Goal: Communication & Community: Answer question/provide support

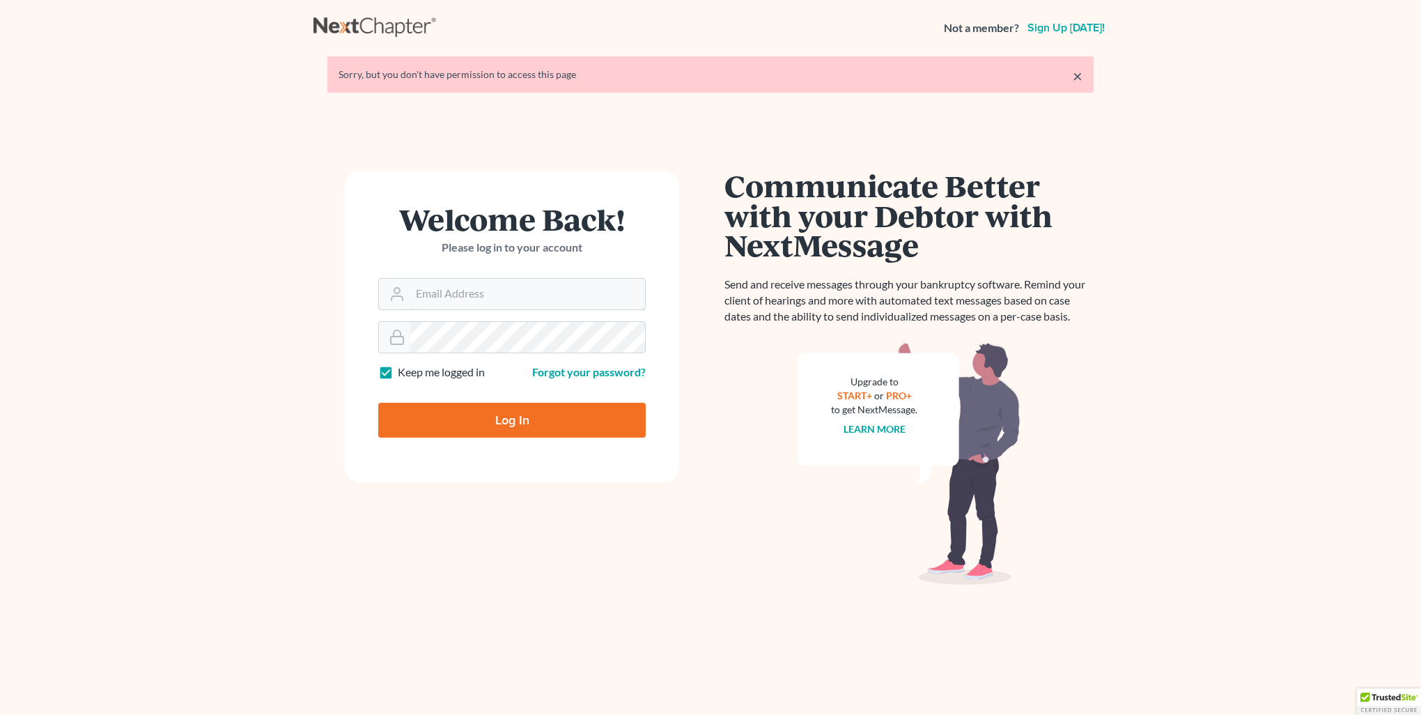
type input "[PERSON_NAME][EMAIL_ADDRESS][DOMAIN_NAME]"
click at [485, 403] on input "Log In" at bounding box center [511, 420] width 267 height 35
type input "Thinking..."
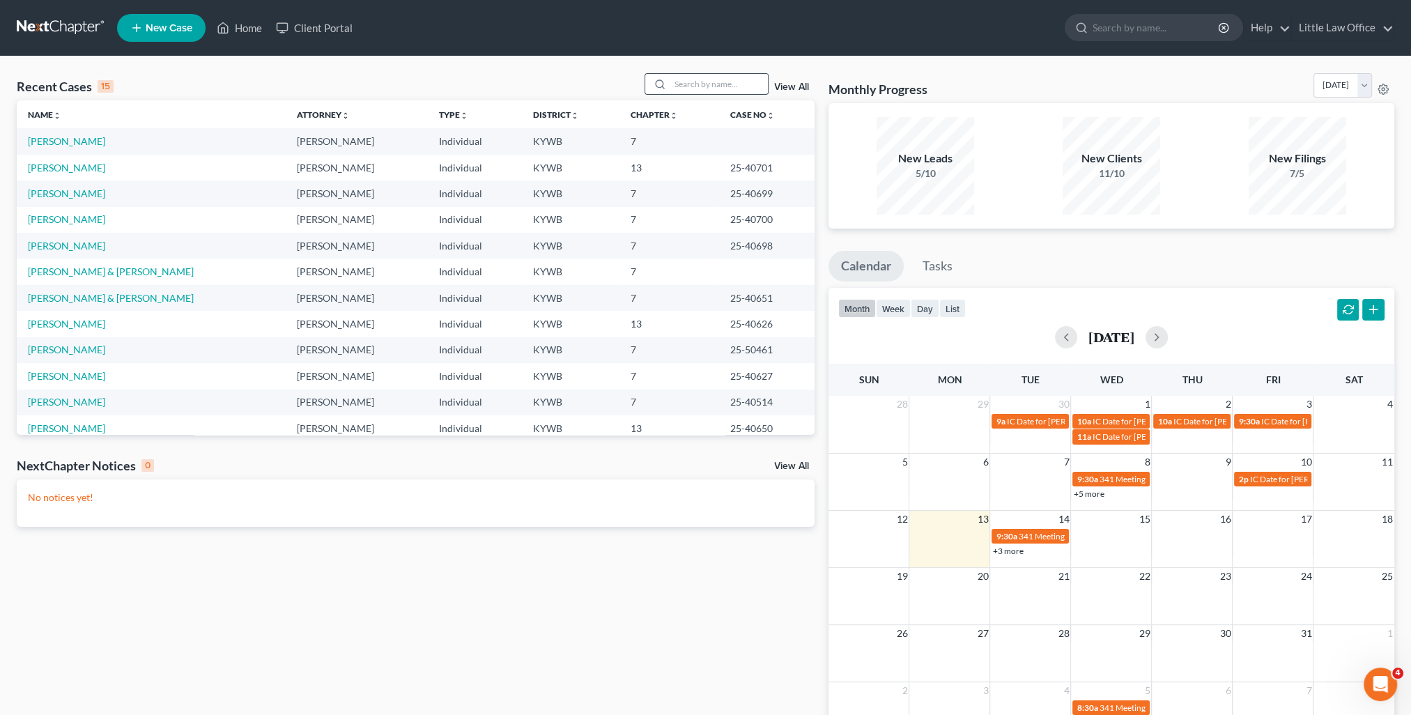
click at [683, 75] on input "search" at bounding box center [719, 84] width 98 height 20
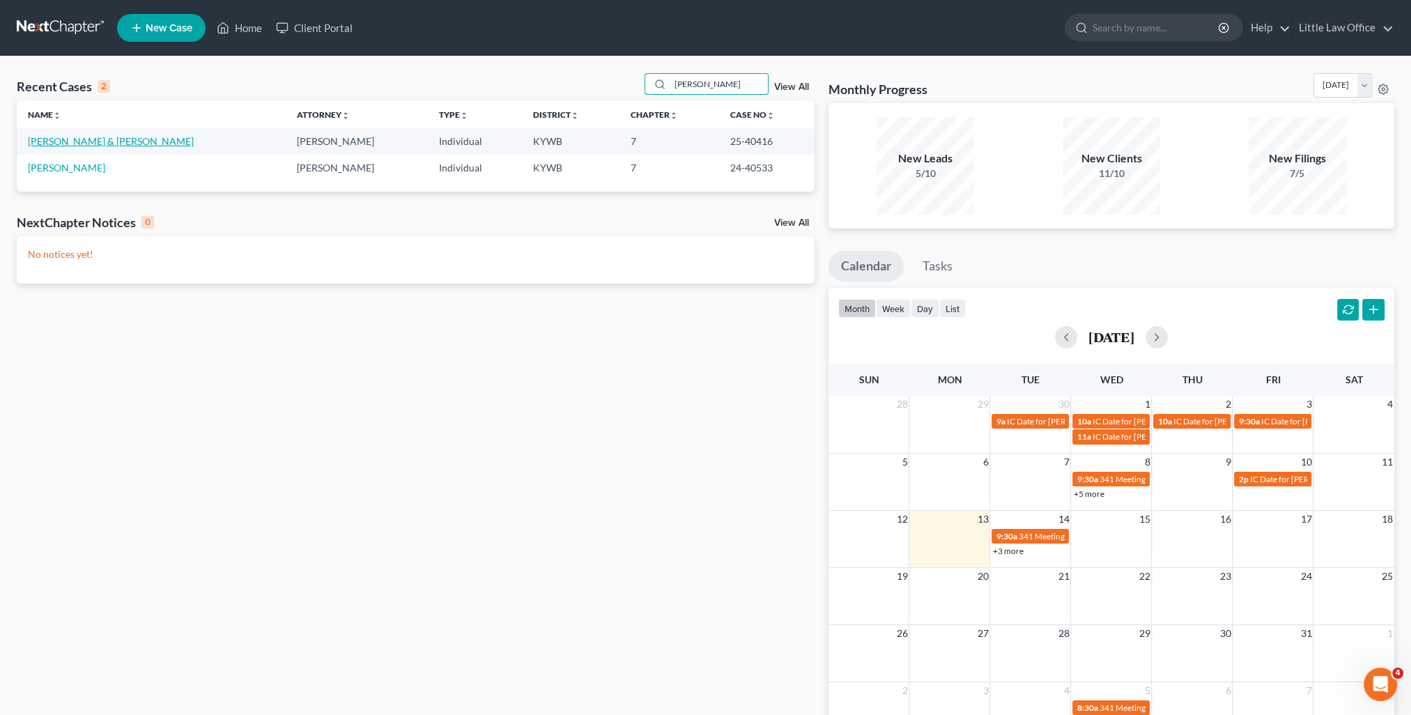
type input "[PERSON_NAME]"
click at [75, 144] on link "[PERSON_NAME] & [PERSON_NAME]" at bounding box center [111, 141] width 166 height 12
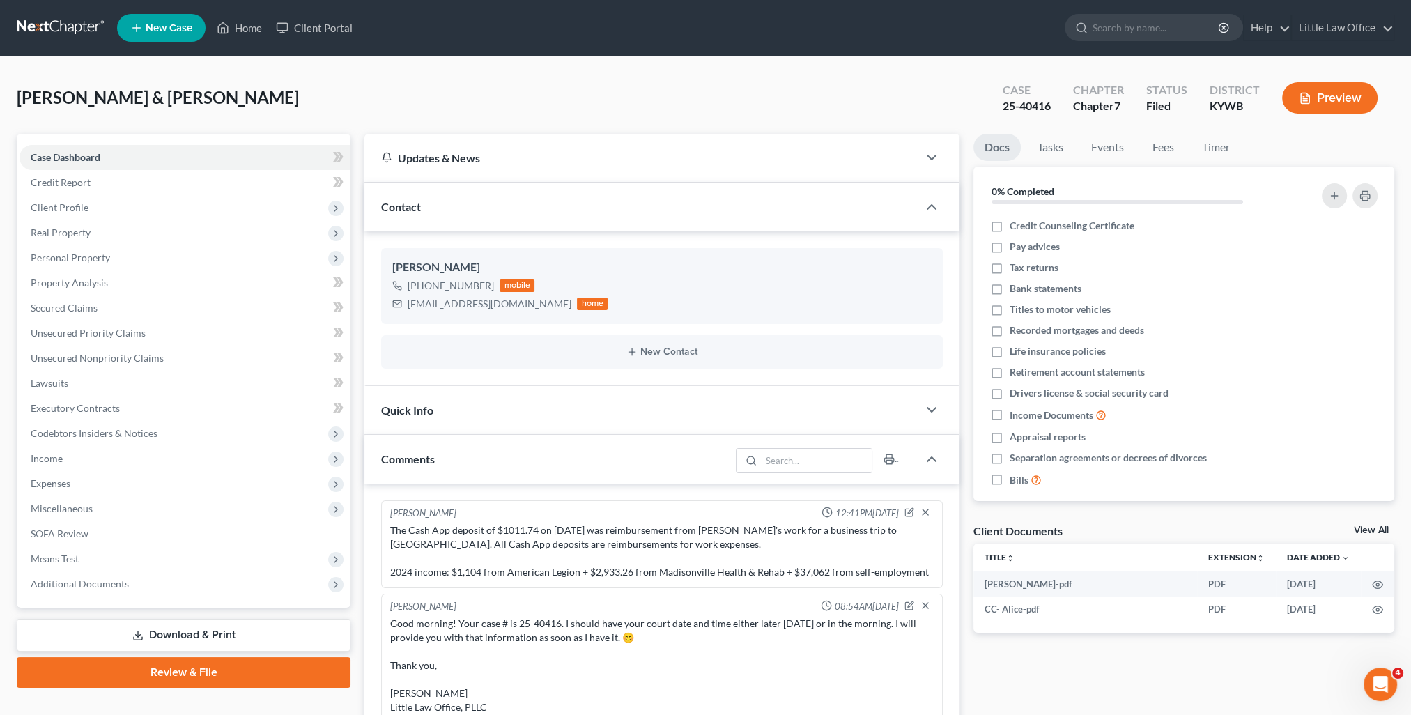
scroll to position [1045, 0]
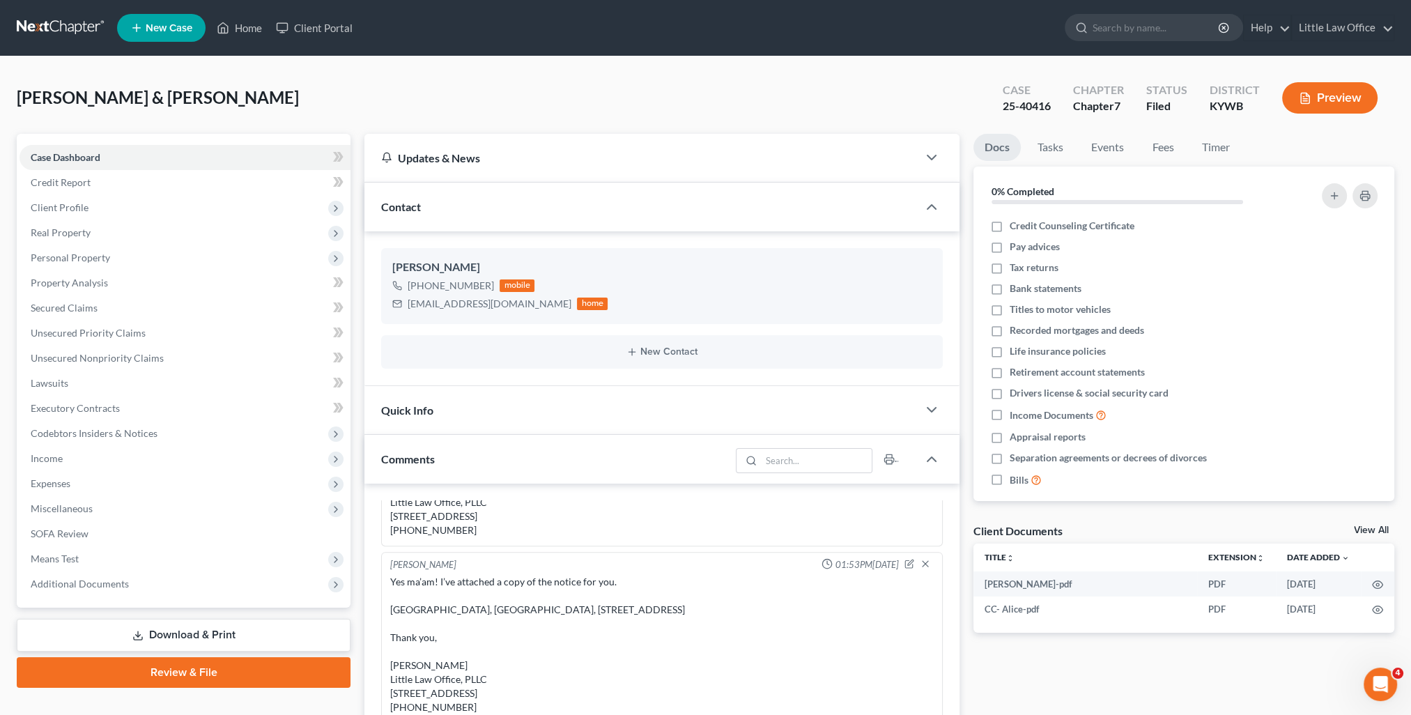
click at [476, 196] on div "Contact" at bounding box center [640, 206] width 553 height 48
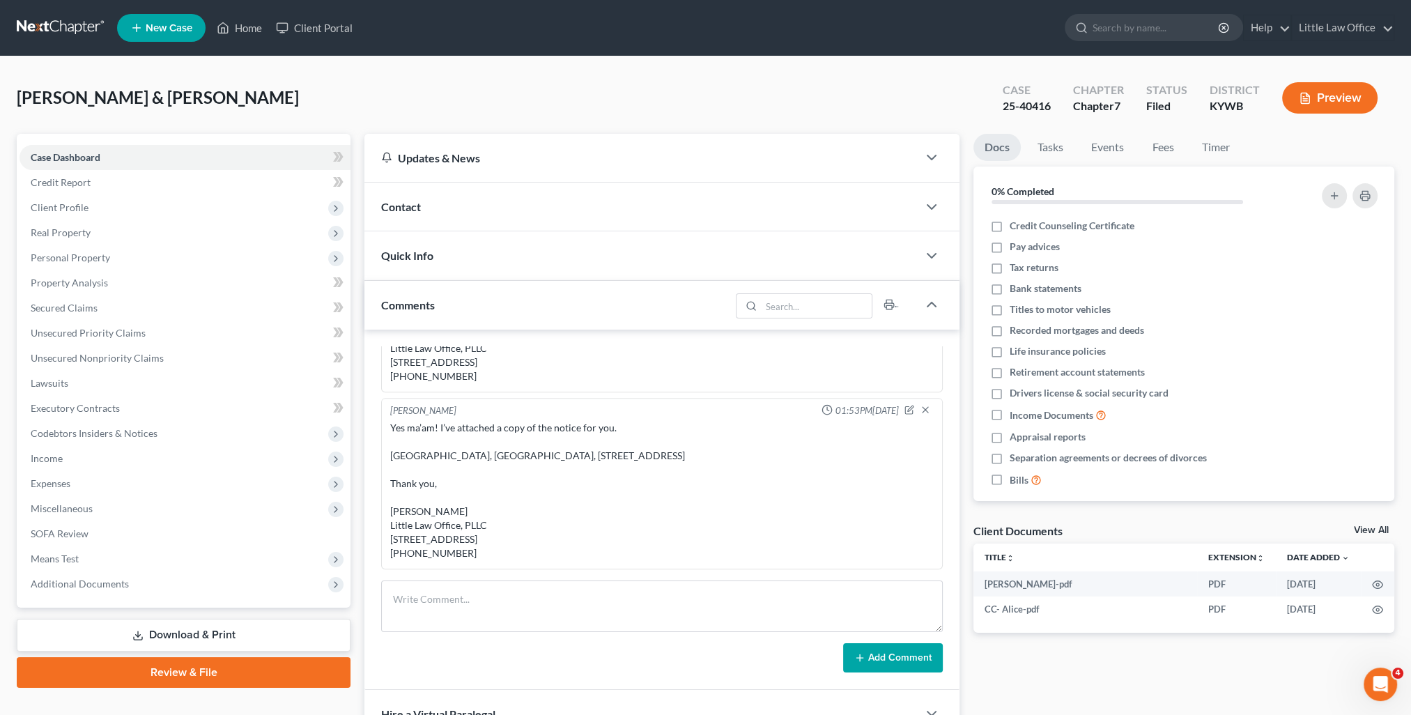
click at [510, 307] on div "Comments" at bounding box center [547, 305] width 366 height 48
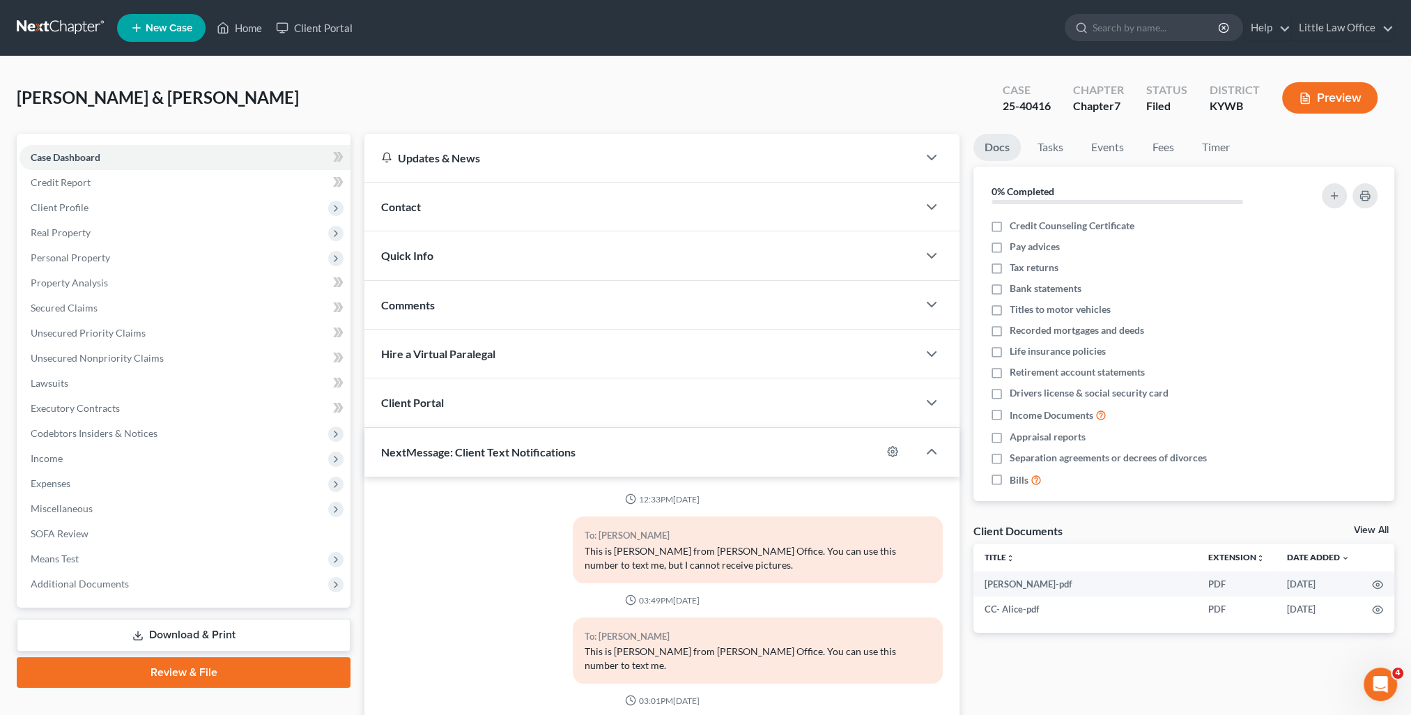
scroll to position [125, 0]
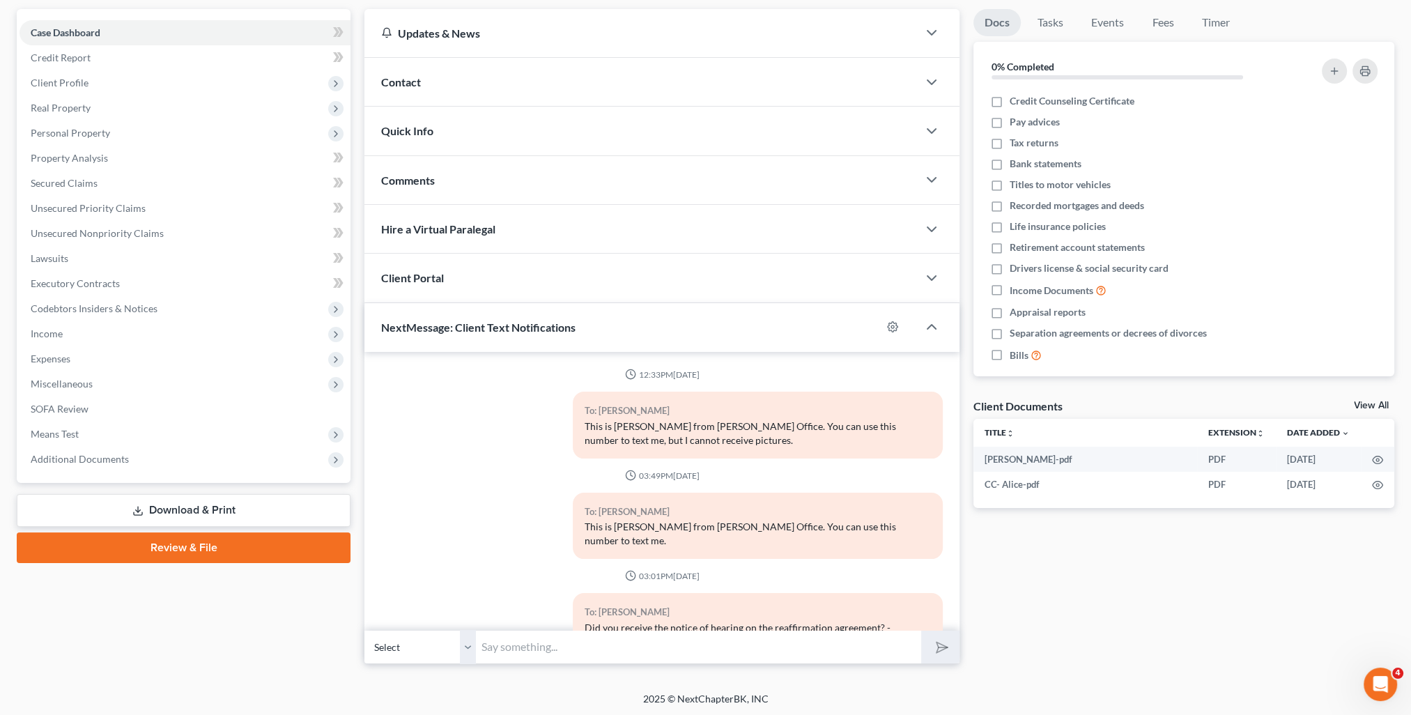
click at [476, 63] on div "Contact" at bounding box center [640, 82] width 553 height 48
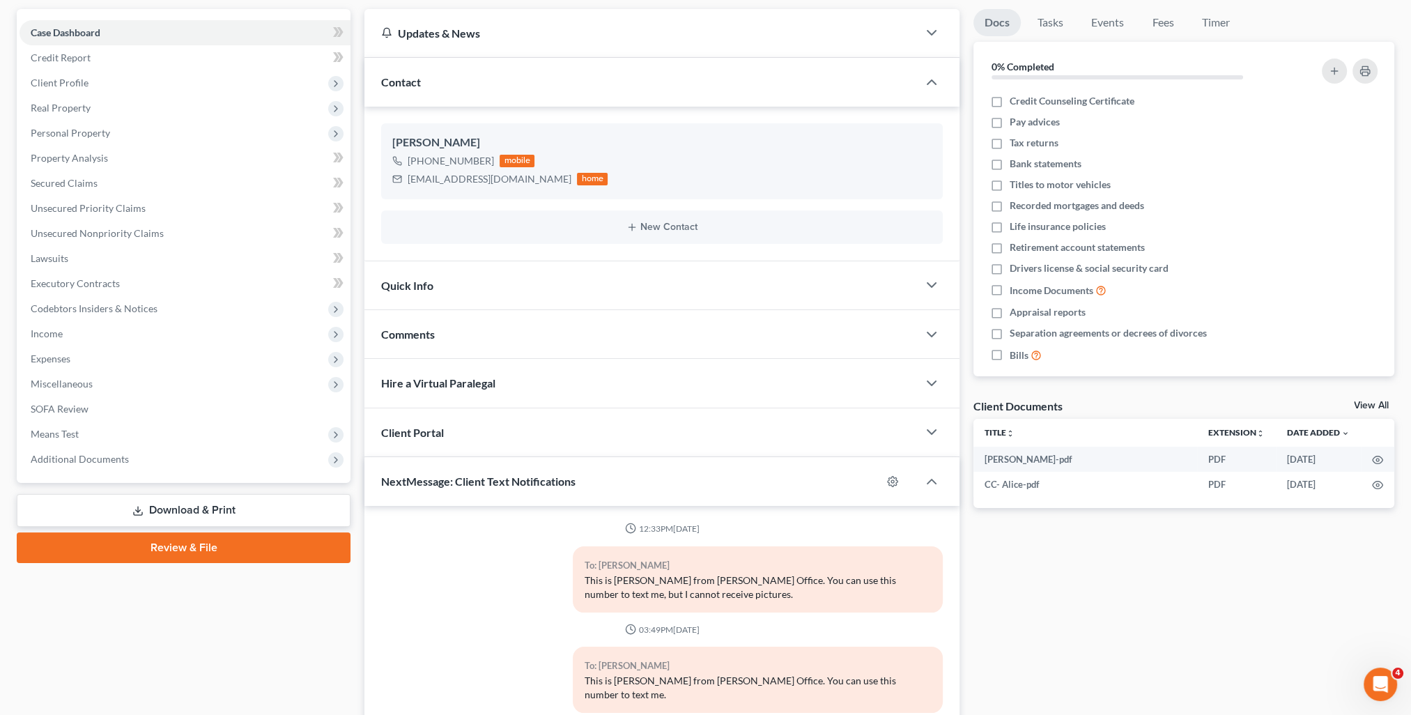
click at [496, 88] on div "Contact" at bounding box center [640, 82] width 553 height 48
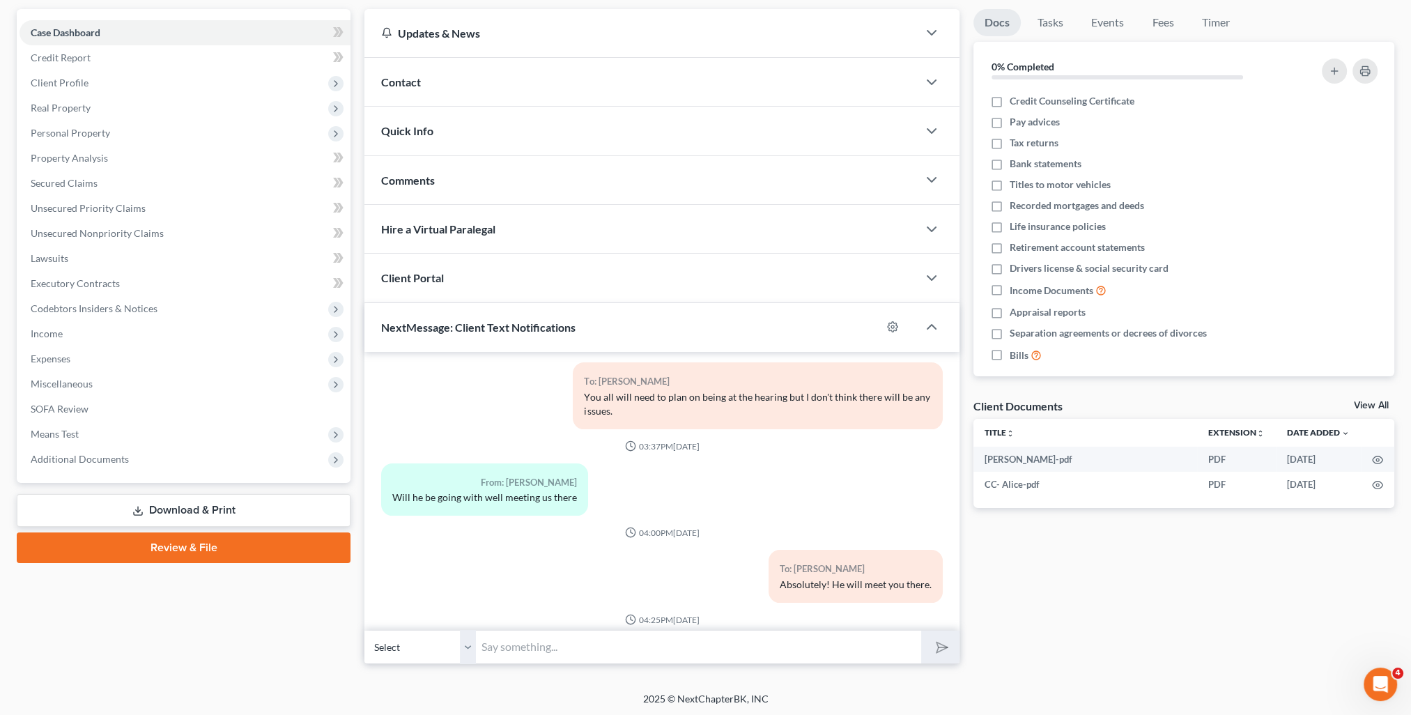
scroll to position [476, 0]
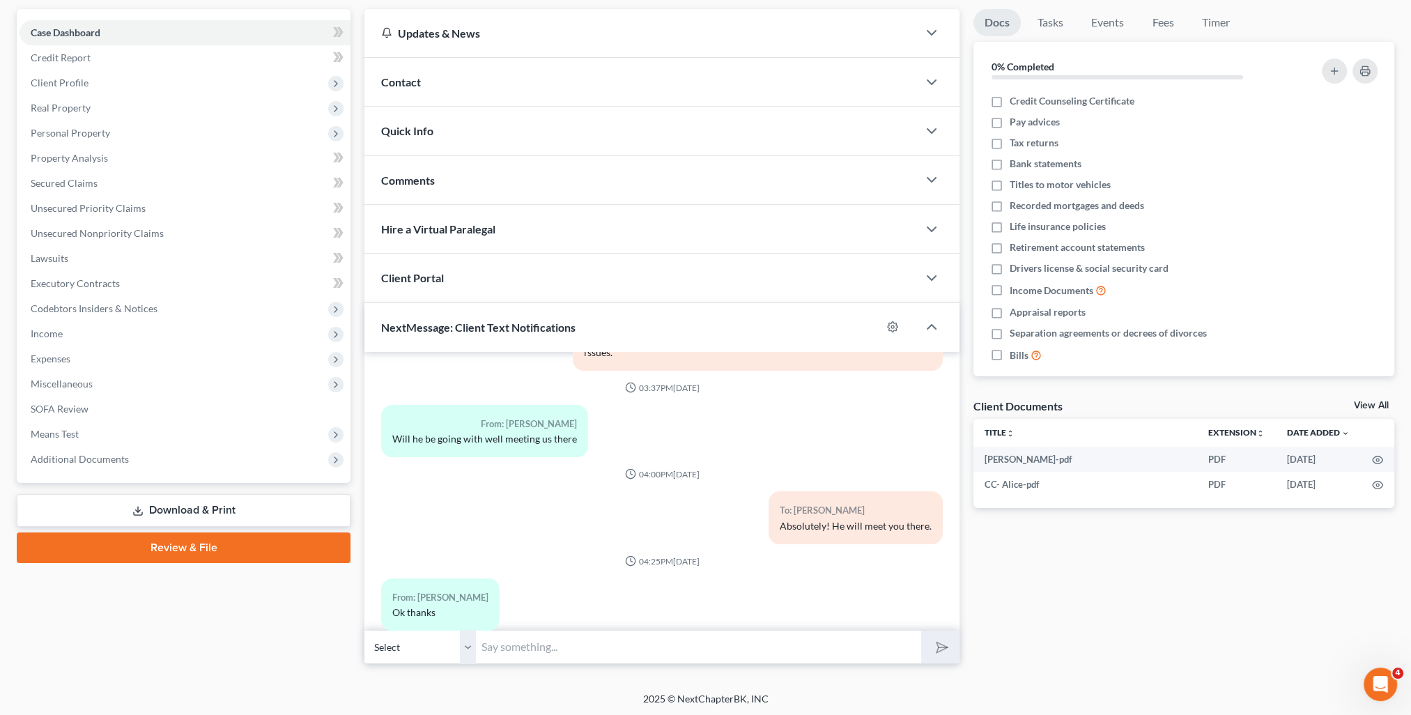
click at [626, 641] on input "text" at bounding box center [698, 647] width 445 height 34
drag, startPoint x: 754, startPoint y: 645, endPoint x: 912, endPoint y: 661, distance: 158.2
click at [912, 661] on input "[PERSON_NAME] wanted me to ask how [PERSON_NAME] is going to make extra money. …" at bounding box center [698, 647] width 445 height 34
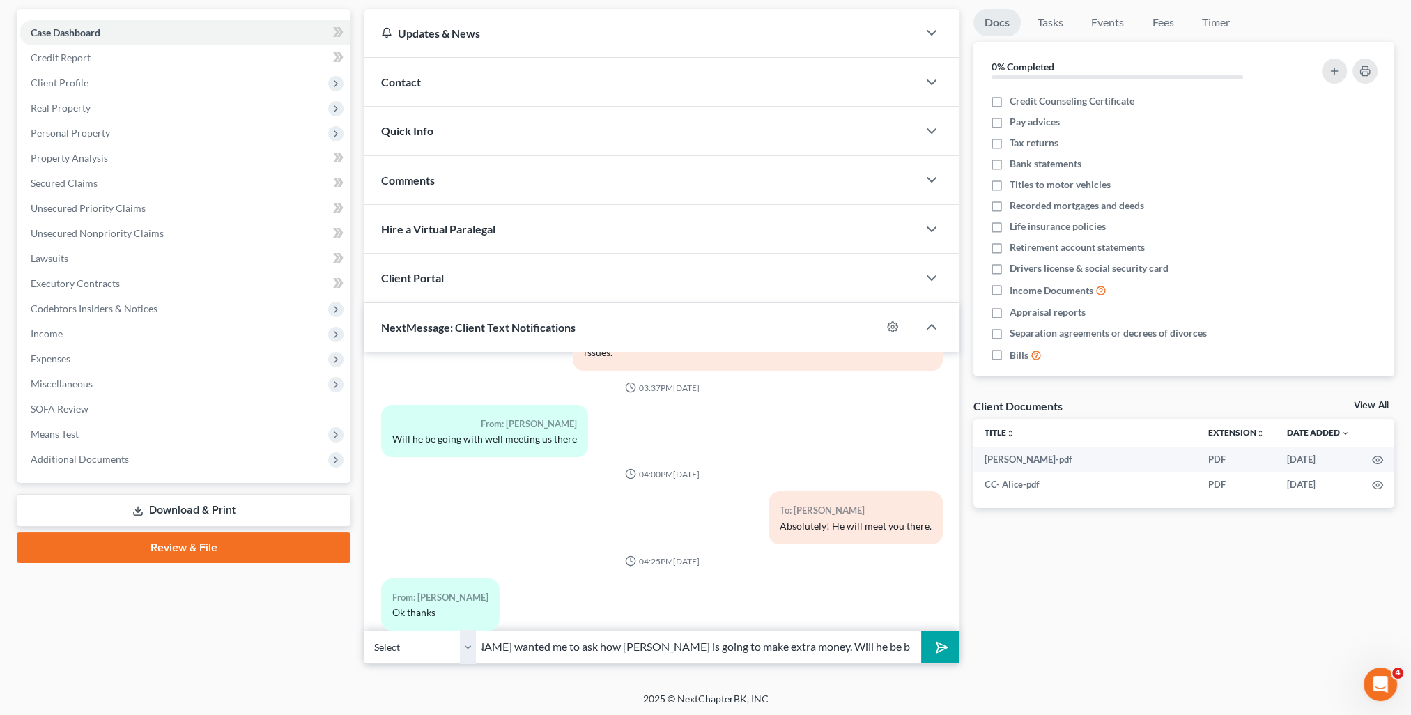
type input "[PERSON_NAME] wanted me to ask how [PERSON_NAME] is going to make extra money. …"
click at [948, 653] on button "submit" at bounding box center [940, 646] width 38 height 33
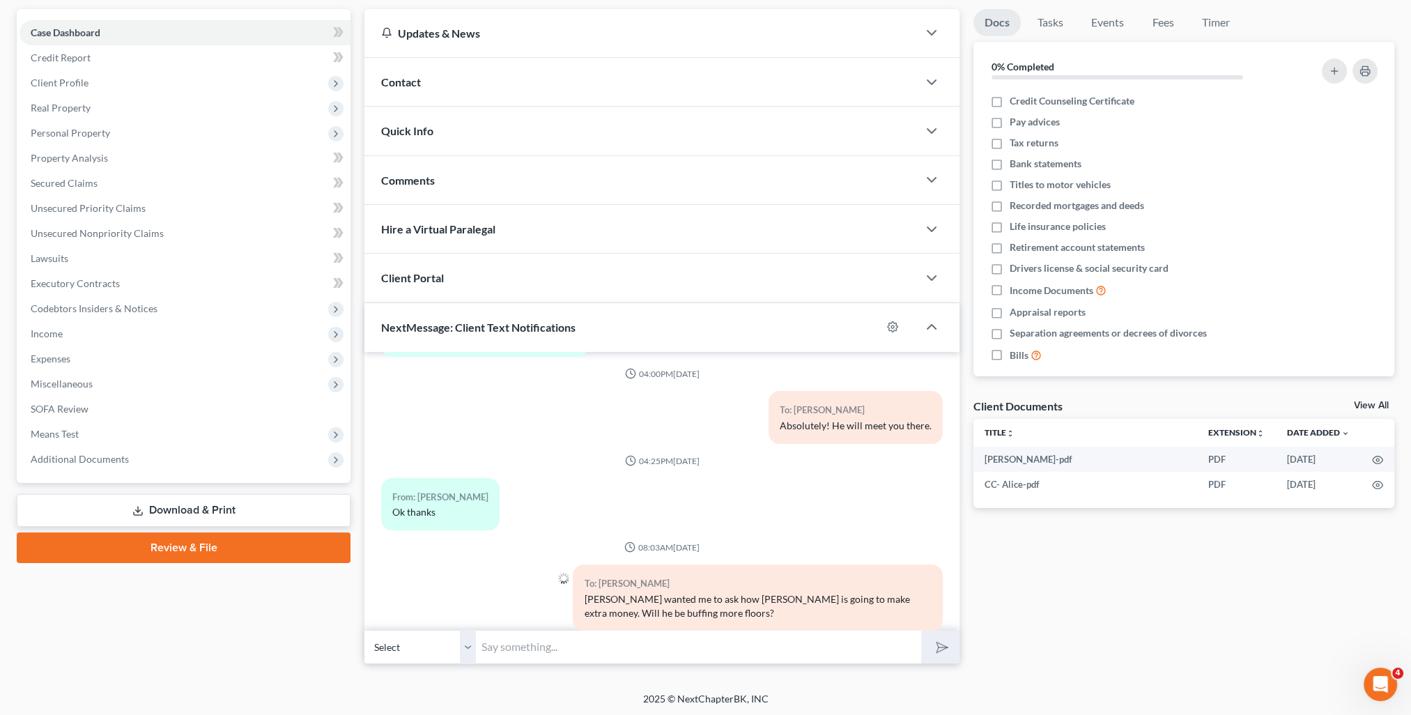
click at [609, 647] on input "text" at bounding box center [698, 647] width 445 height 34
paste input "The reaffirmation agreement we"
type input "The reaffirmation agreement that was filed stated he would be doing a side job.…"
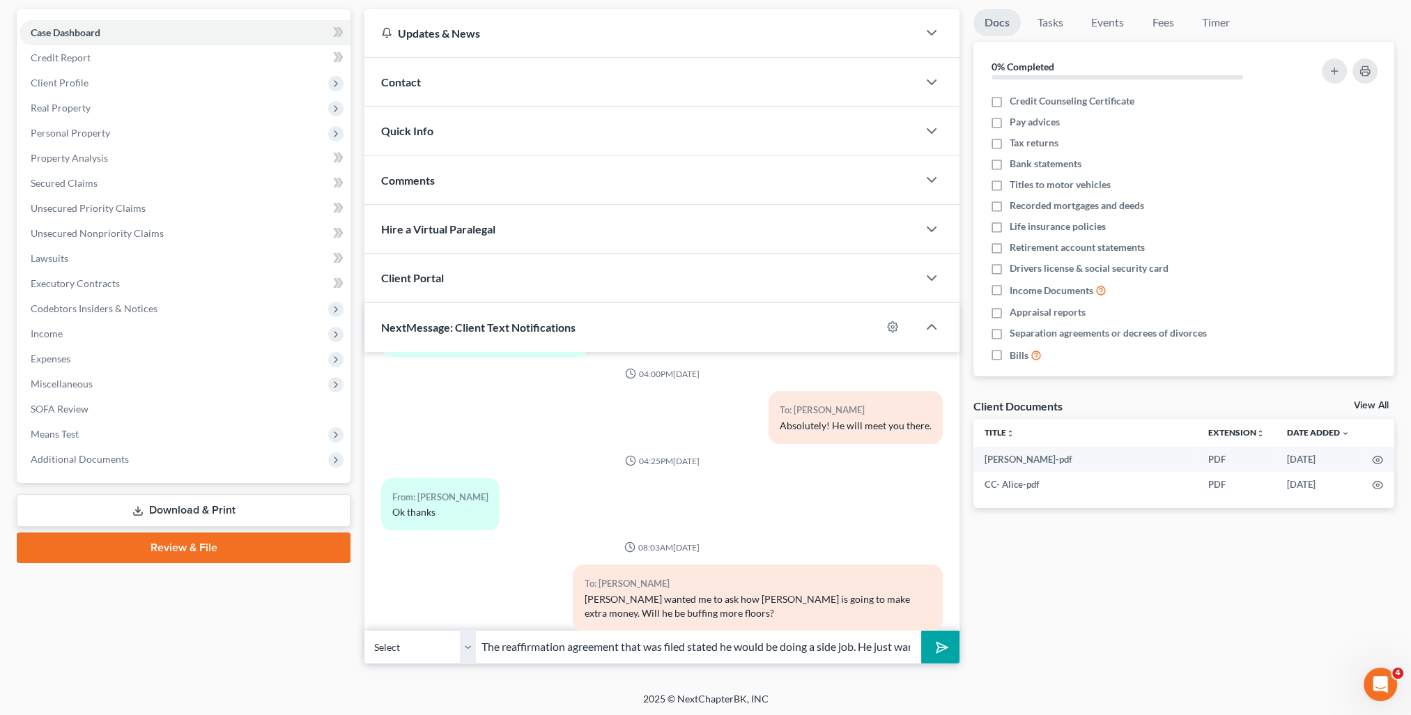
drag, startPoint x: 948, startPoint y: 658, endPoint x: 965, endPoint y: 678, distance: 26.2
click at [948, 658] on button "submit" at bounding box center [940, 646] width 38 height 33
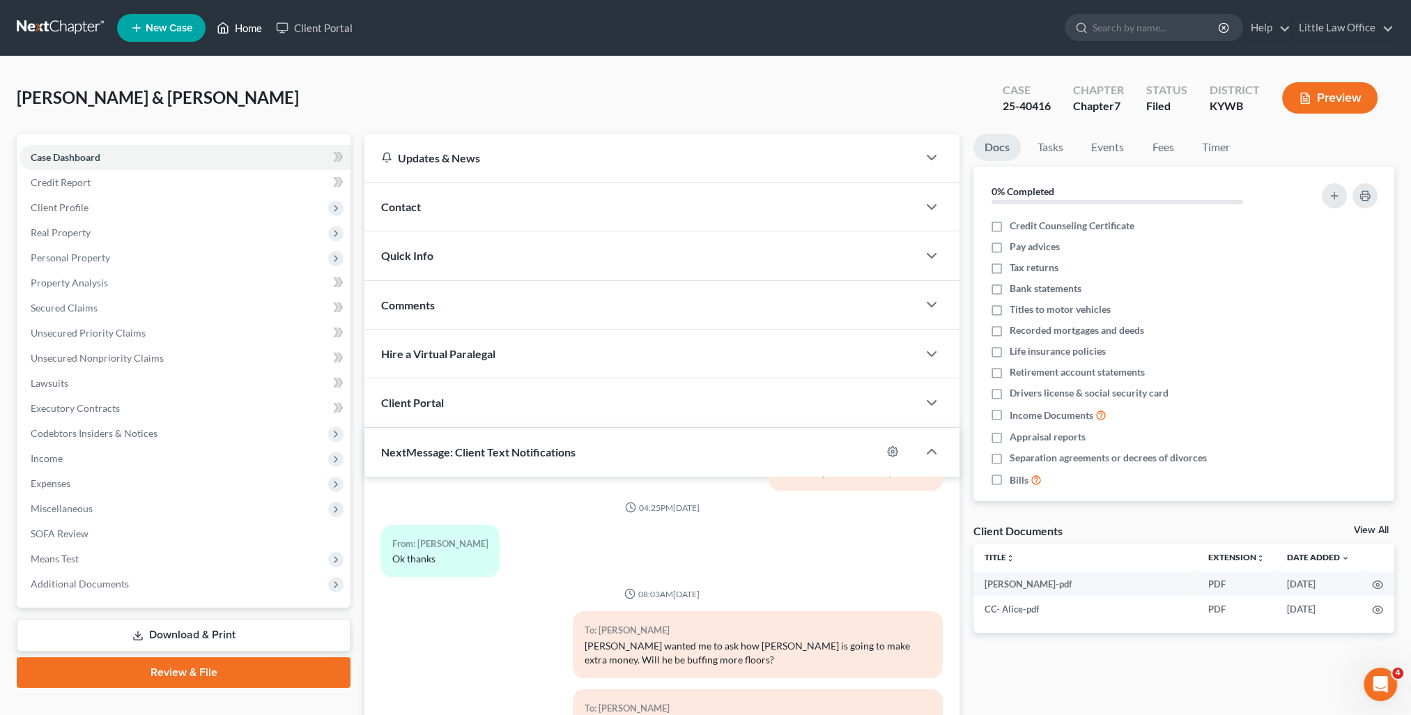
click at [256, 27] on link "Home" at bounding box center [239, 27] width 59 height 25
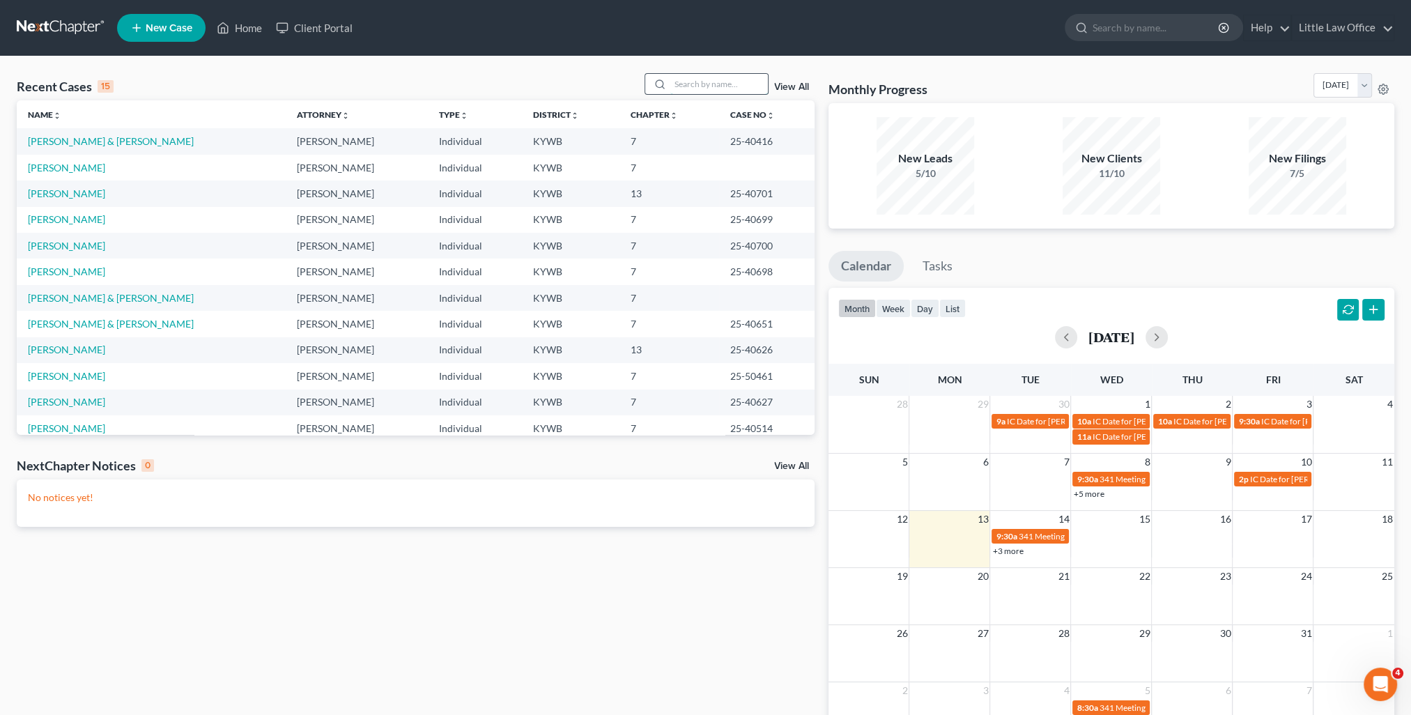
click at [738, 88] on input "search" at bounding box center [719, 84] width 98 height 20
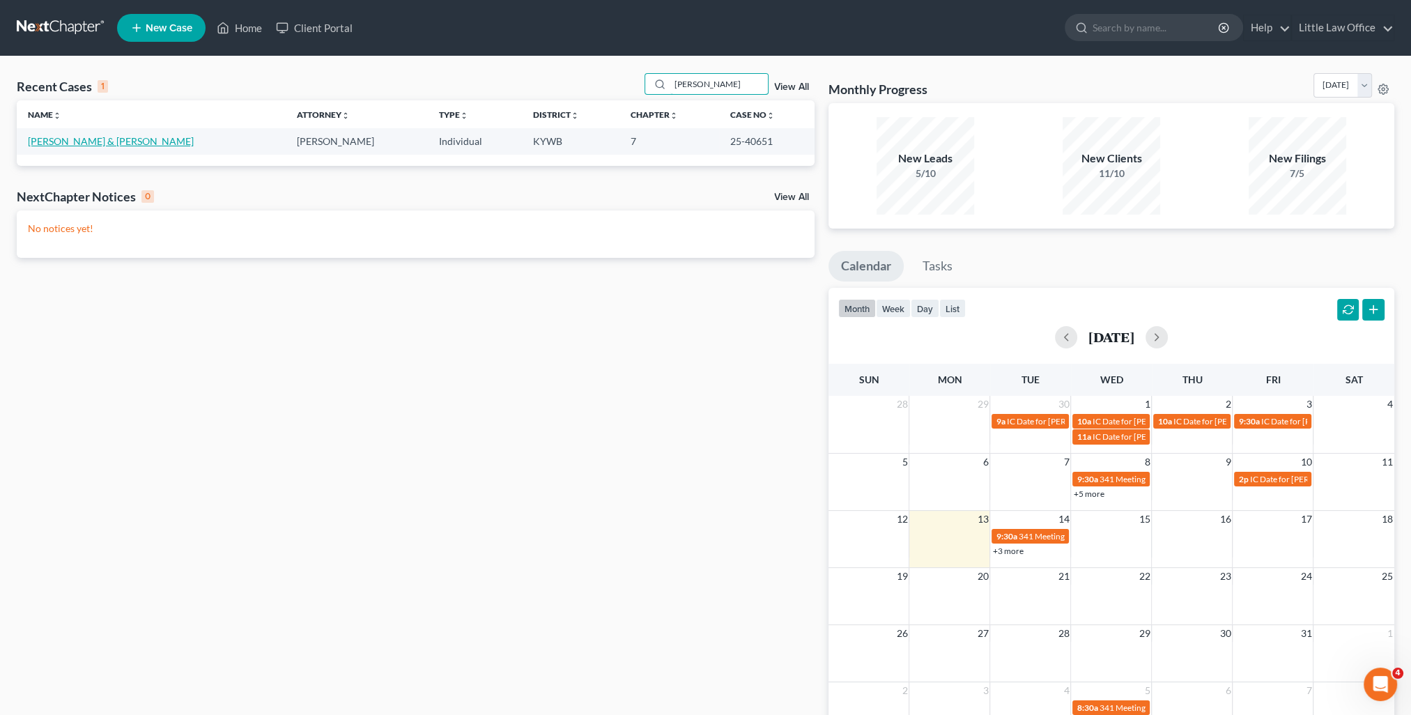
type input "[PERSON_NAME]"
click at [78, 143] on link "[PERSON_NAME] & [PERSON_NAME]" at bounding box center [111, 141] width 166 height 12
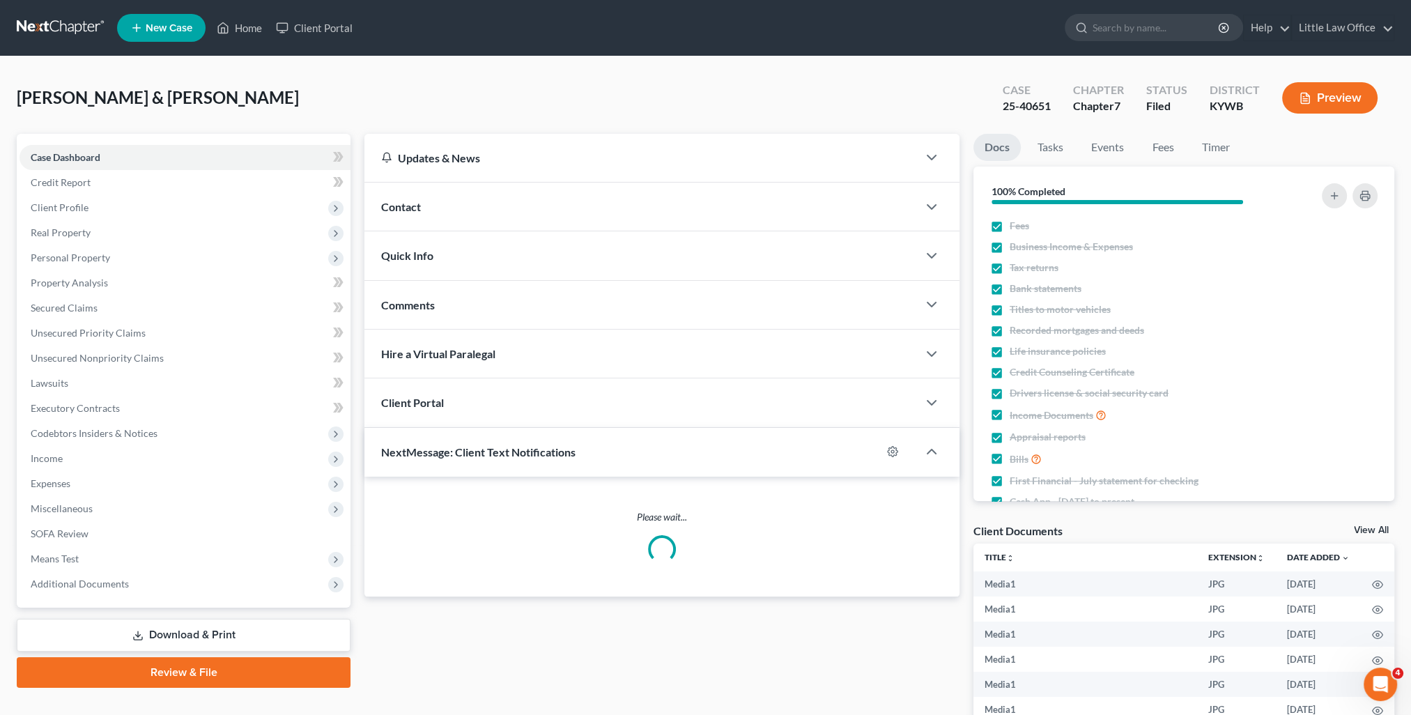
click at [487, 299] on div "Comments" at bounding box center [640, 305] width 553 height 48
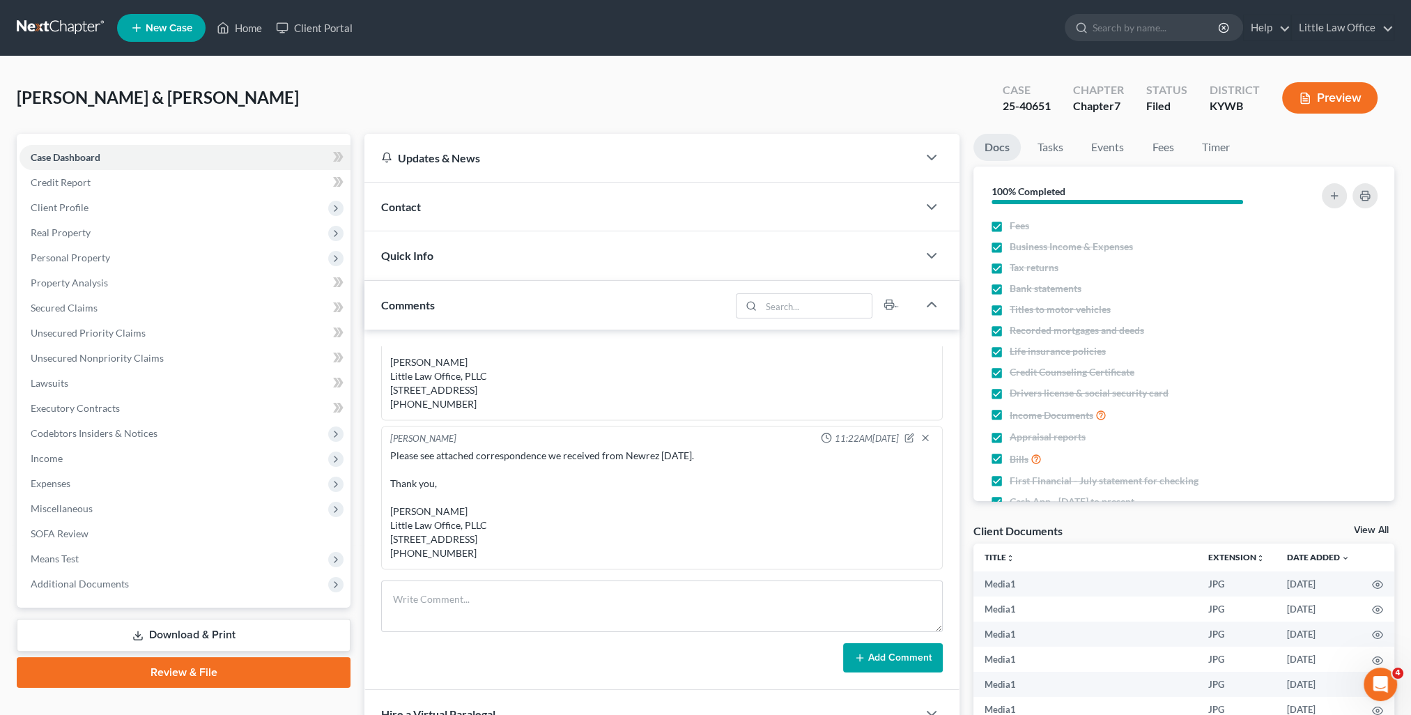
scroll to position [14986, 0]
click at [601, 607] on textarea at bounding box center [661, 606] width 561 height 52
paste textarea "They are just letting you know that you can request they assist you with your m…"
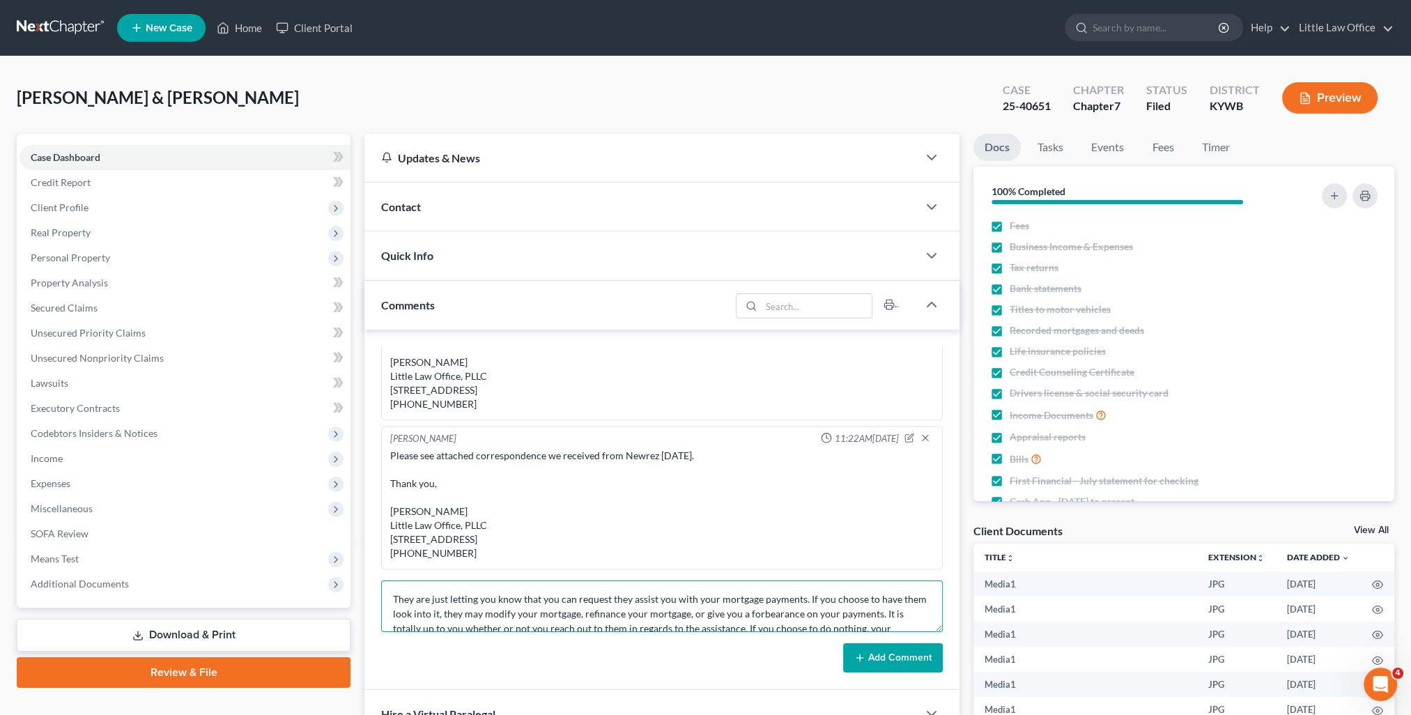
scroll to position [149, 0]
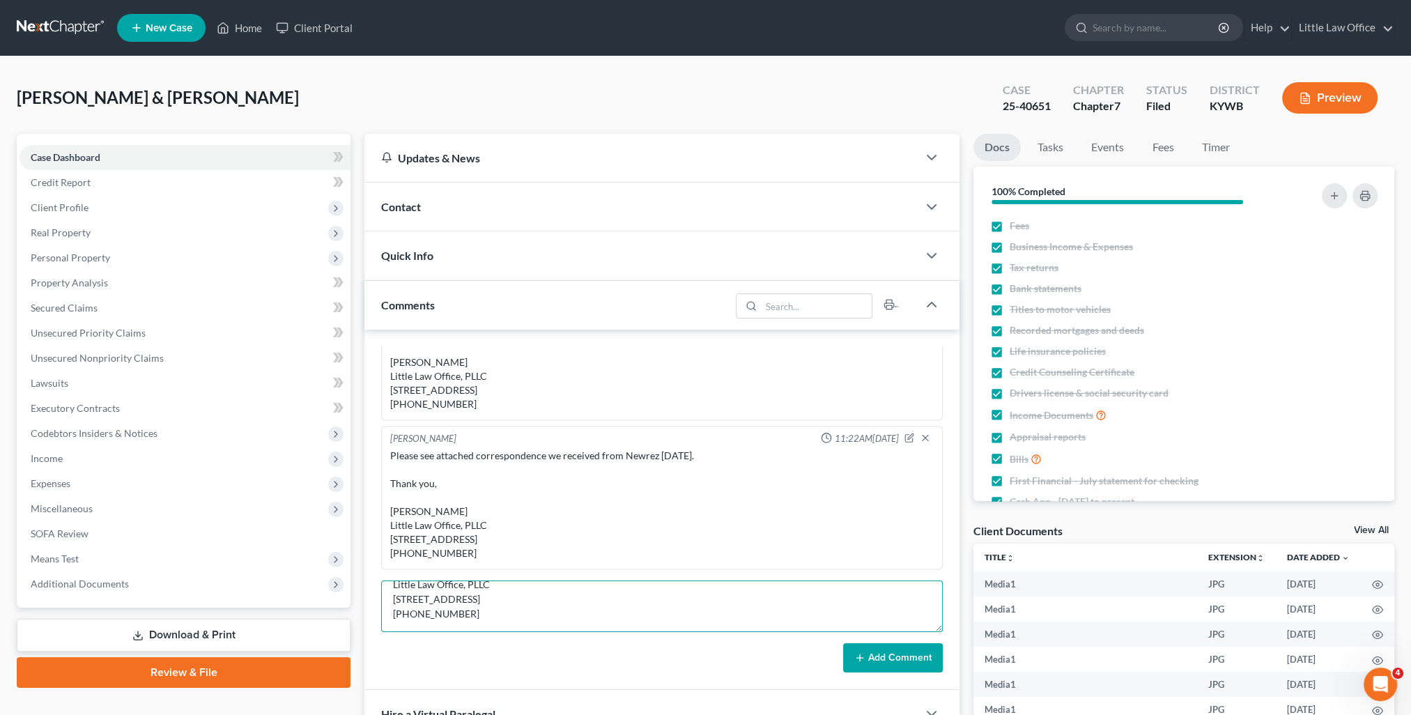
type textarea "They are just letting you know that you can request they assist you with your m…"
click at [867, 667] on button "Add Comment" at bounding box center [893, 657] width 100 height 29
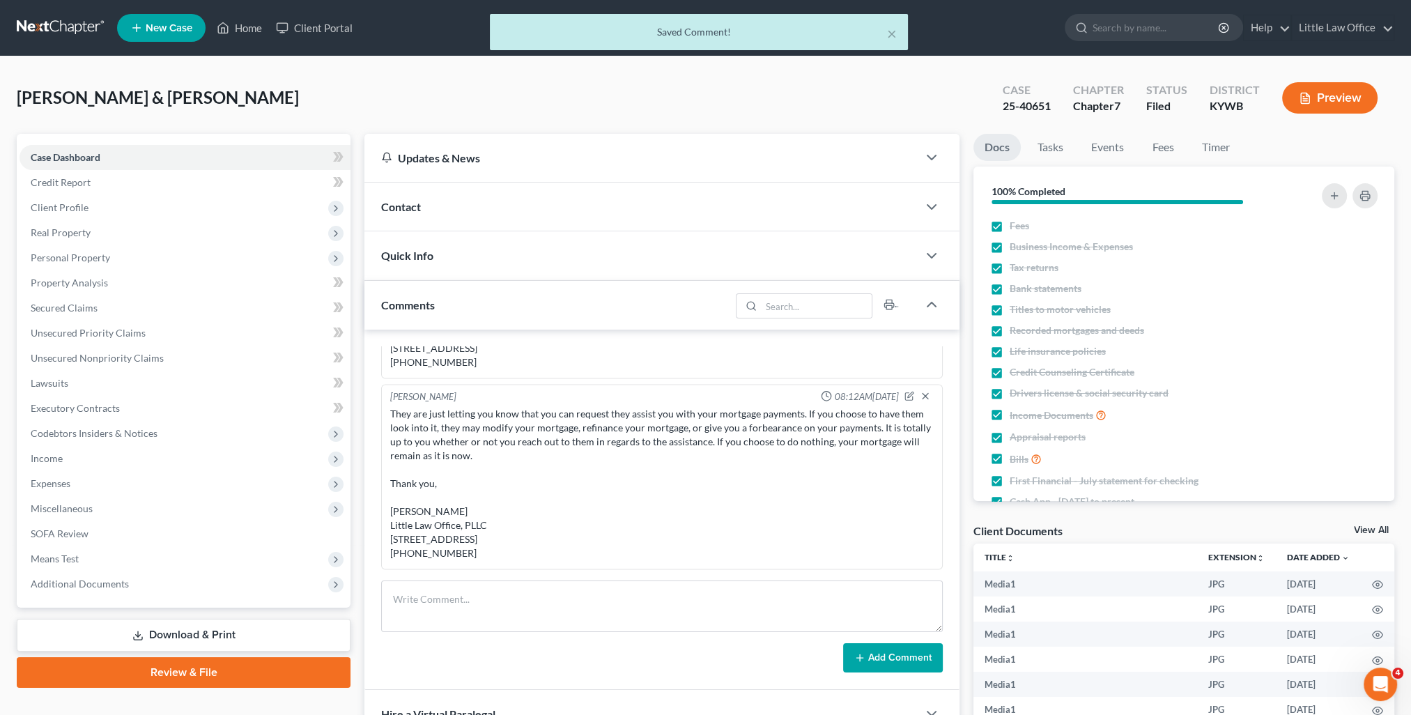
scroll to position [3118, 0]
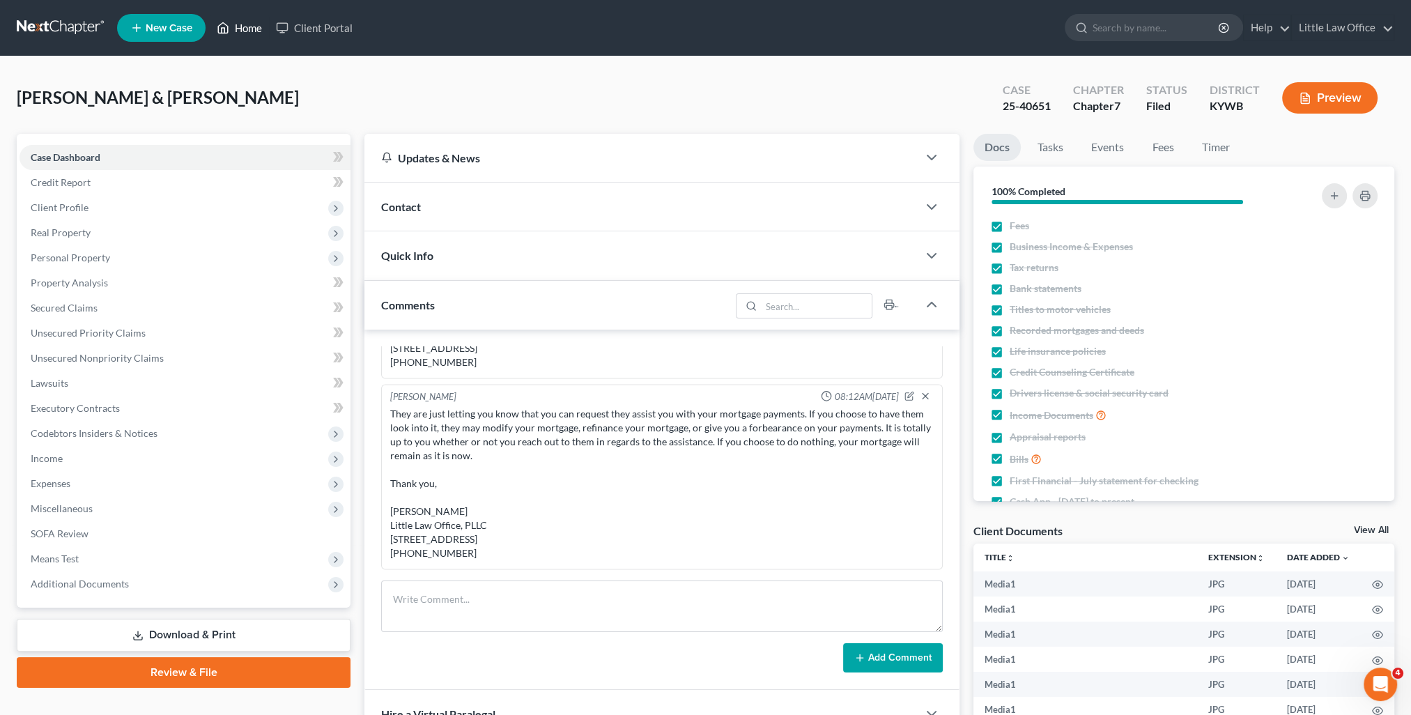
click at [238, 38] on link "Home" at bounding box center [239, 27] width 59 height 25
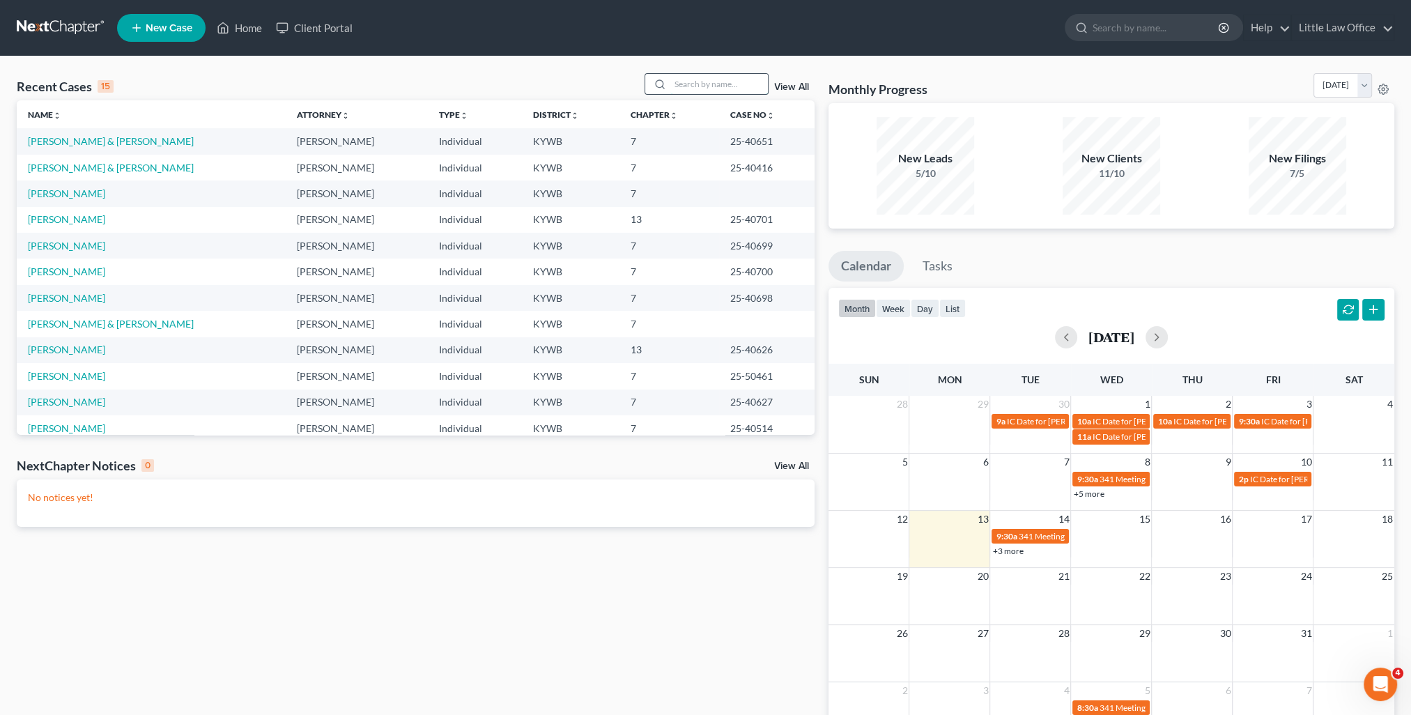
click at [724, 88] on input "search" at bounding box center [719, 84] width 98 height 20
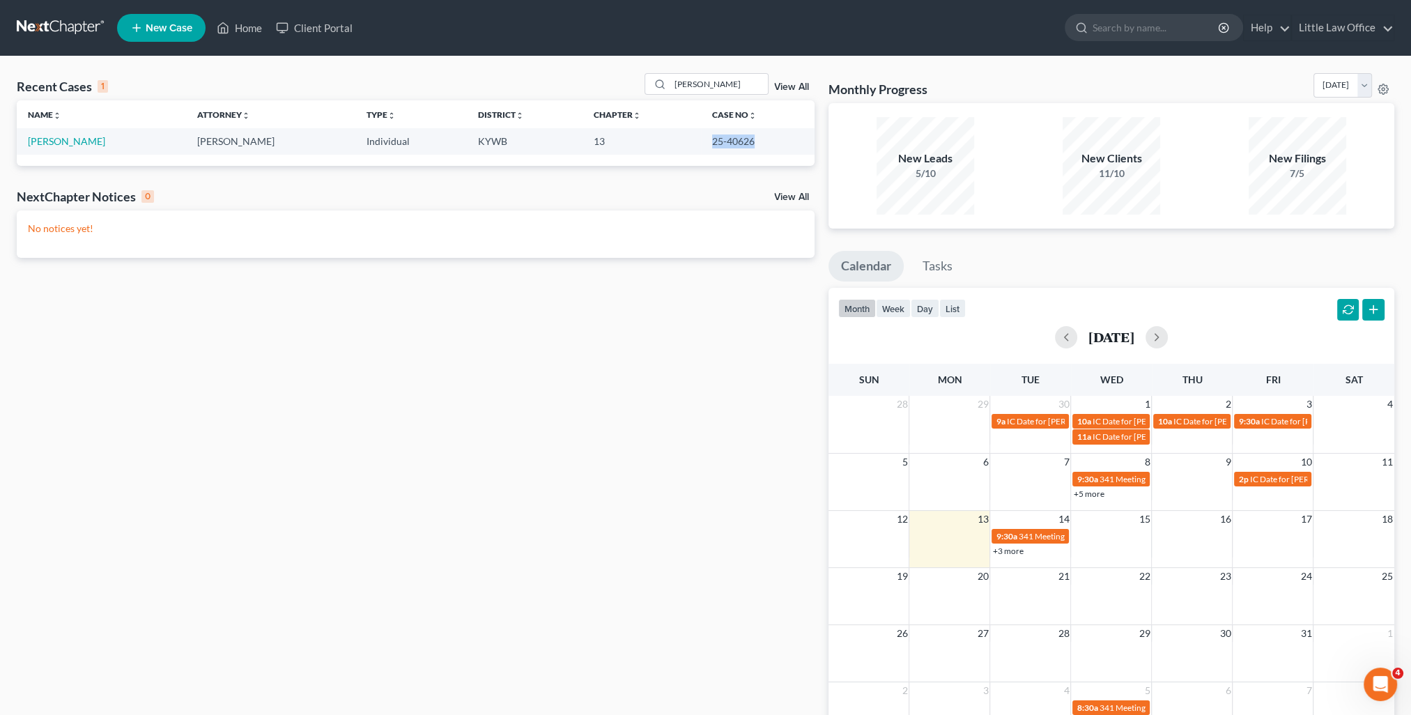
drag, startPoint x: 708, startPoint y: 146, endPoint x: 755, endPoint y: 141, distance: 46.9
click at [755, 141] on td "25-40626" at bounding box center [758, 141] width 114 height 26
copy td "25-40626"
drag, startPoint x: 735, startPoint y: 74, endPoint x: 638, endPoint y: 81, distance: 97.1
click at [638, 81] on div "Recent Cases 1 [PERSON_NAME] View All" at bounding box center [416, 86] width 798 height 27
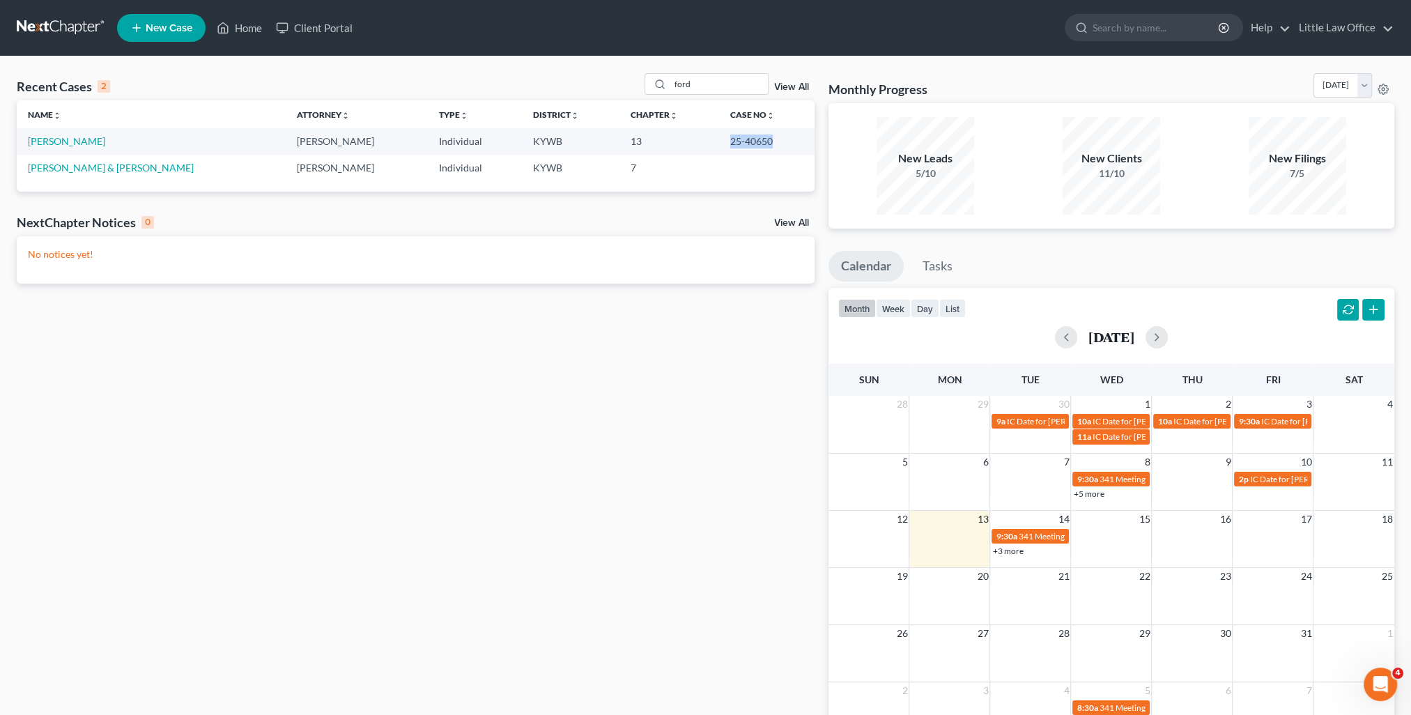
drag, startPoint x: 702, startPoint y: 139, endPoint x: 756, endPoint y: 143, distance: 54.5
click at [756, 143] on td "25-40650" at bounding box center [766, 141] width 95 height 26
copy td "25-40650"
drag, startPoint x: 692, startPoint y: 82, endPoint x: 621, endPoint y: 85, distance: 71.1
click at [621, 85] on div "Recent Cases 2 ford View All" at bounding box center [416, 86] width 798 height 27
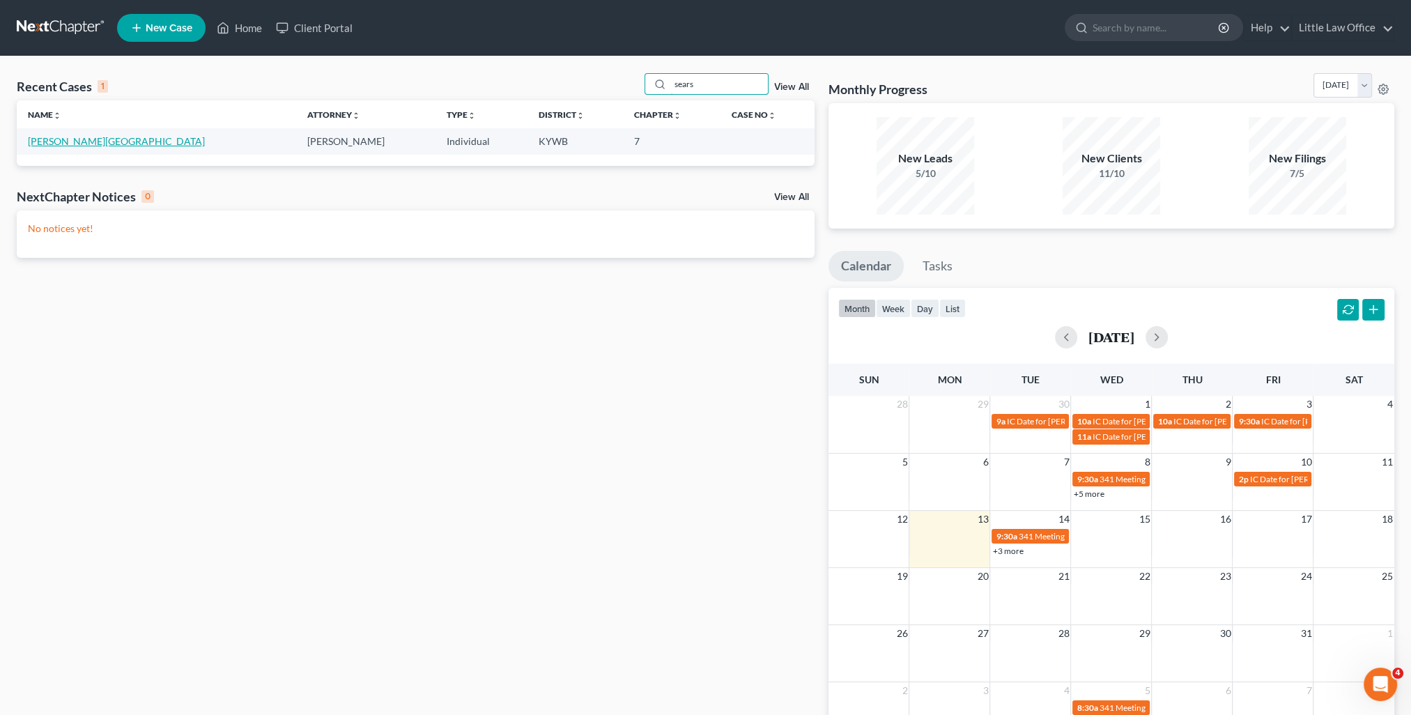
type input "sears"
click at [57, 141] on link "[PERSON_NAME][GEOGRAPHIC_DATA]" at bounding box center [116, 141] width 177 height 12
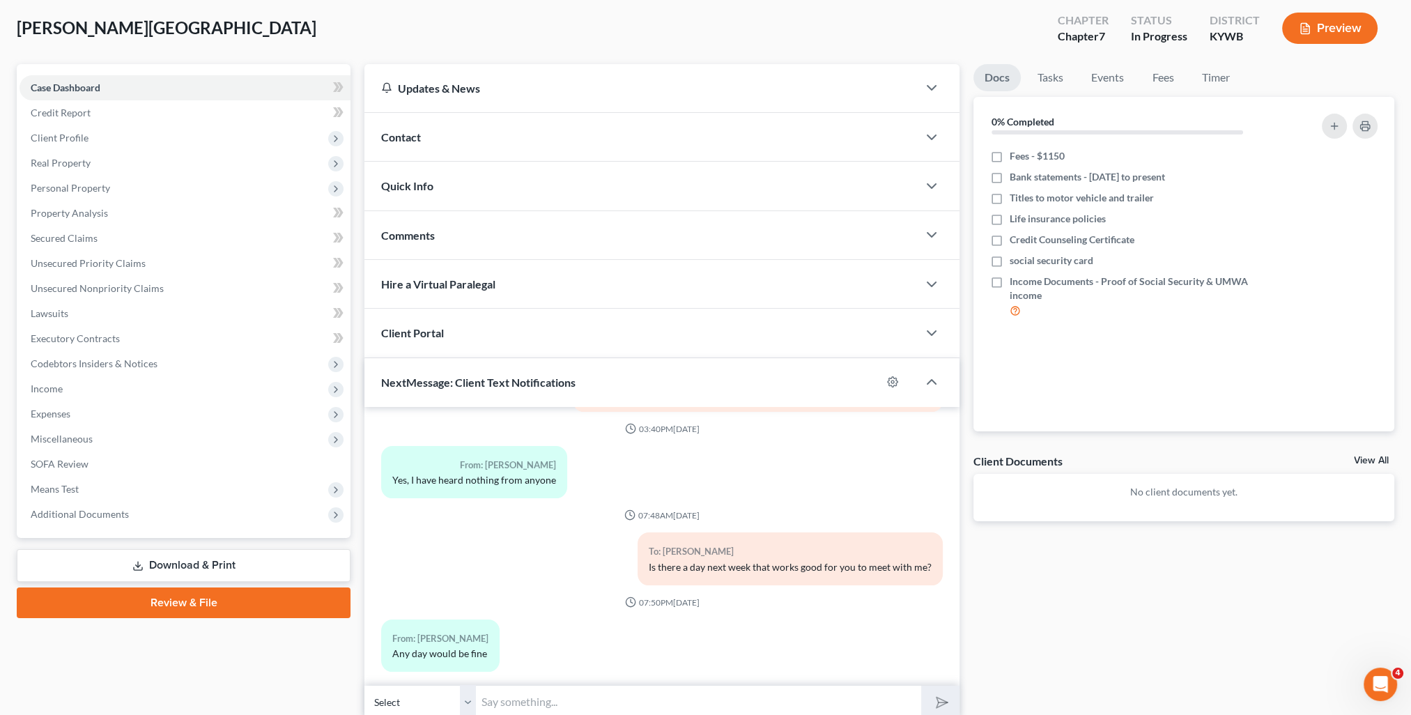
scroll to position [125, 0]
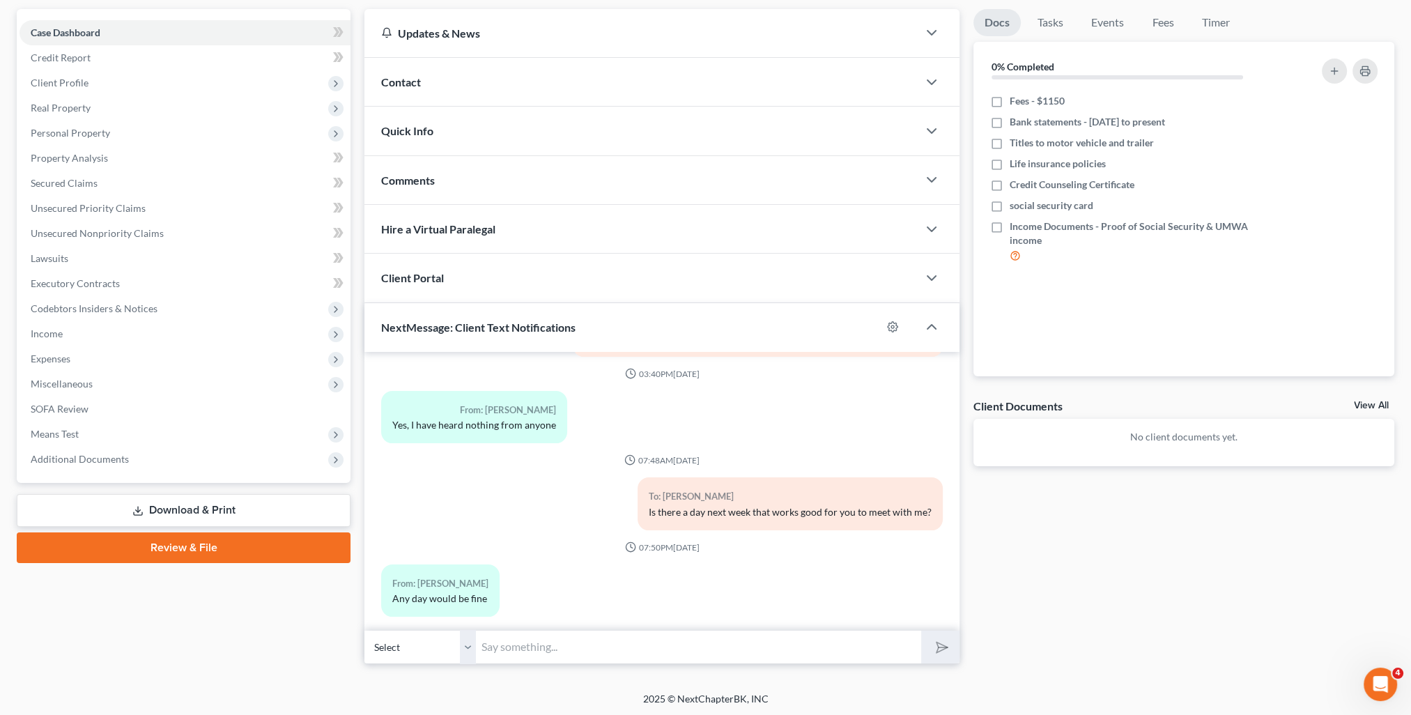
click at [543, 633] on input "text" at bounding box center [698, 647] width 445 height 34
click at [681, 651] on input "text" at bounding box center [698, 647] width 445 height 34
type input "Can you do [DATE] at 11:00 or 12:00?"
click at [932, 642] on icon "submit" at bounding box center [939, 647] width 20 height 20
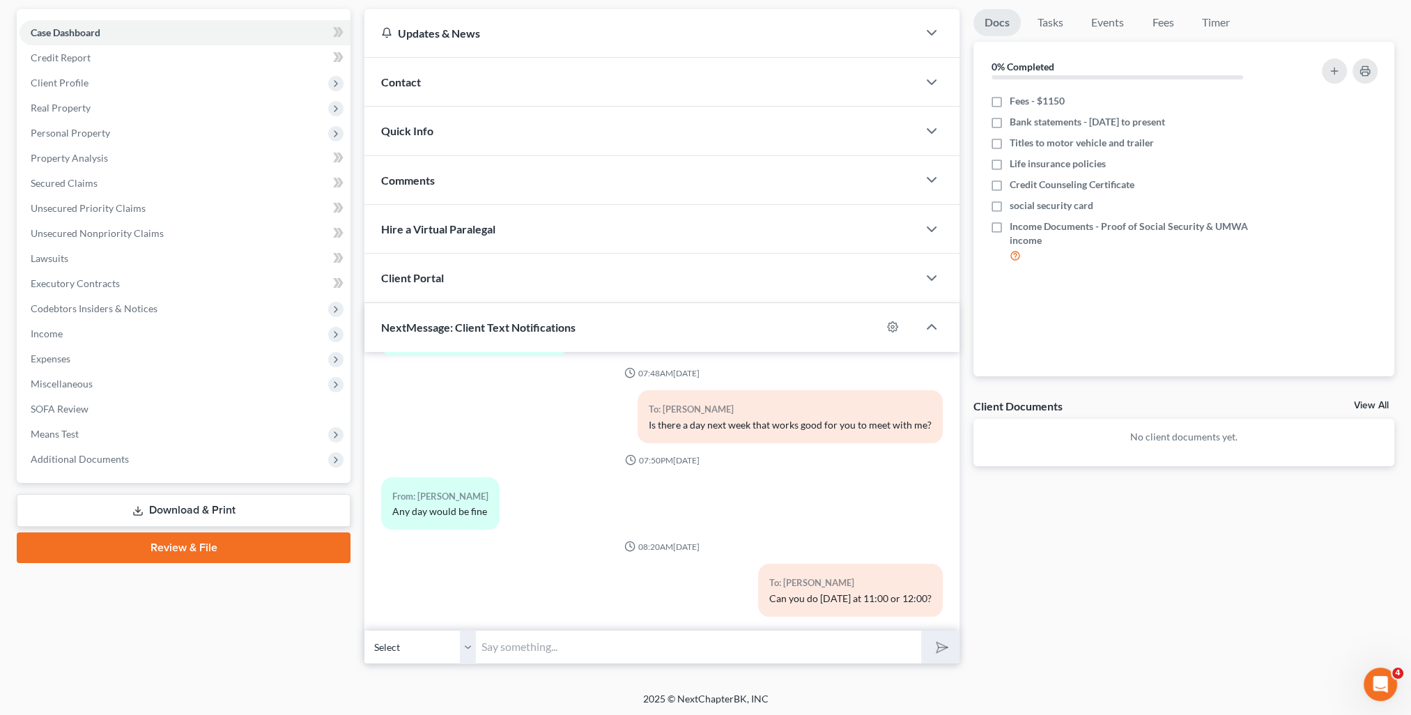
scroll to position [0, 0]
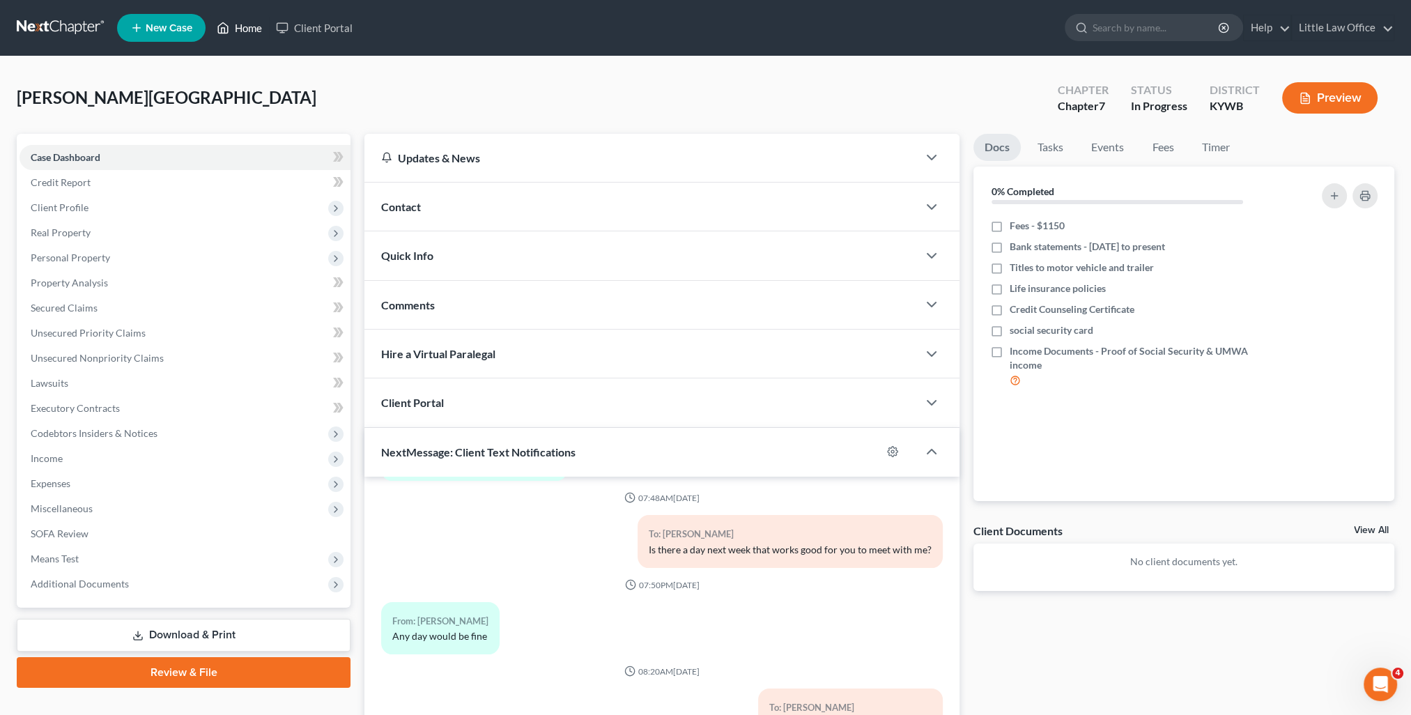
click at [251, 37] on link "Home" at bounding box center [239, 27] width 59 height 25
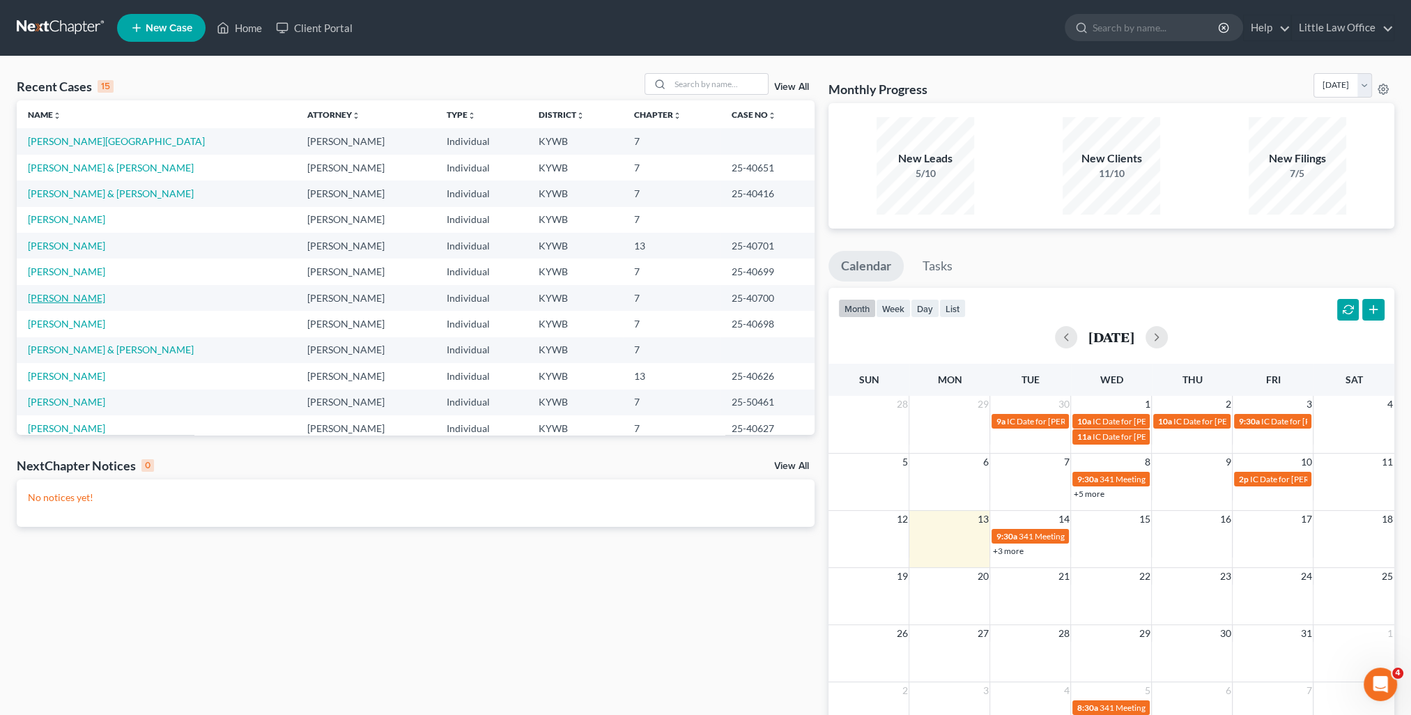
click at [68, 297] on link "[PERSON_NAME]" at bounding box center [66, 298] width 77 height 12
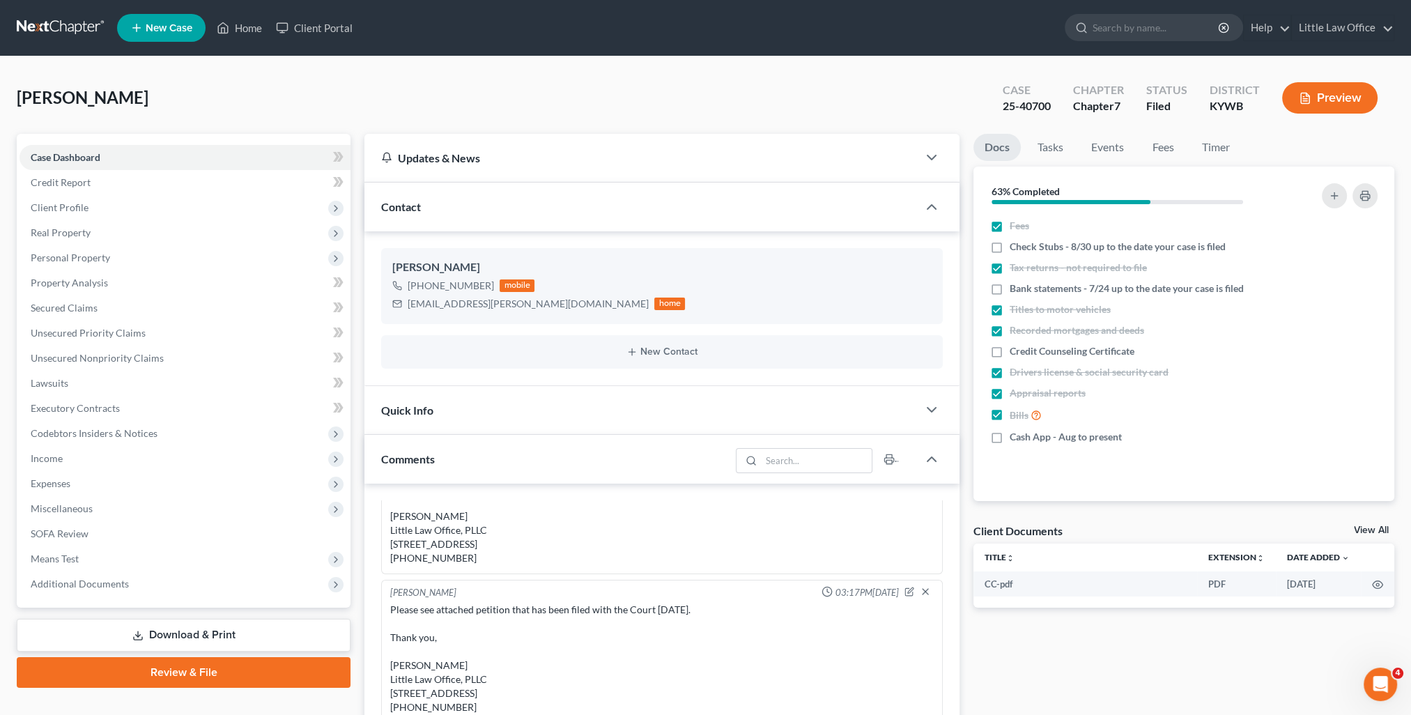
scroll to position [2140, 0]
click at [453, 215] on div "Contact" at bounding box center [640, 206] width 553 height 48
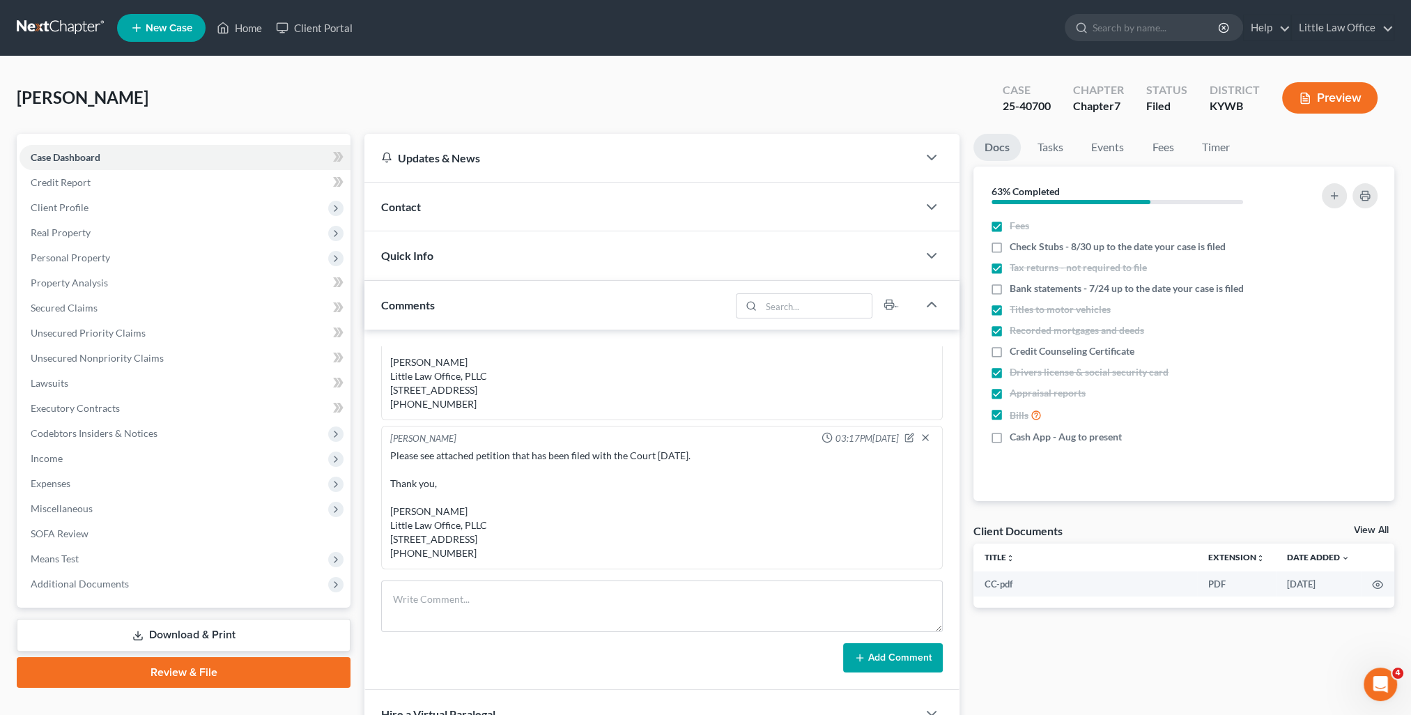
click at [459, 261] on div "Quick Info" at bounding box center [640, 255] width 553 height 48
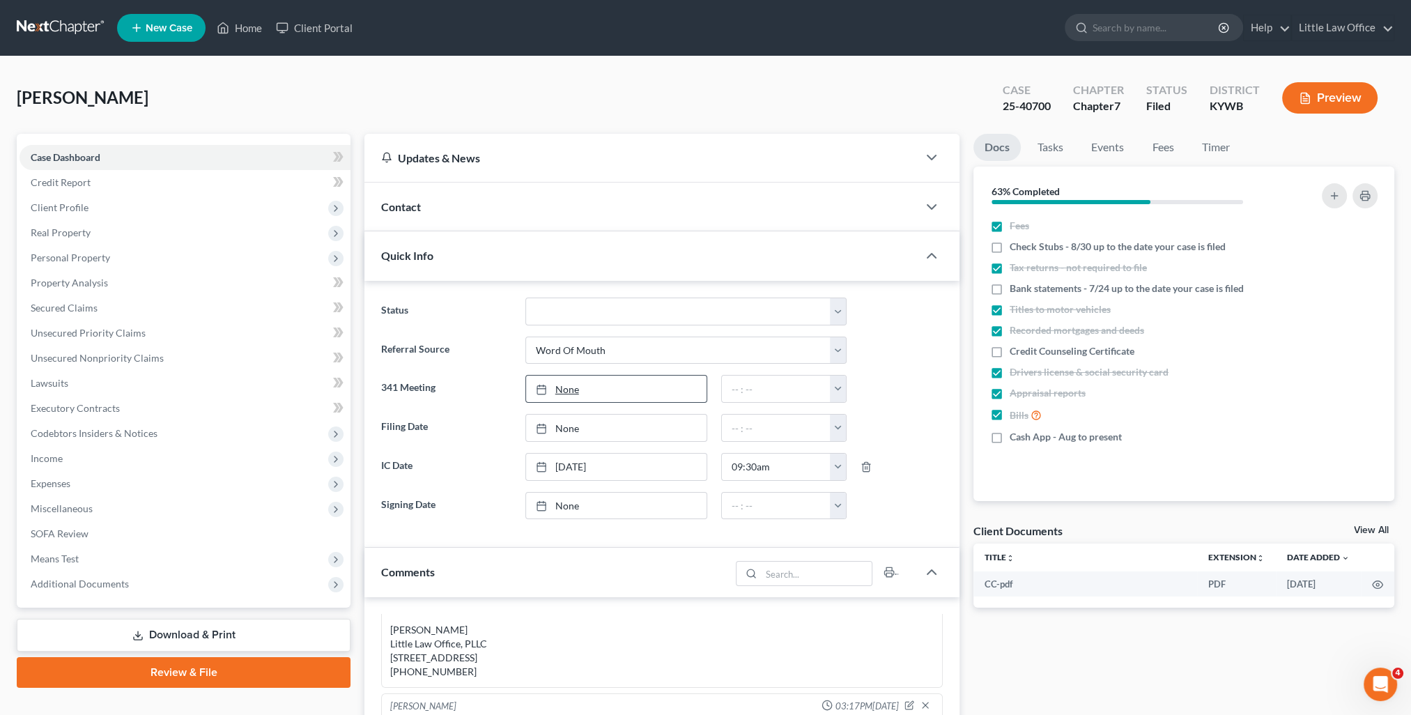
click at [575, 396] on link "None" at bounding box center [616, 388] width 180 height 26
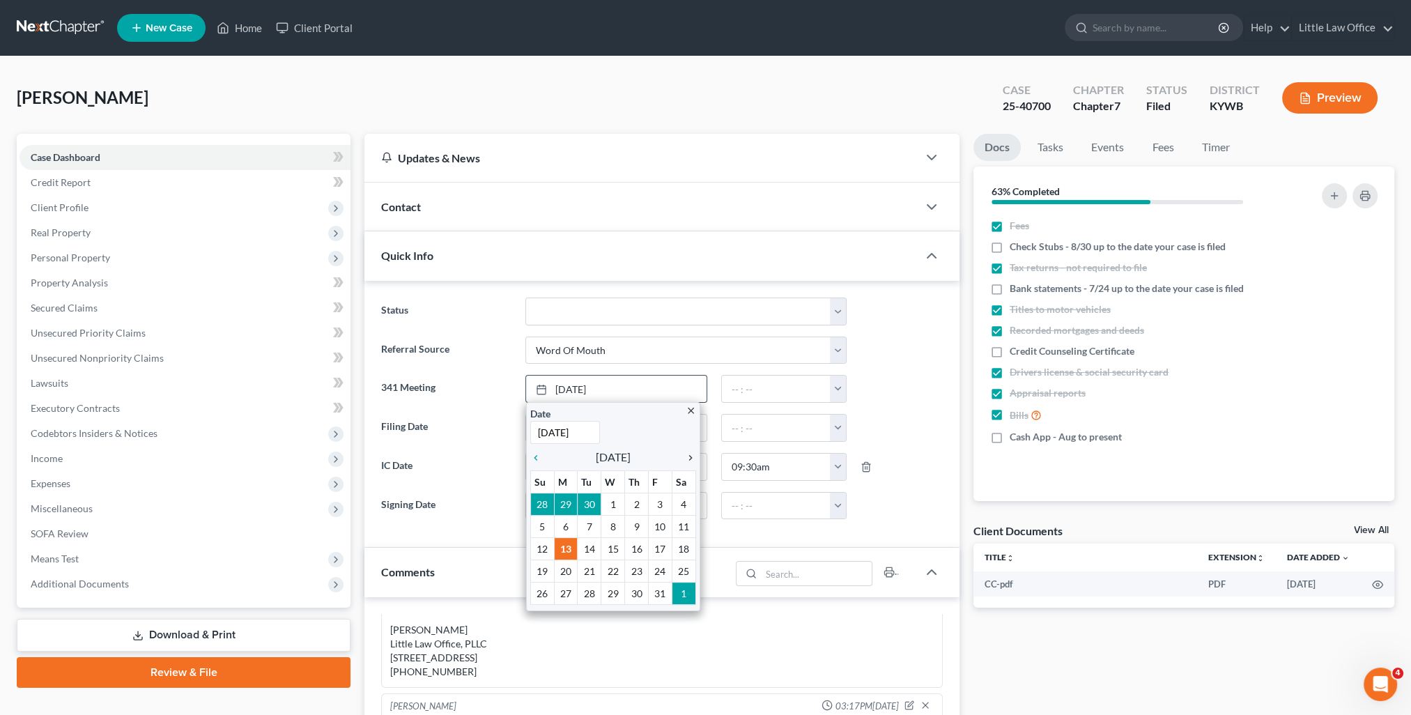
click at [692, 453] on icon "chevron_right" at bounding box center [687, 457] width 18 height 11
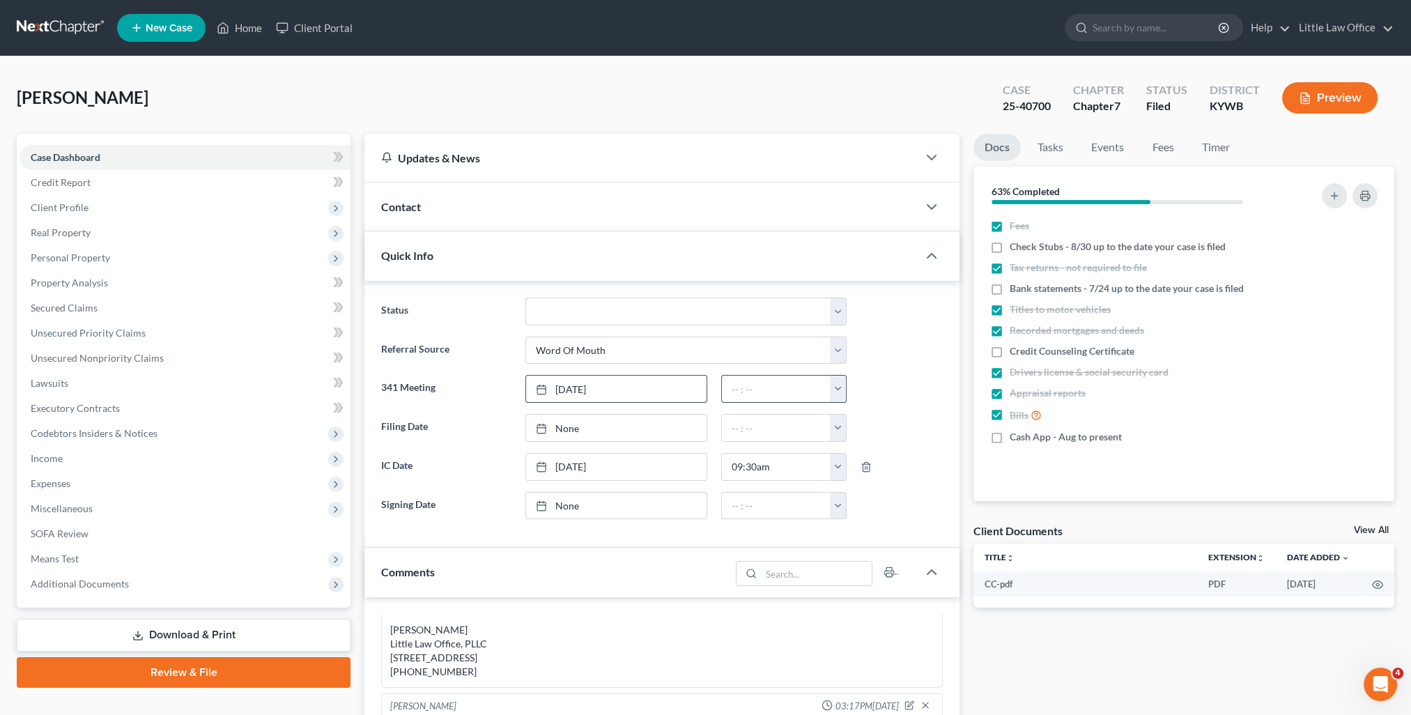
click at [840, 392] on button "button" at bounding box center [838, 388] width 16 height 26
click at [865, 474] on link "8:30am" at bounding box center [869, 469] width 78 height 24
type input "8:30am"
click at [529, 573] on div "Comments" at bounding box center [547, 571] width 366 height 48
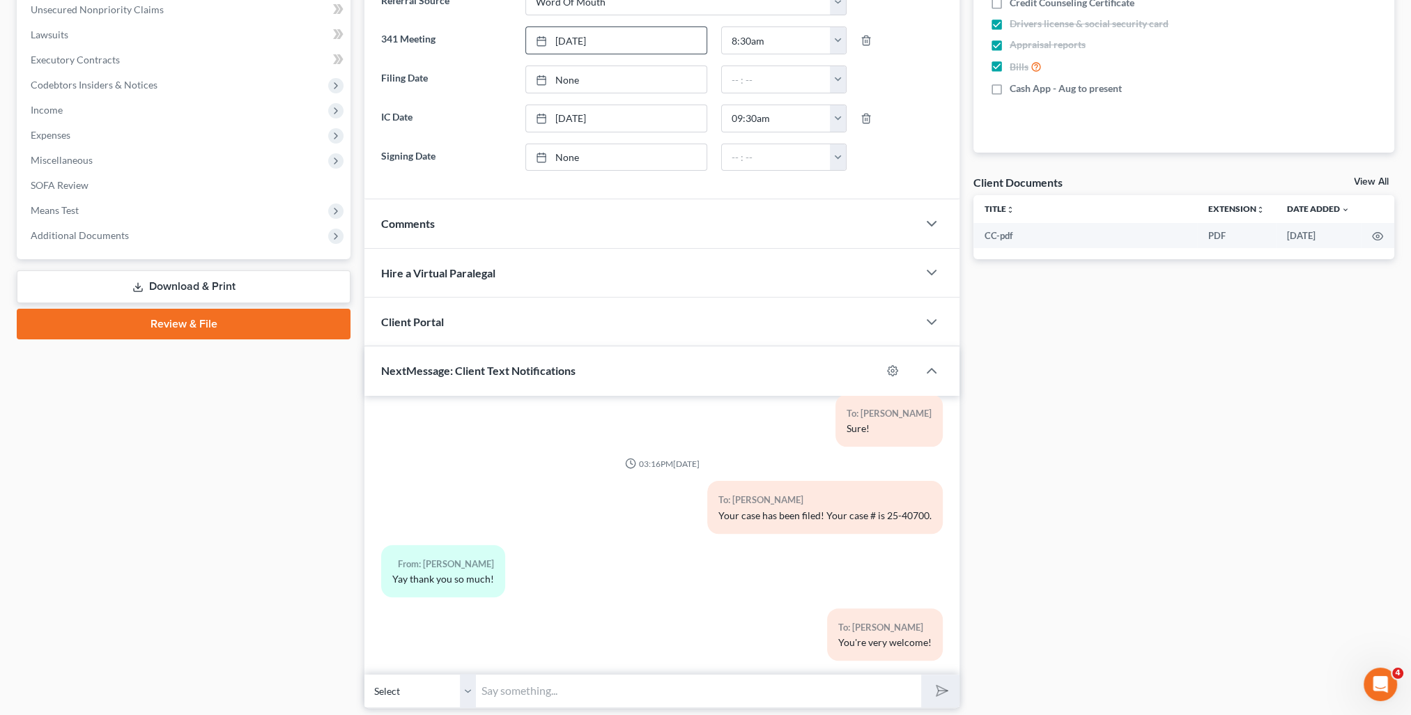
scroll to position [390, 0]
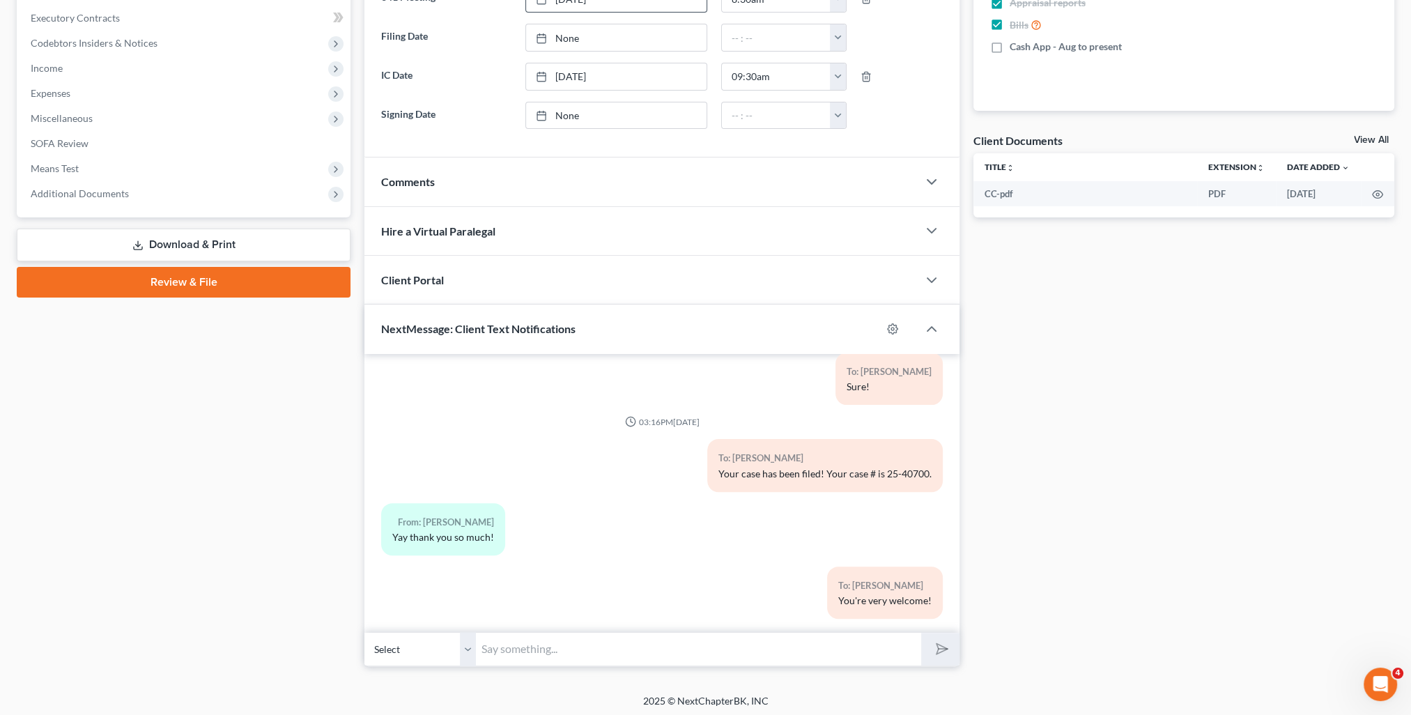
click at [582, 673] on div "Petition Navigation Case Dashboard Payments Invoices Payments Payments Credit R…" at bounding box center [705, 210] width 1377 height 933
click at [562, 653] on input "text" at bounding box center [698, 649] width 445 height 34
type input "Your Court date is [DATE] 8:30 AM."
click at [921, 632] on button "submit" at bounding box center [940, 648] width 38 height 33
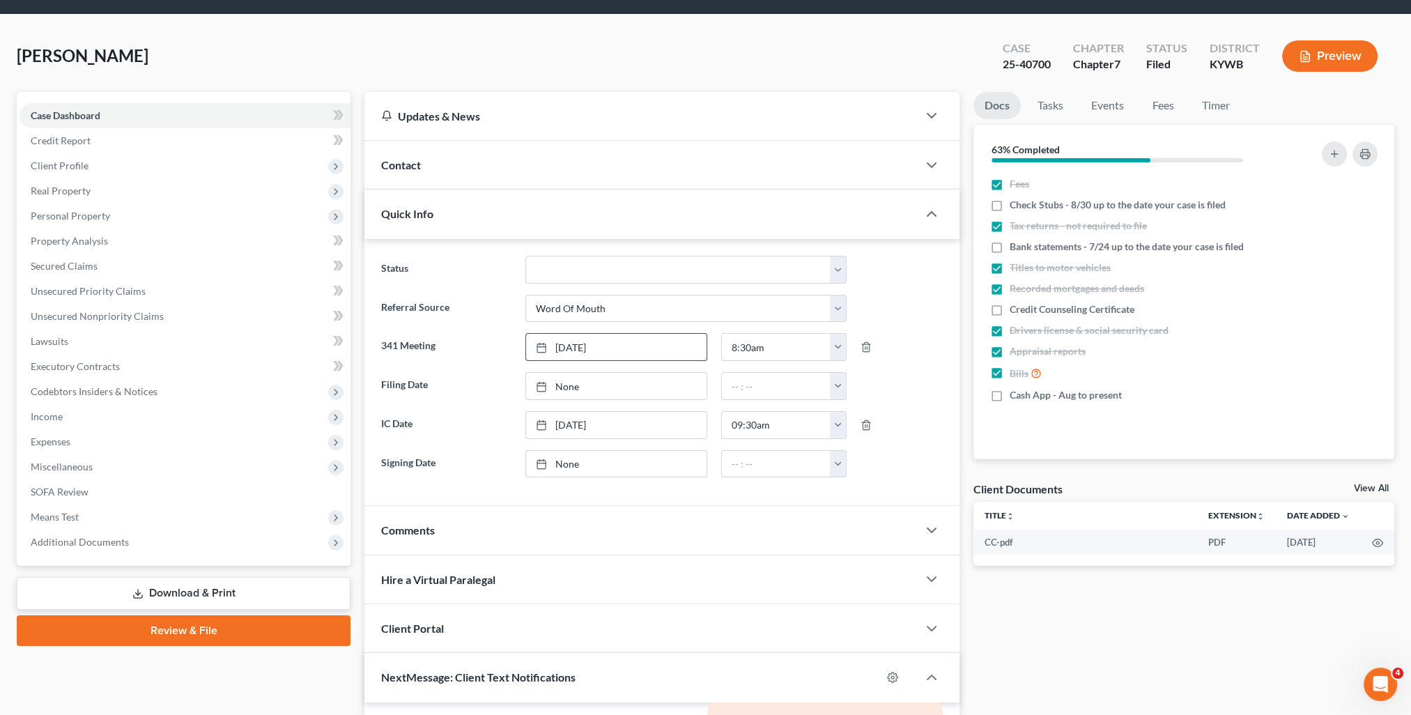
scroll to position [0, 0]
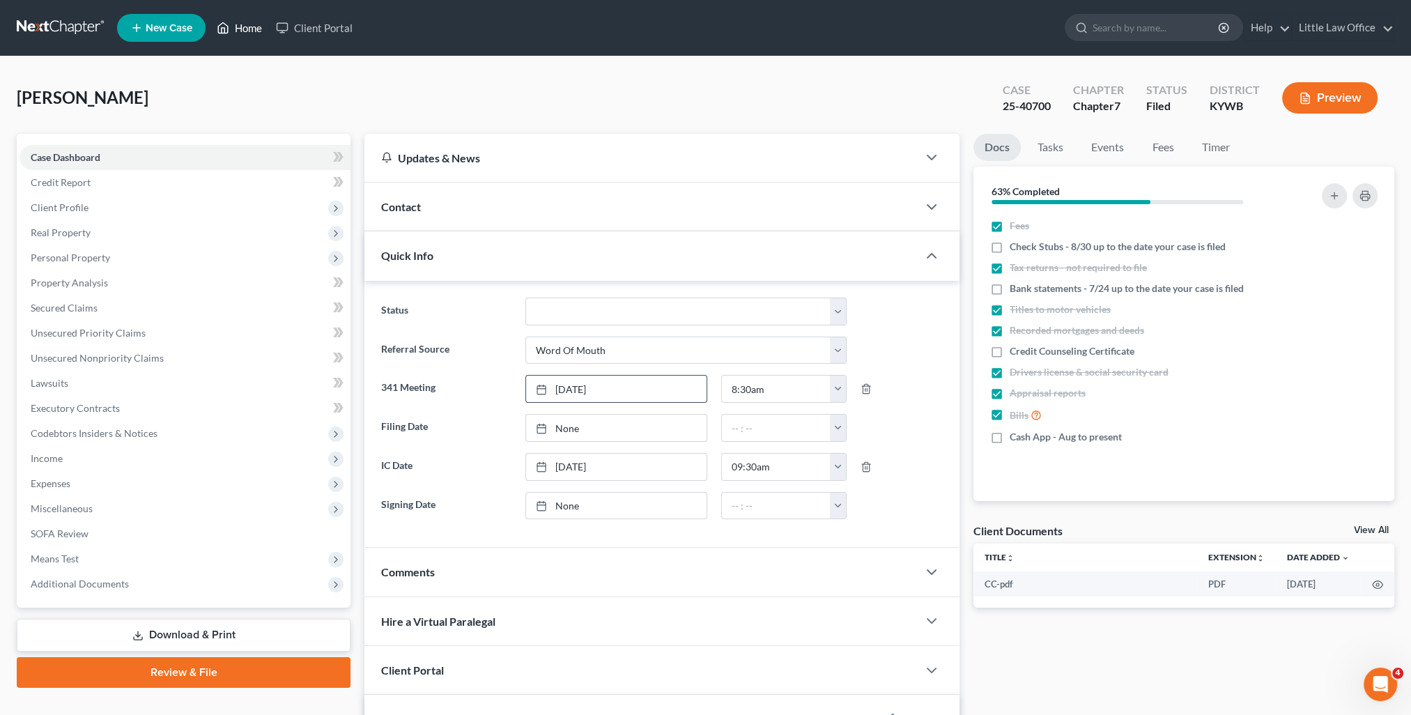
click at [237, 29] on link "Home" at bounding box center [239, 27] width 59 height 25
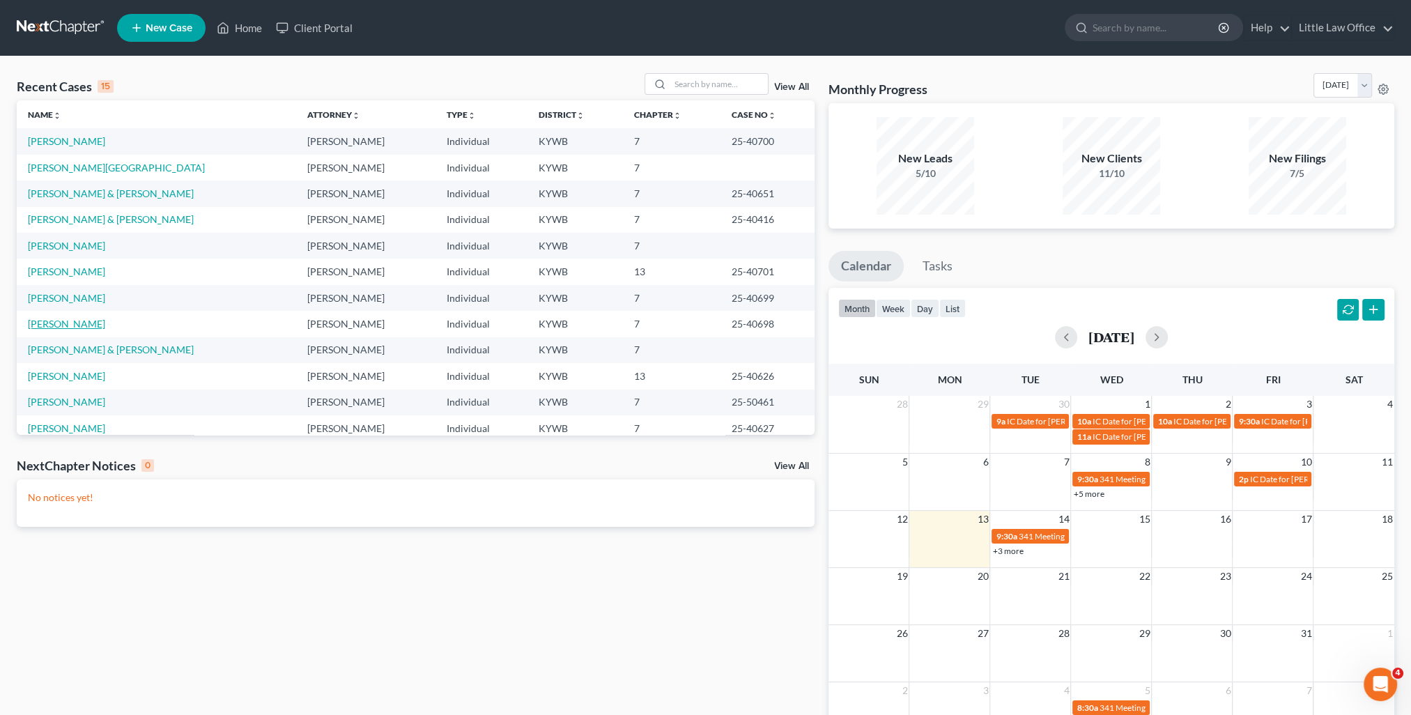
click at [75, 319] on link "[PERSON_NAME]" at bounding box center [66, 324] width 77 height 12
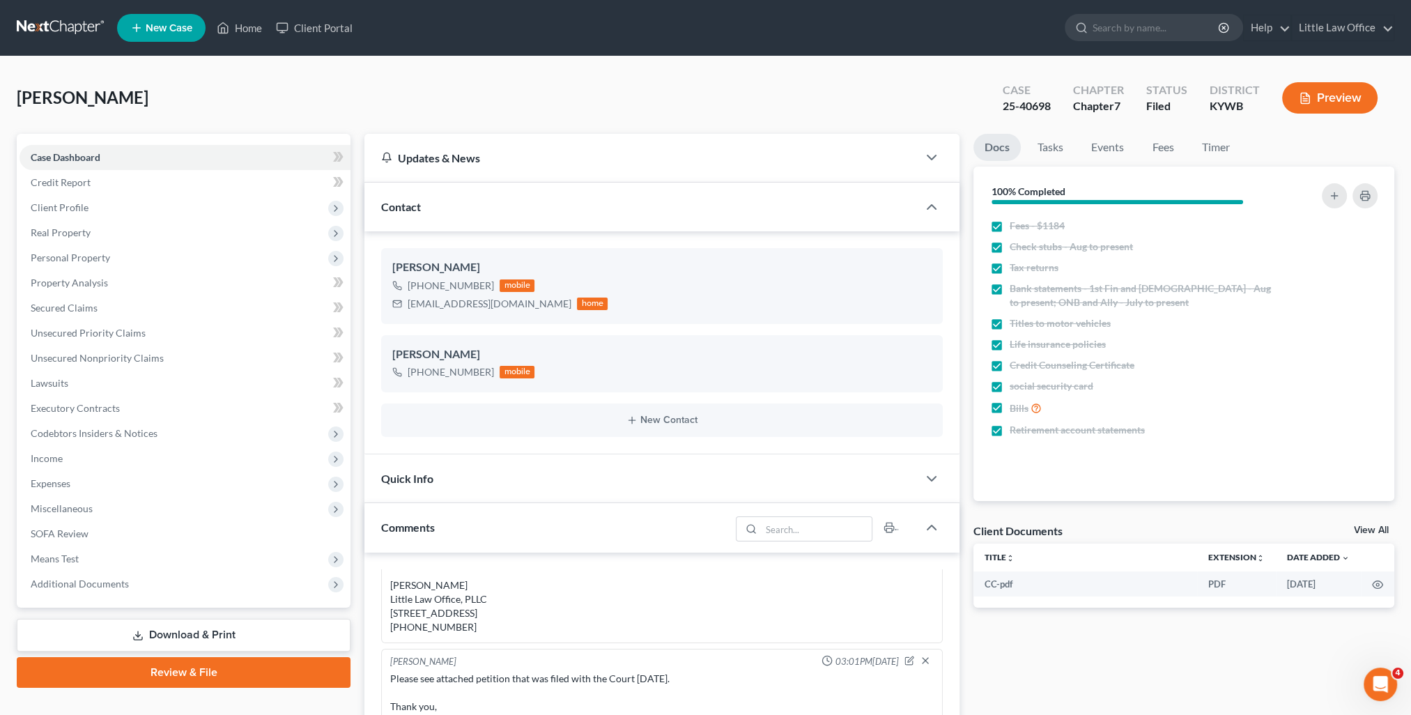
scroll to position [156, 0]
click at [446, 209] on div "Contact" at bounding box center [640, 206] width 553 height 48
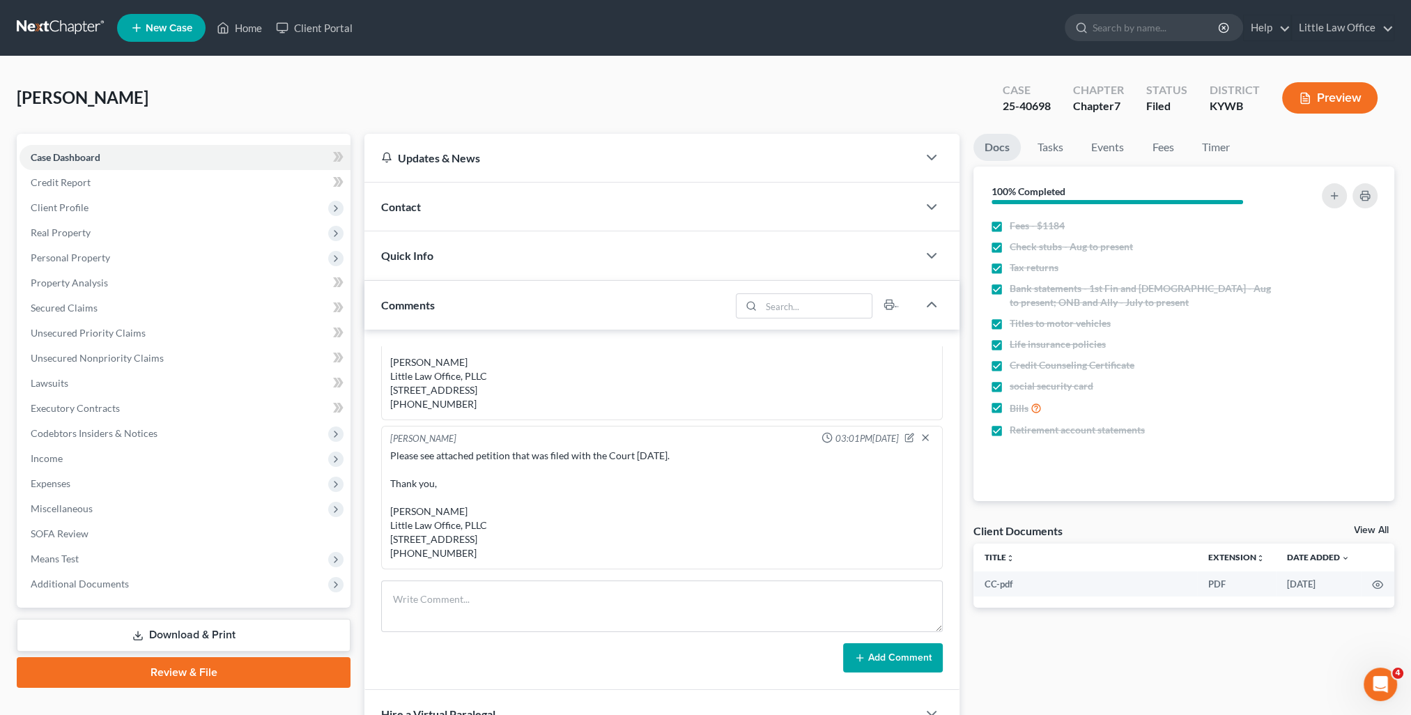
click at [447, 261] on div "Quick Info" at bounding box center [640, 255] width 553 height 48
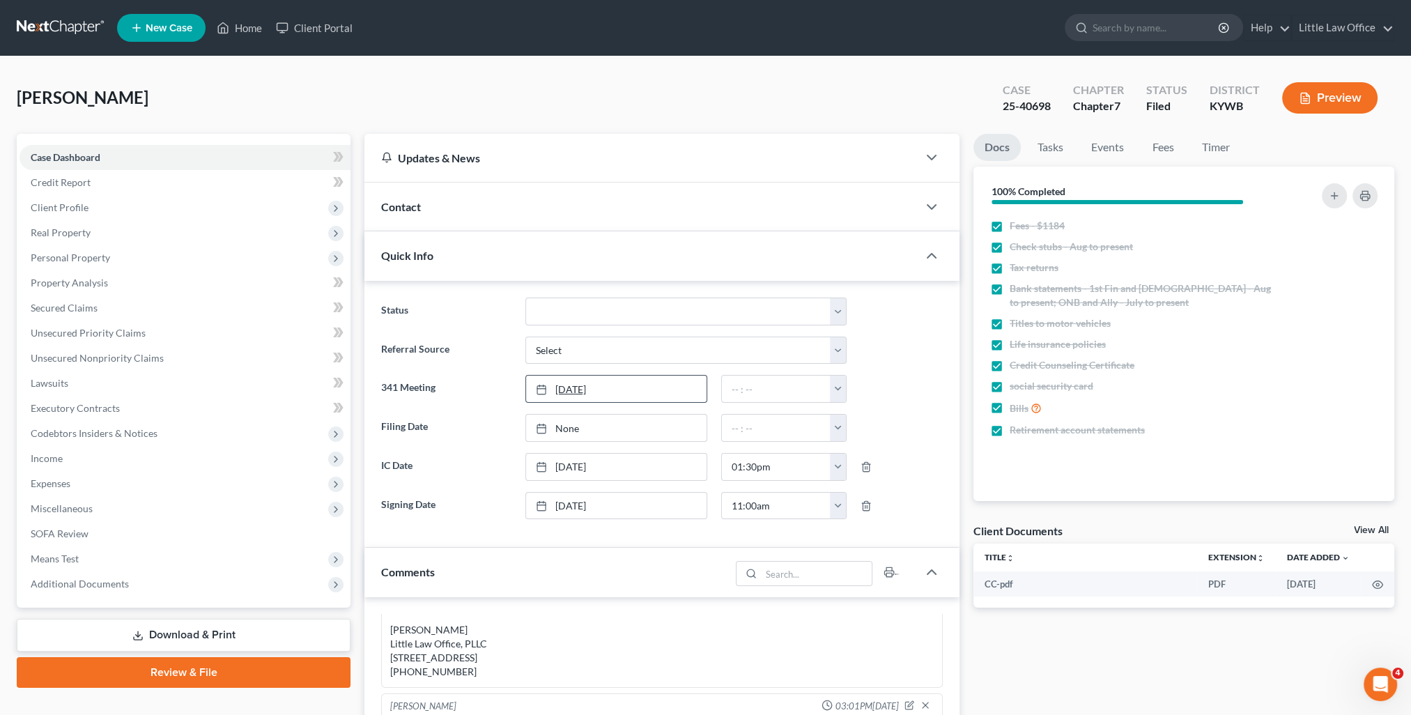
type input "[DATE]"
click at [571, 392] on link "[DATE]" at bounding box center [616, 388] width 180 height 26
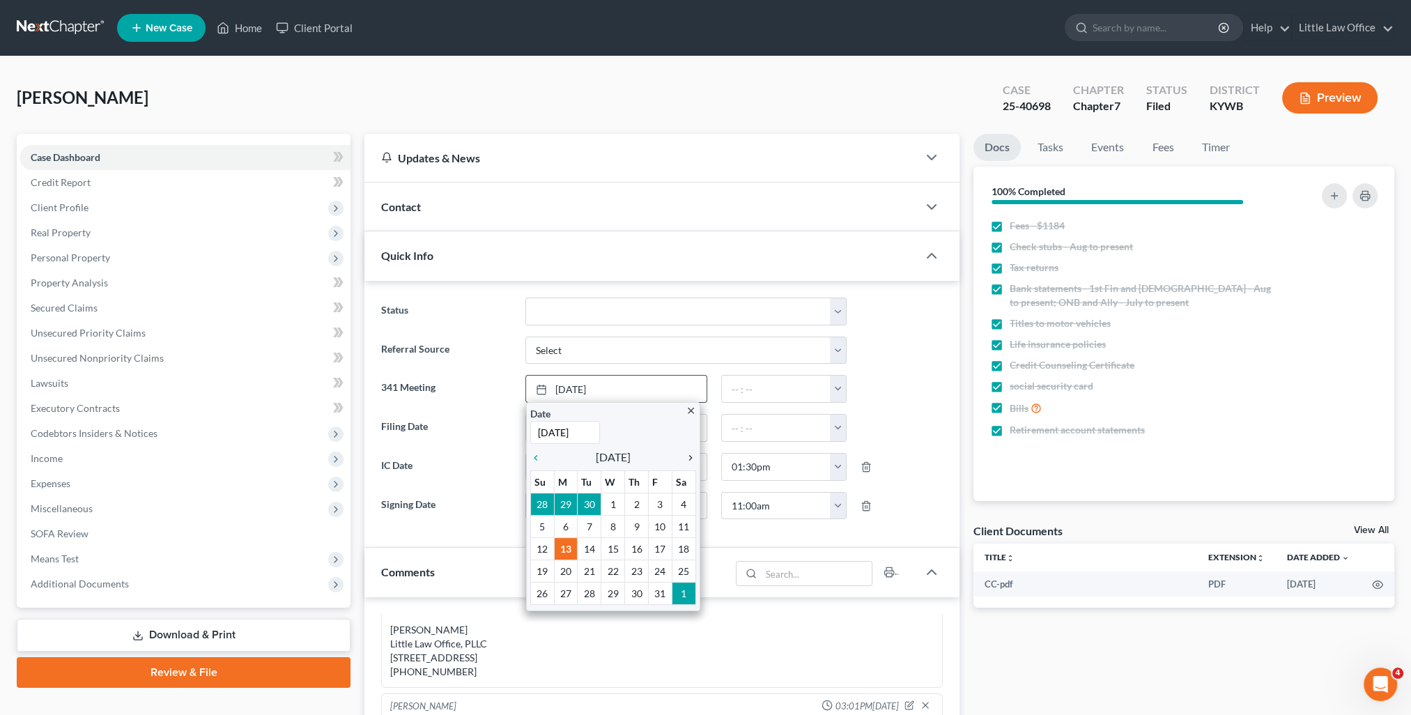
click at [688, 458] on icon "chevron_right" at bounding box center [687, 457] width 18 height 11
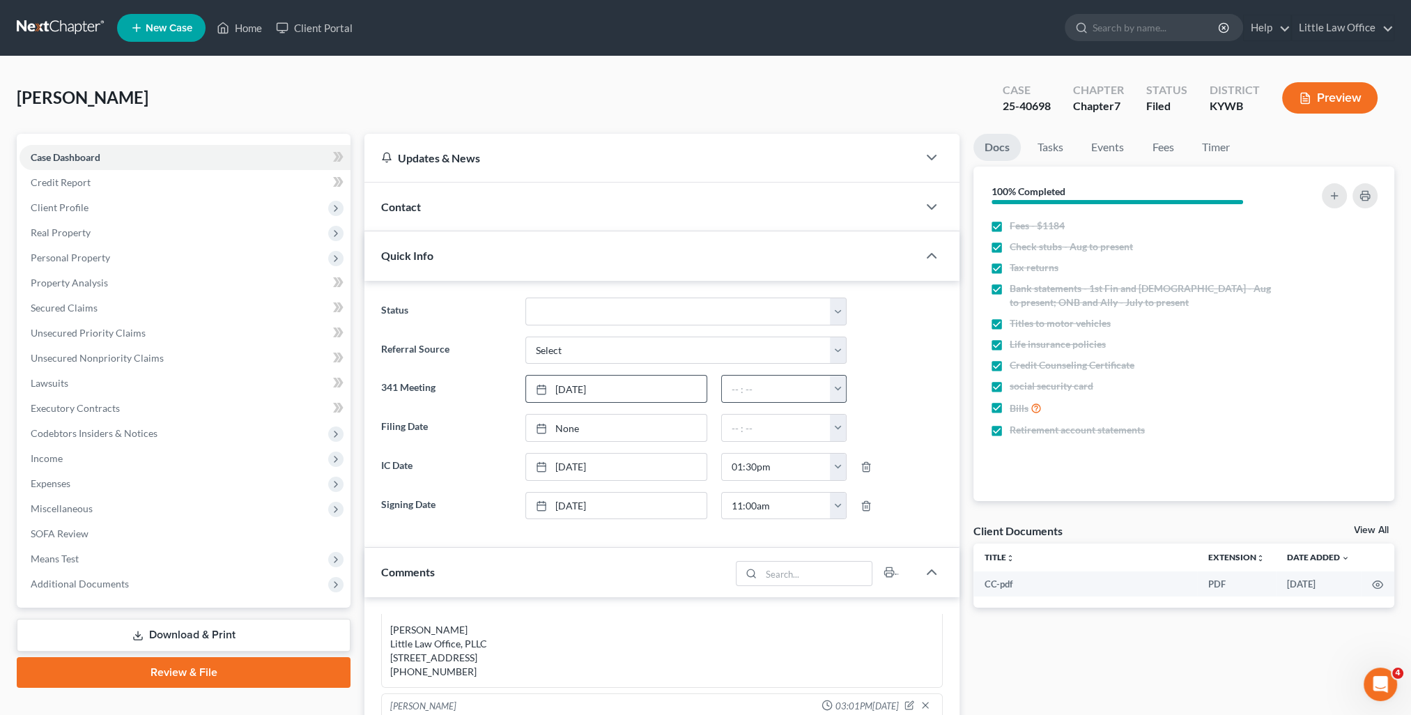
click at [842, 389] on button "button" at bounding box center [838, 388] width 16 height 26
click at [871, 468] on link "8:30am" at bounding box center [869, 469] width 78 height 24
type input "8:30am"
click at [609, 568] on div "Comments" at bounding box center [547, 571] width 366 height 48
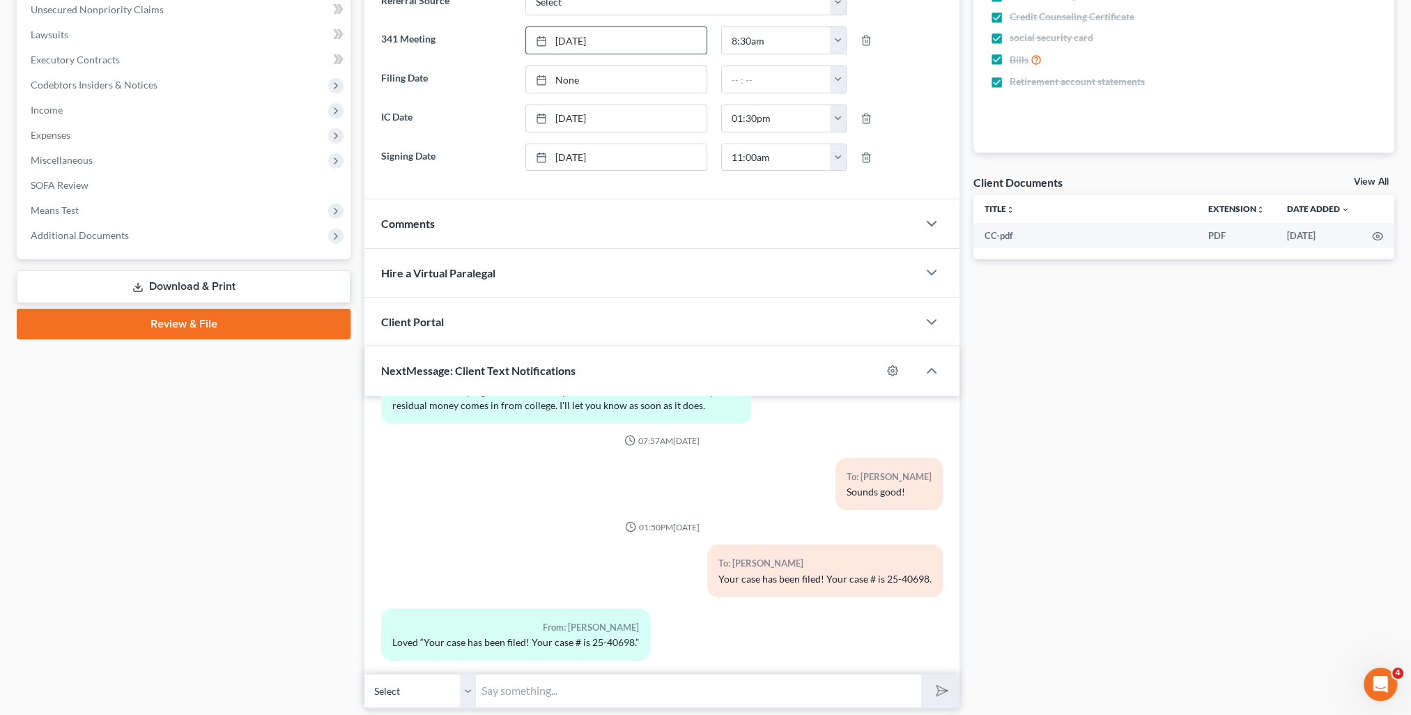
click at [656, 676] on input "text" at bounding box center [698, 691] width 445 height 34
type input "Your Court date is [DATE] 8:30 AM."
click at [921, 674] on button "submit" at bounding box center [940, 690] width 38 height 33
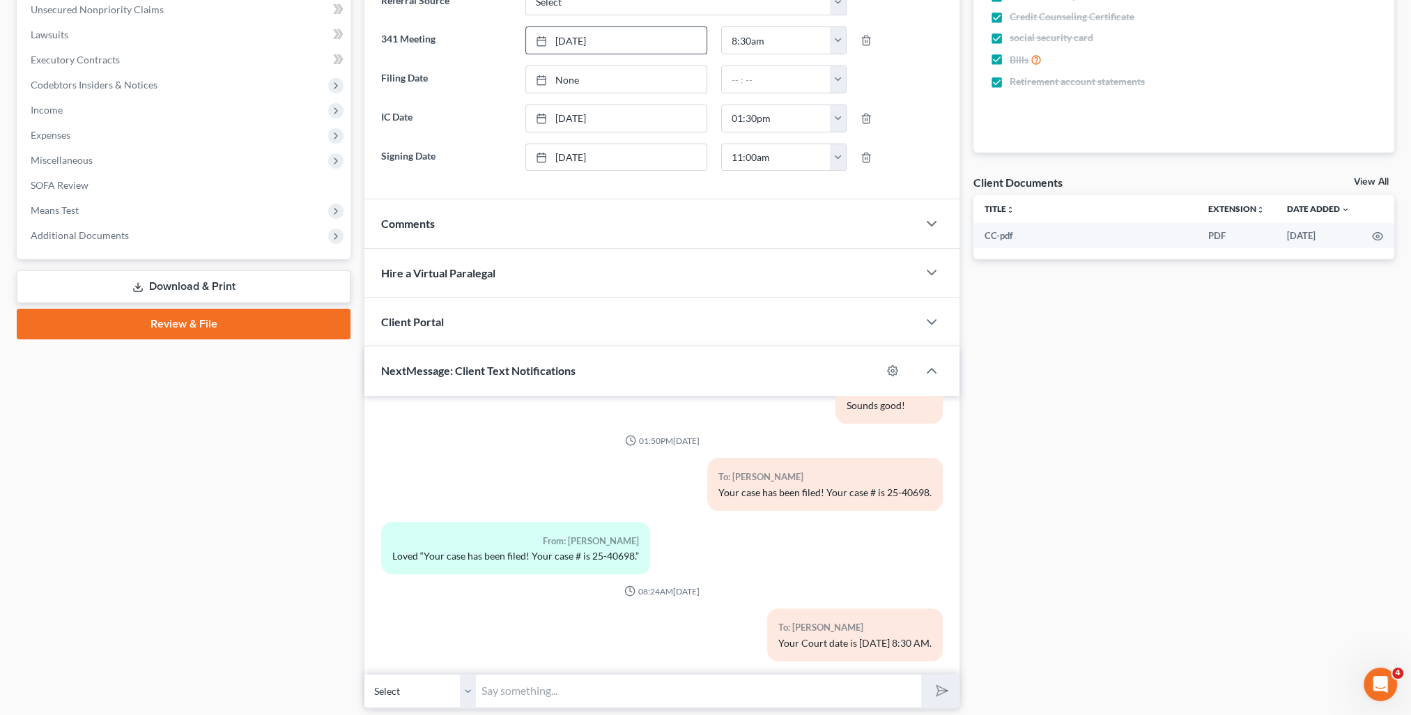
scroll to position [0, 0]
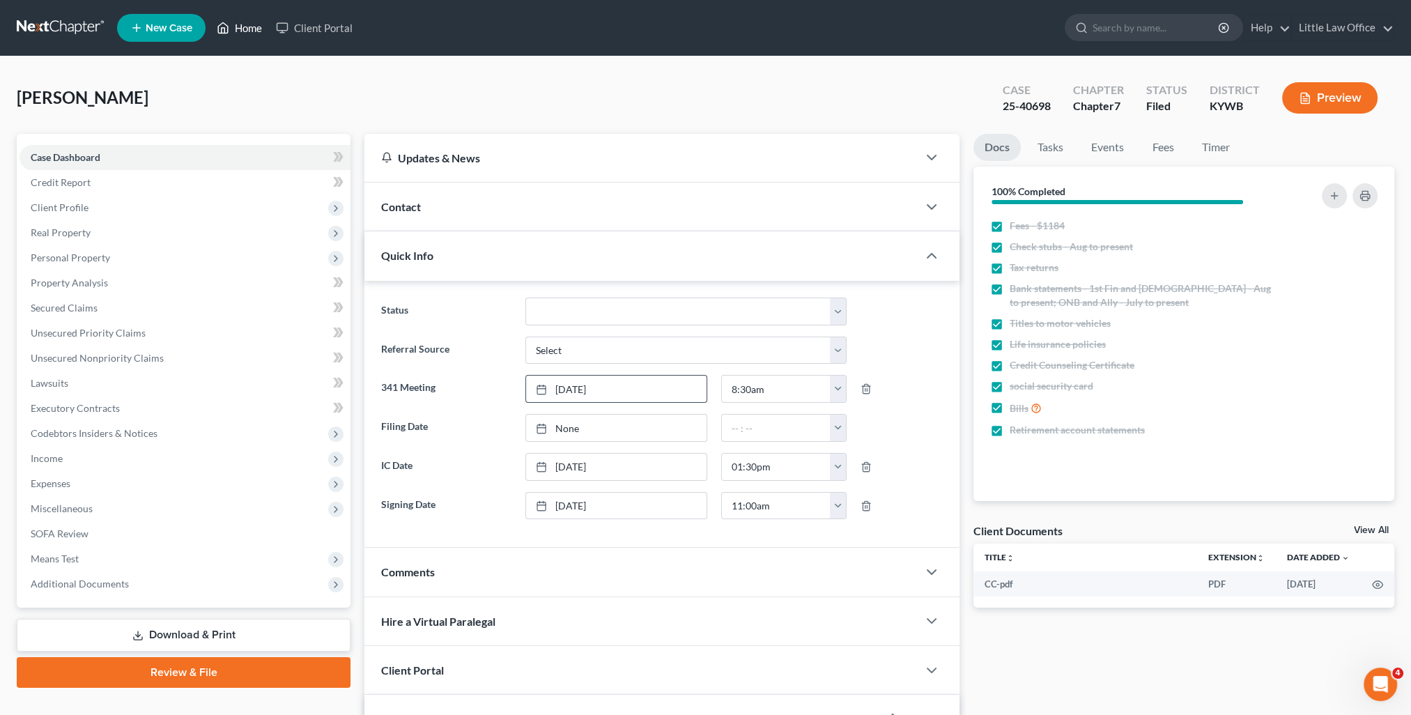
click at [245, 32] on link "Home" at bounding box center [239, 27] width 59 height 25
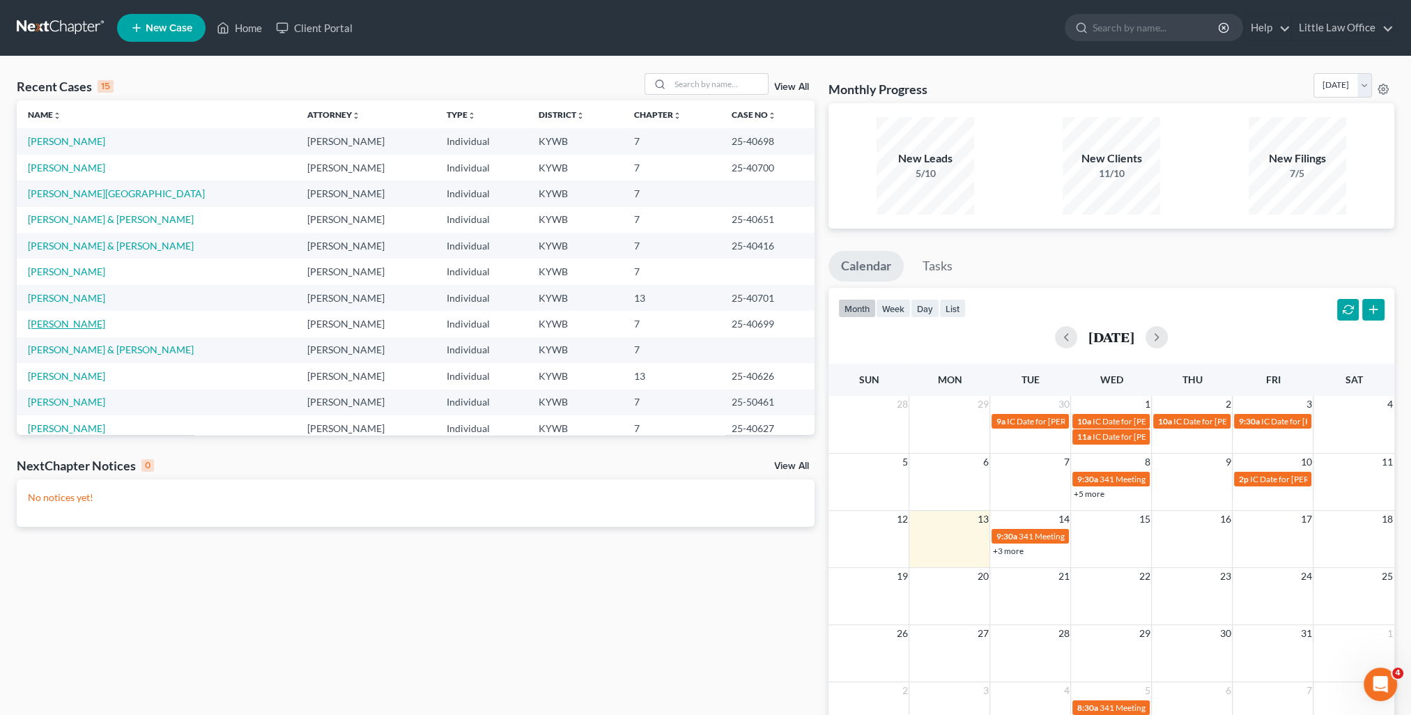
click at [77, 320] on link "[PERSON_NAME]" at bounding box center [66, 324] width 77 height 12
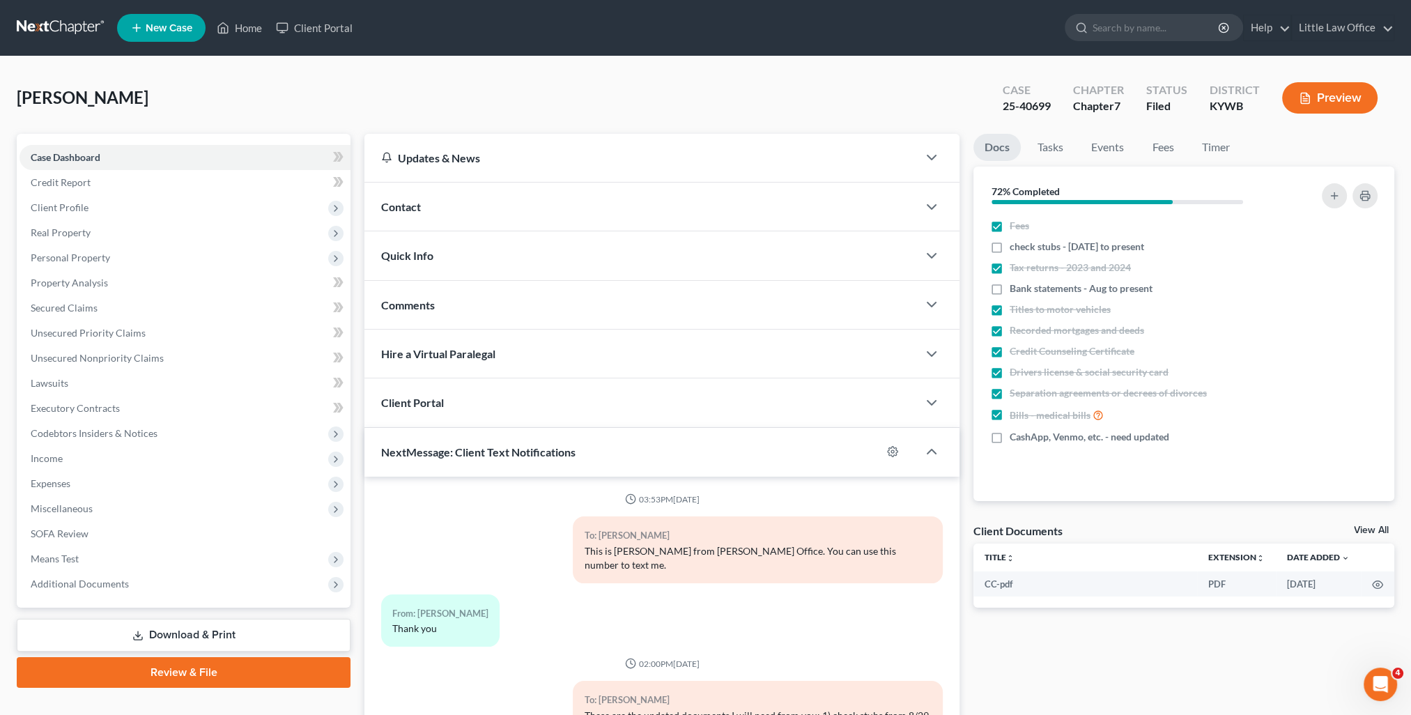
scroll to position [1979, 0]
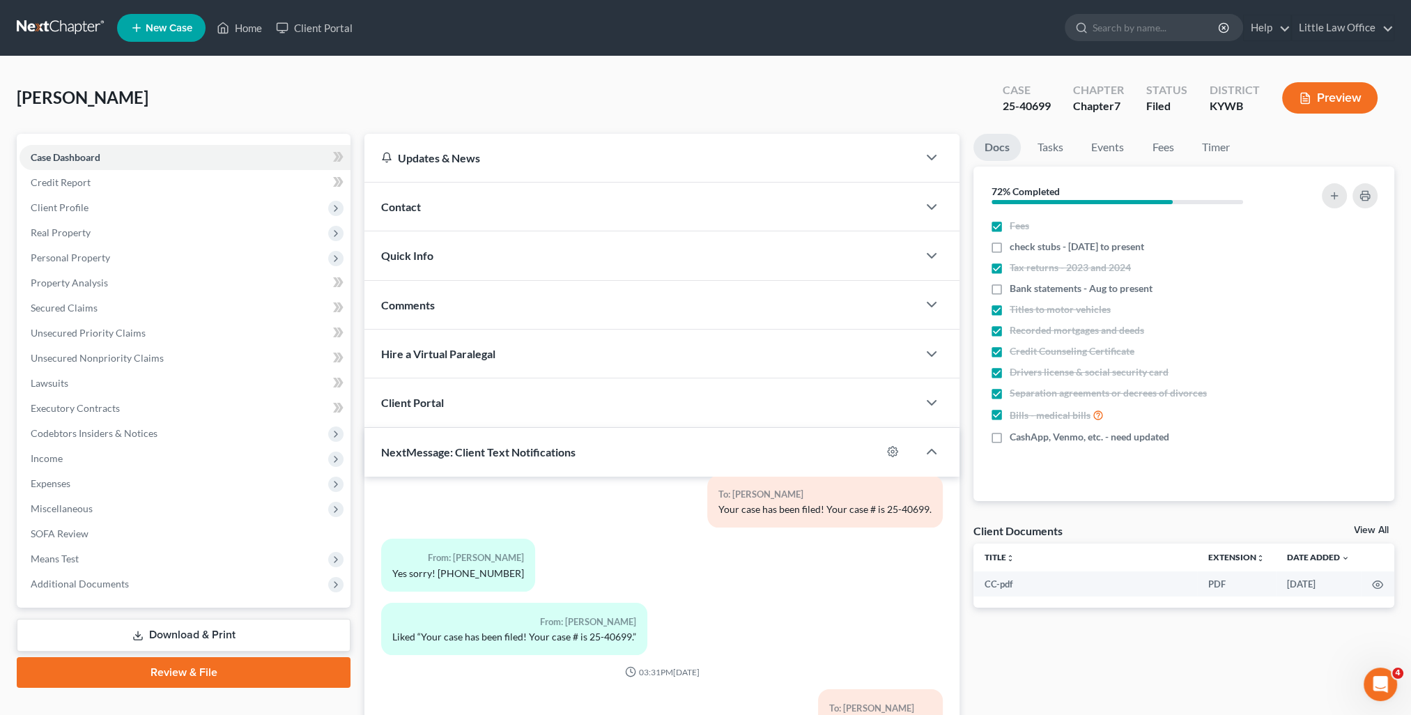
click at [433, 256] on span "Quick Info" at bounding box center [407, 255] width 52 height 13
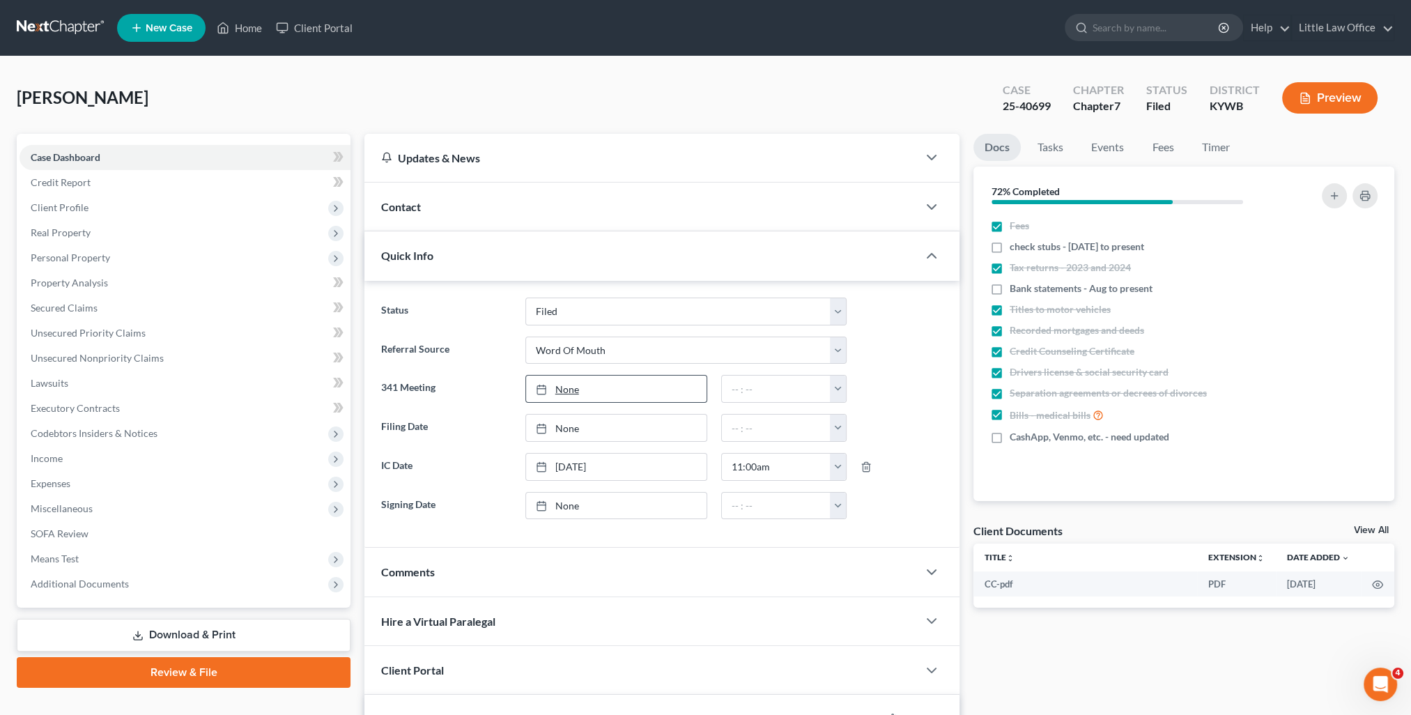
type input "[DATE]"
click at [579, 397] on link "None" at bounding box center [616, 388] width 180 height 26
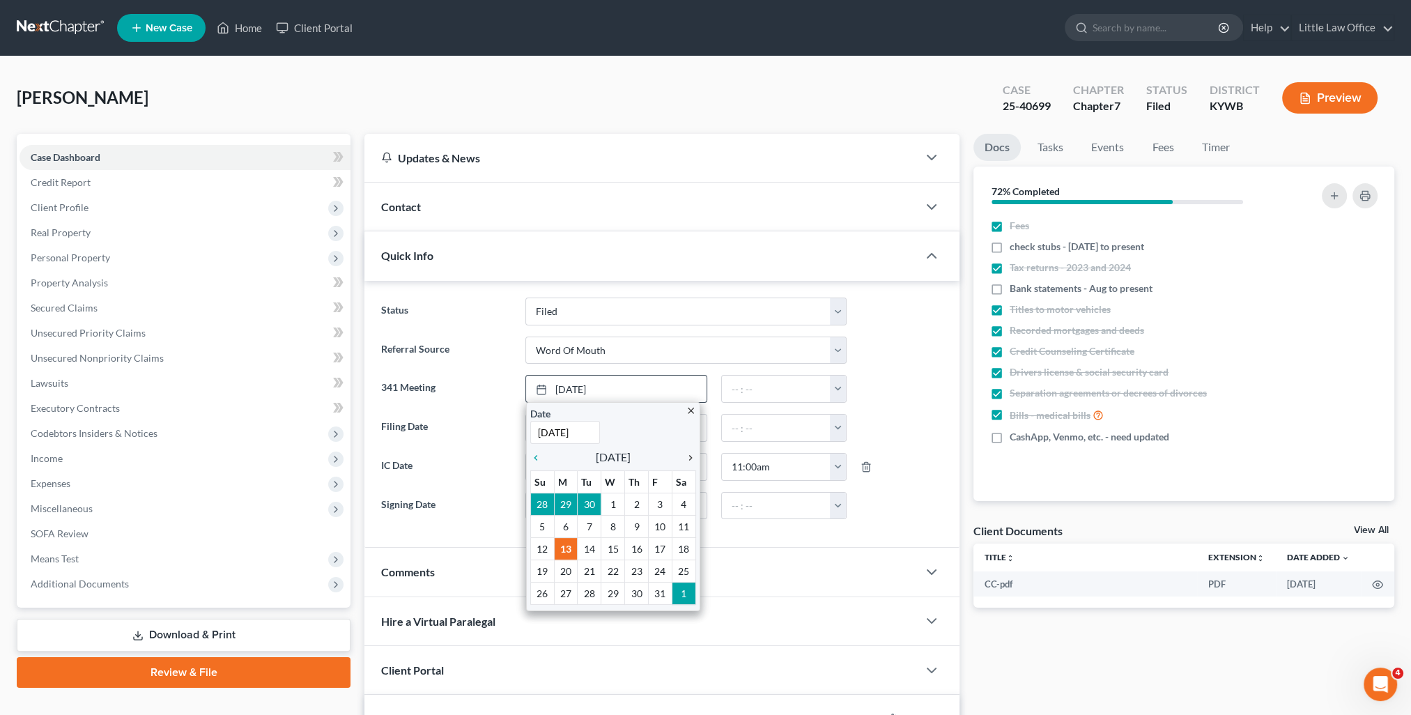
click at [684, 462] on link "chevron_right" at bounding box center [687, 457] width 18 height 17
click at [685, 462] on link "chevron_right" at bounding box center [687, 457] width 18 height 17
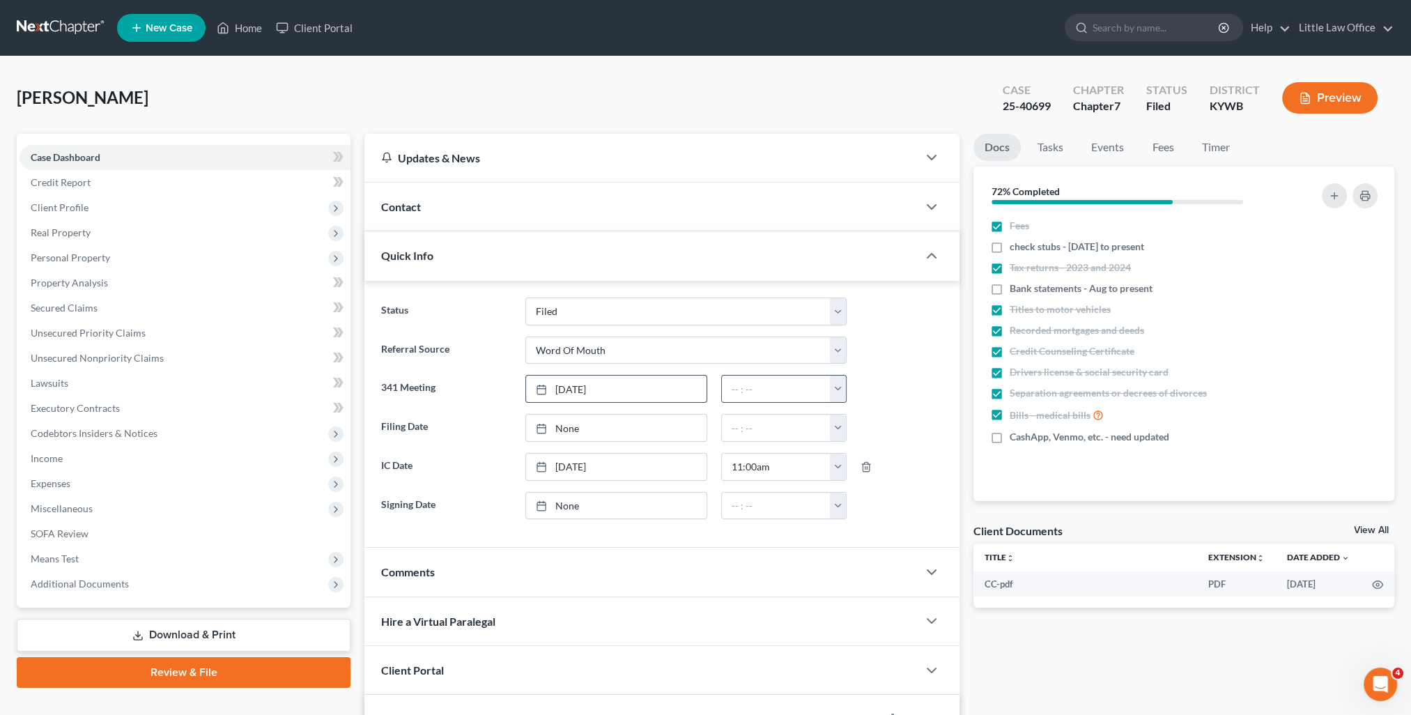
click at [835, 390] on button "button" at bounding box center [838, 388] width 16 height 26
click at [875, 534] on link "8:30am" at bounding box center [869, 539] width 78 height 24
type input "8:30am"
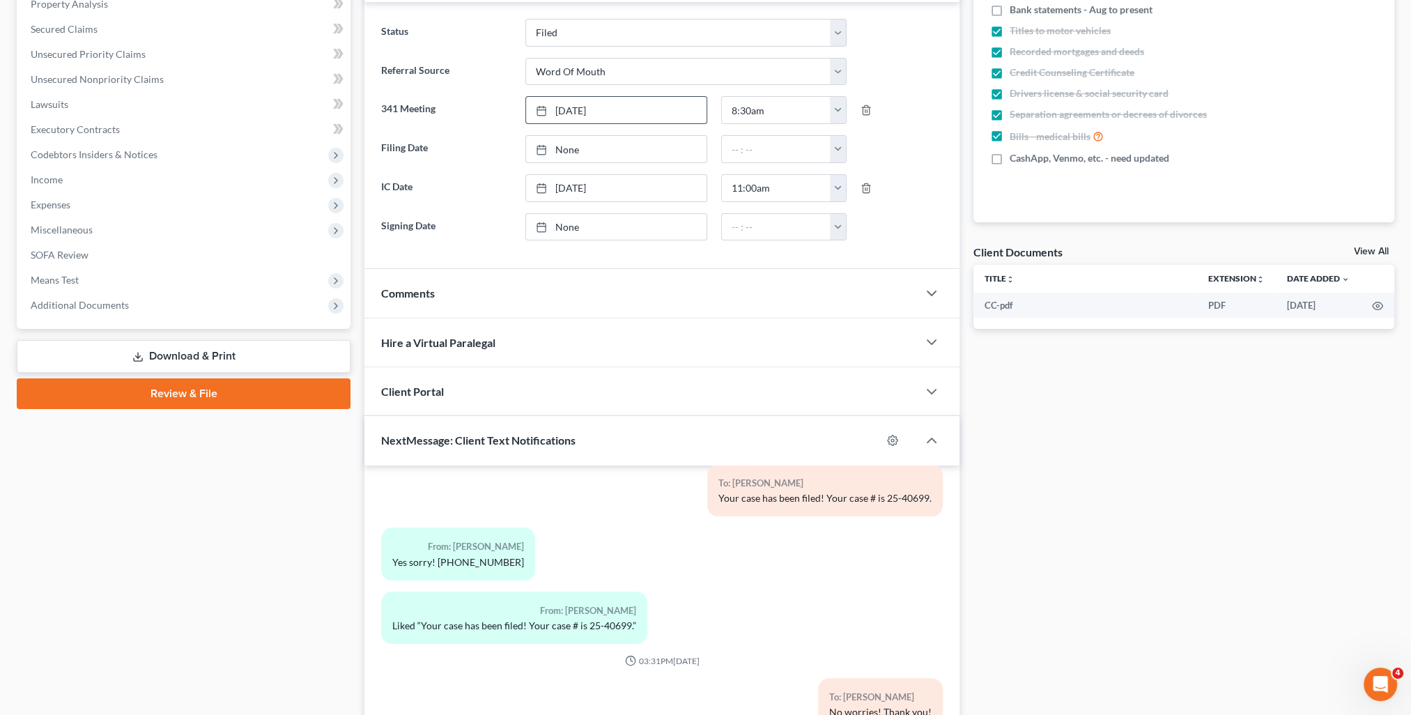
scroll to position [348, 0]
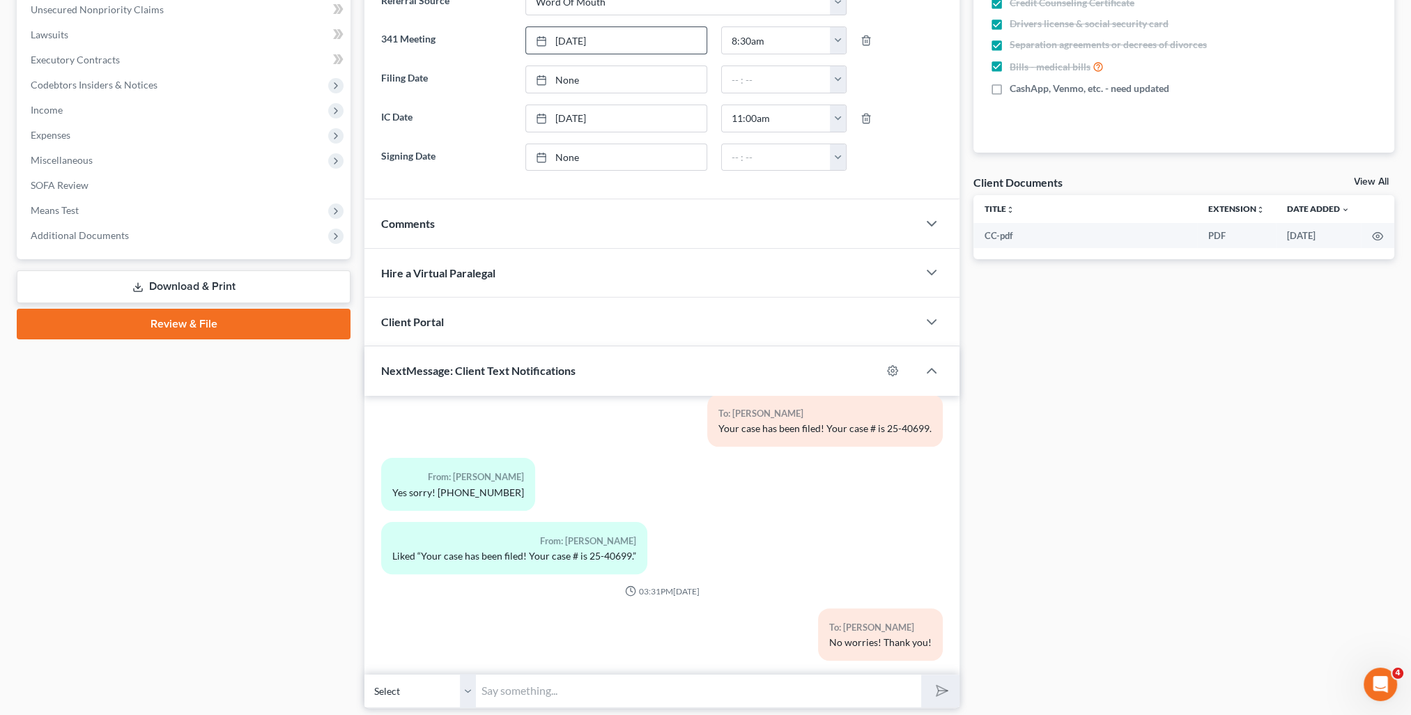
click at [545, 692] on input "text" at bounding box center [698, 691] width 445 height 34
type input "Your Court date is [DATE] 8:30 AM."
click at [931, 697] on button "submit" at bounding box center [940, 690] width 38 height 33
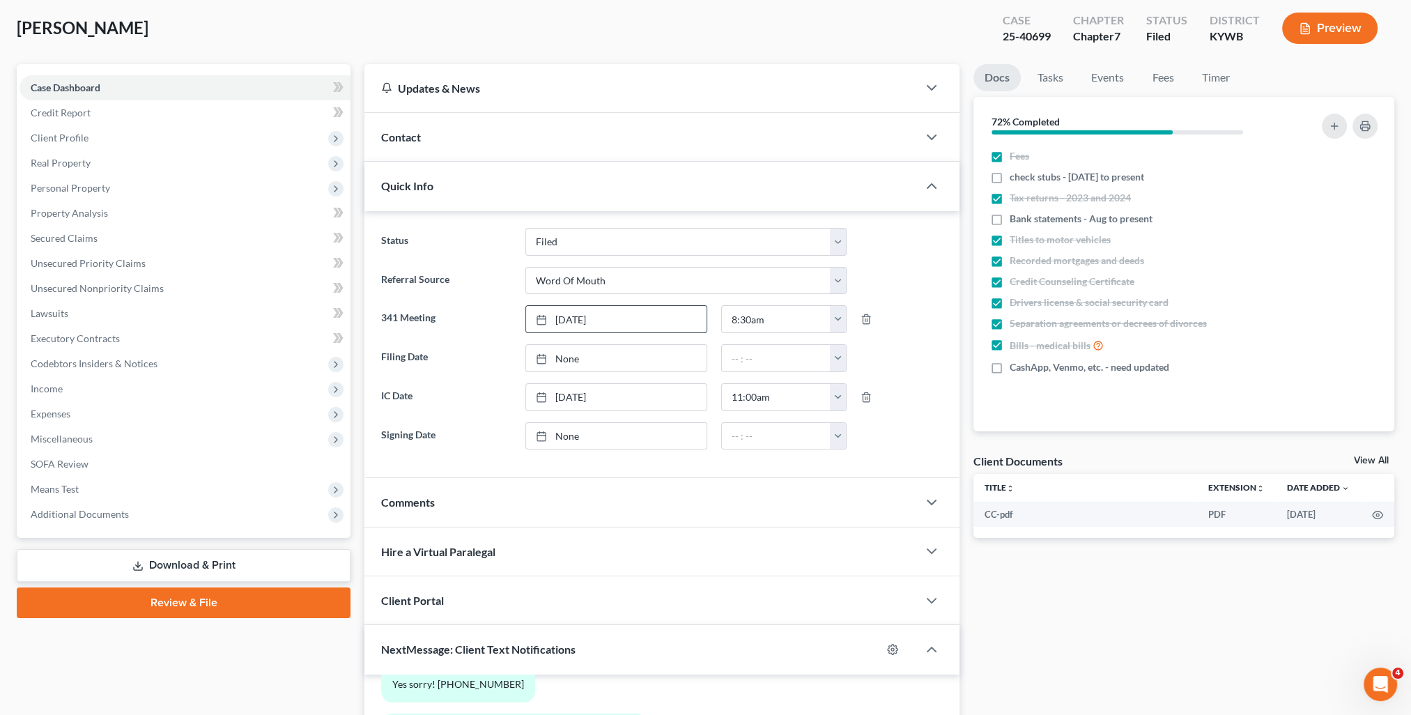
scroll to position [0, 0]
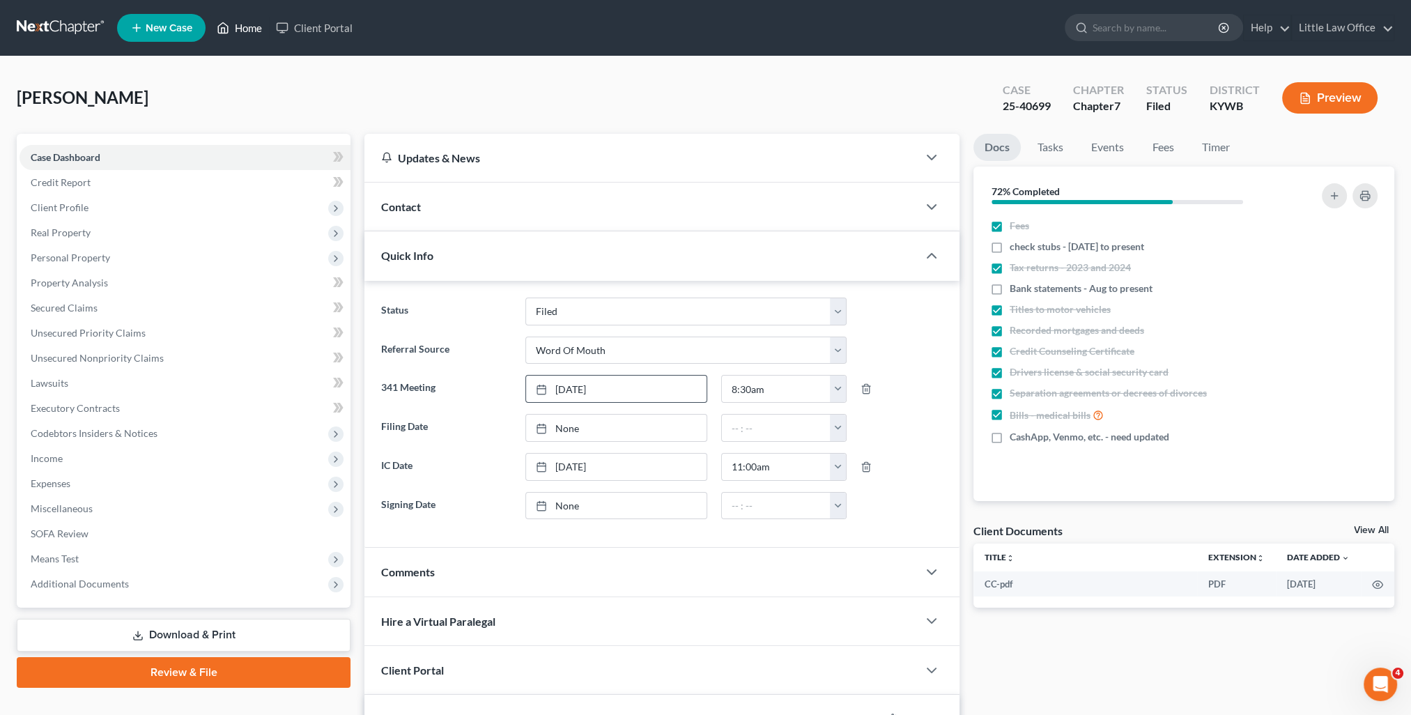
click at [262, 32] on link "Home" at bounding box center [239, 27] width 59 height 25
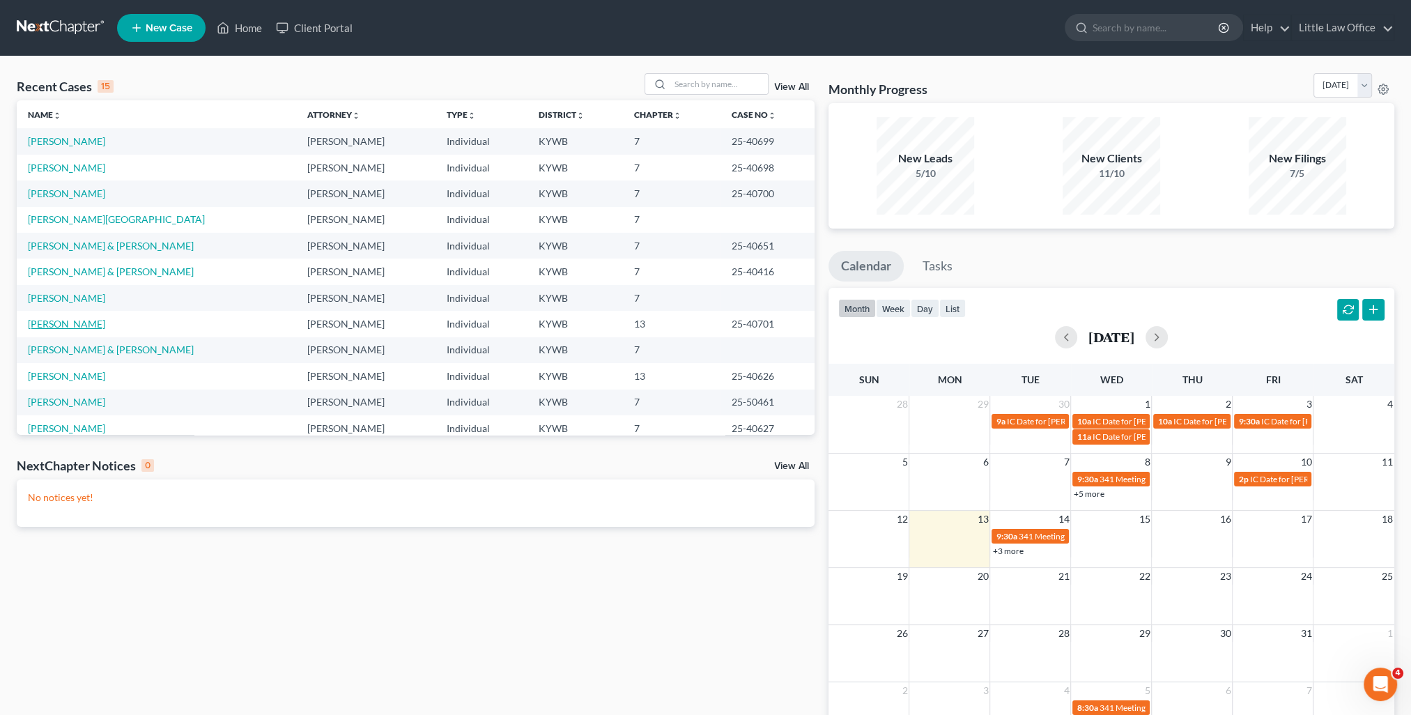
click at [72, 323] on link "[PERSON_NAME]" at bounding box center [66, 324] width 77 height 12
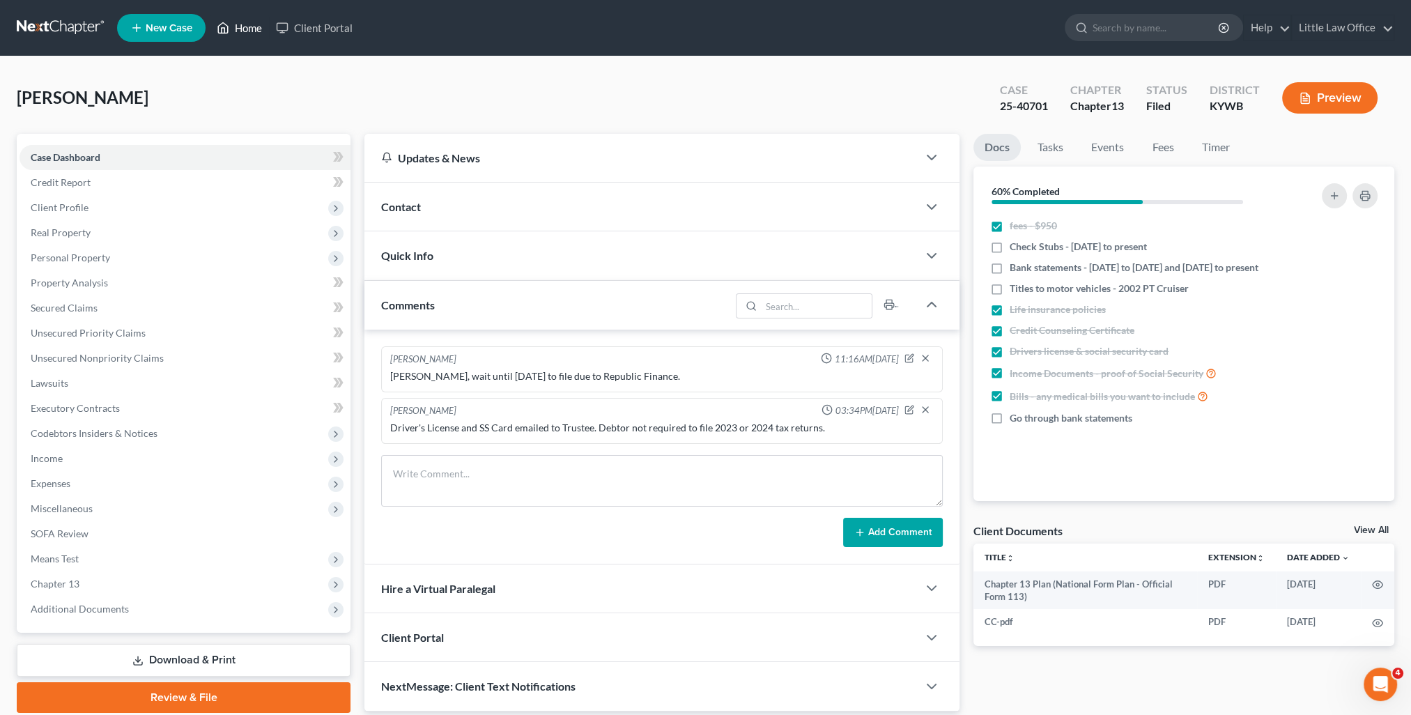
drag, startPoint x: 259, startPoint y: 24, endPoint x: 311, endPoint y: 95, distance: 88.2
click at [259, 24] on link "Home" at bounding box center [239, 27] width 59 height 25
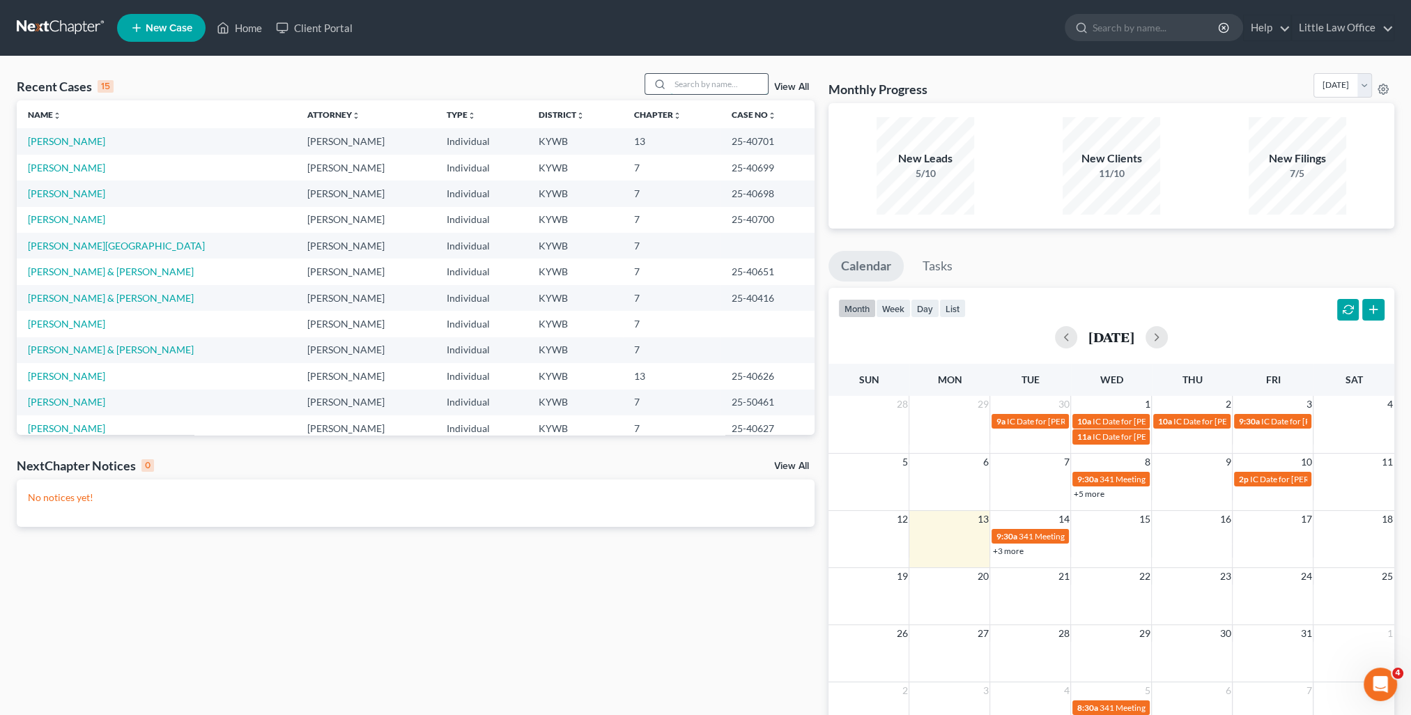
click at [717, 81] on input "search" at bounding box center [719, 84] width 98 height 20
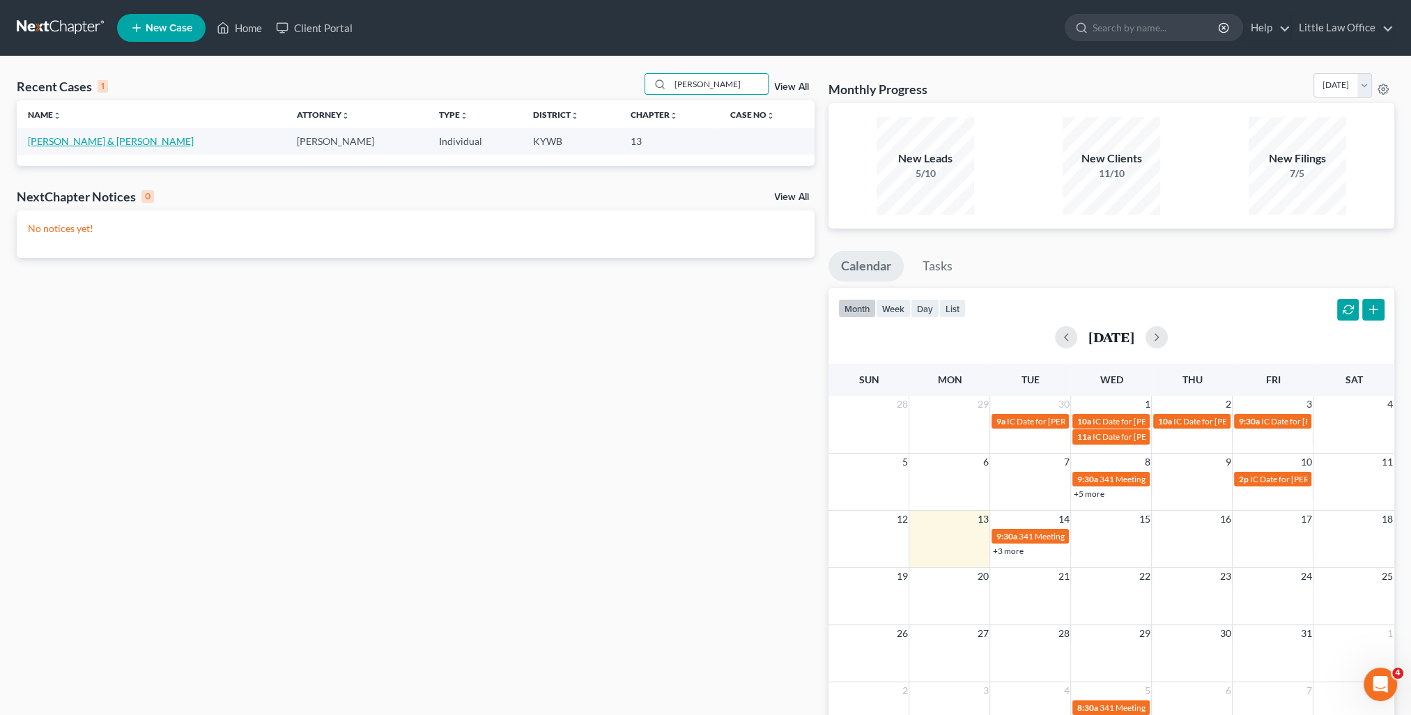
type input "[PERSON_NAME]"
click at [64, 135] on link "[PERSON_NAME] & [PERSON_NAME]" at bounding box center [111, 141] width 166 height 12
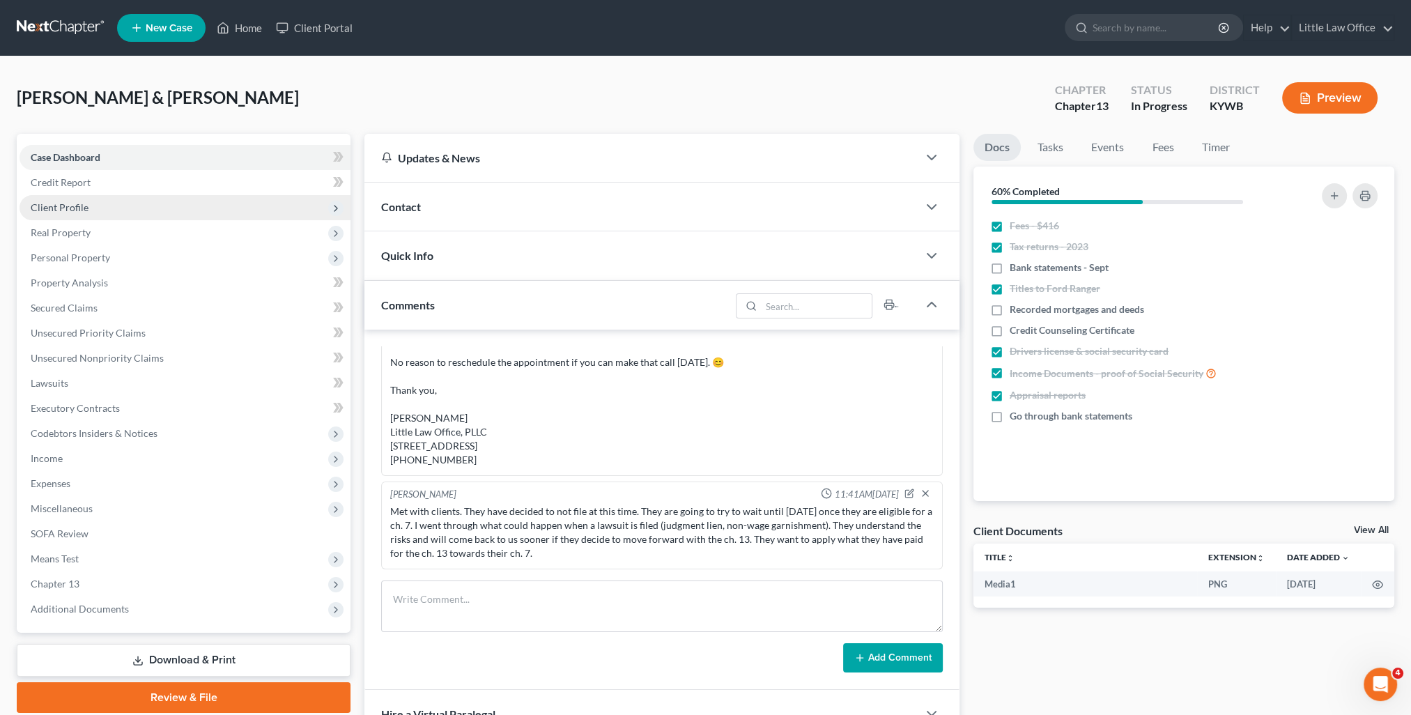
scroll to position [1119, 0]
click at [72, 212] on span "Client Profile" at bounding box center [60, 207] width 58 height 12
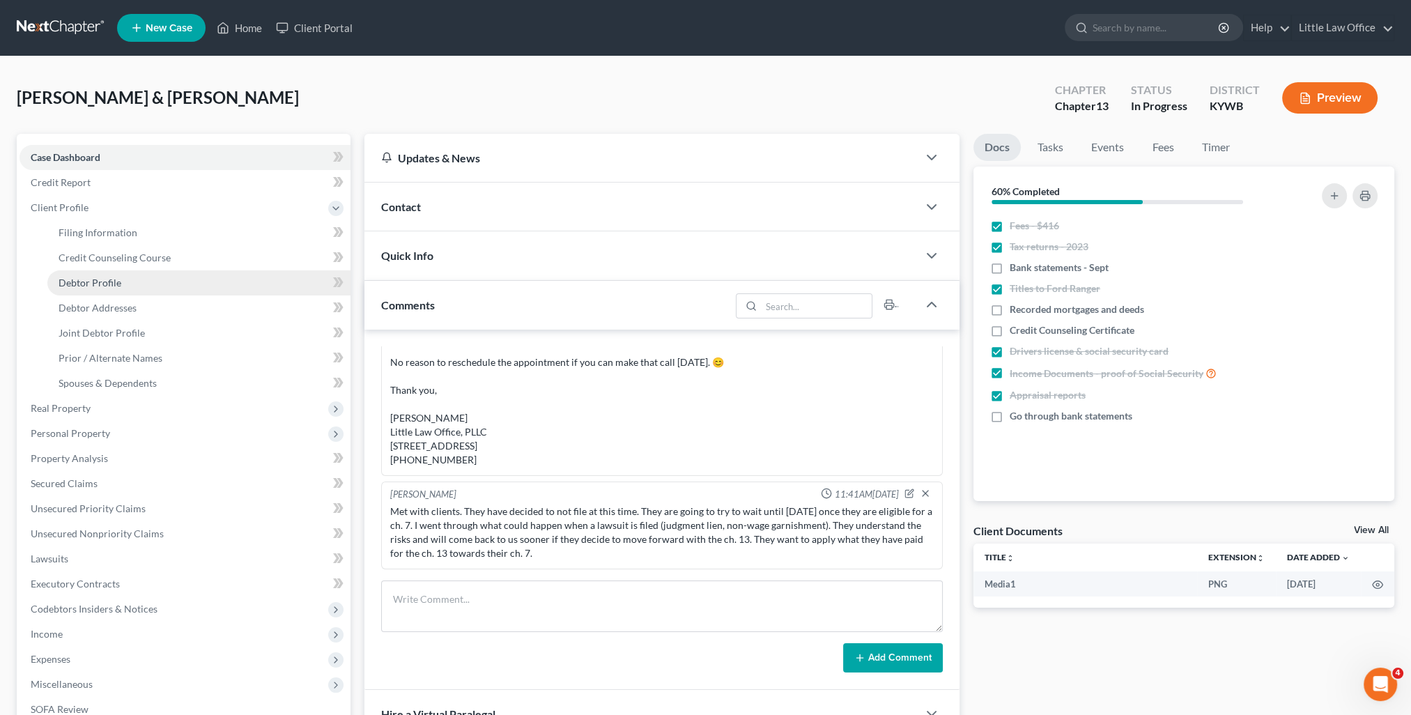
click at [149, 285] on link "Debtor Profile" at bounding box center [198, 282] width 303 height 25
select select "1"
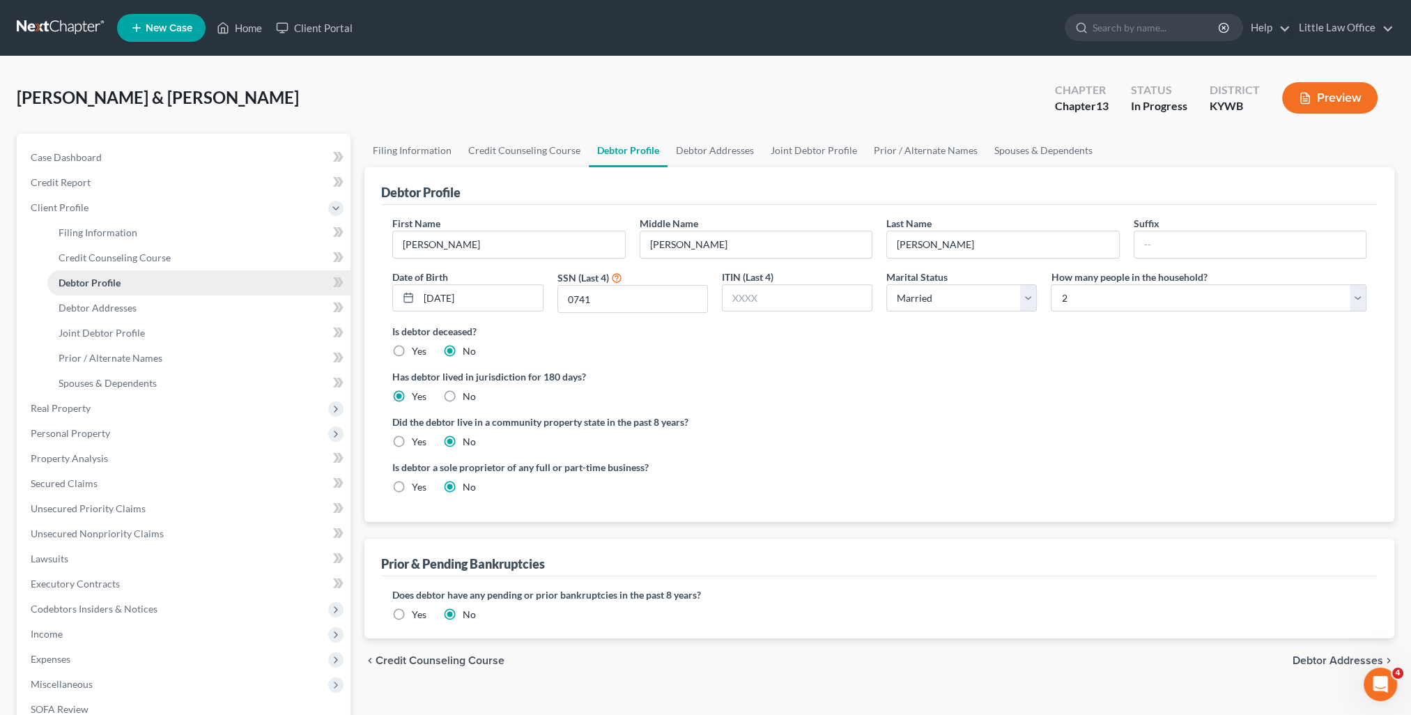
radio input "true"
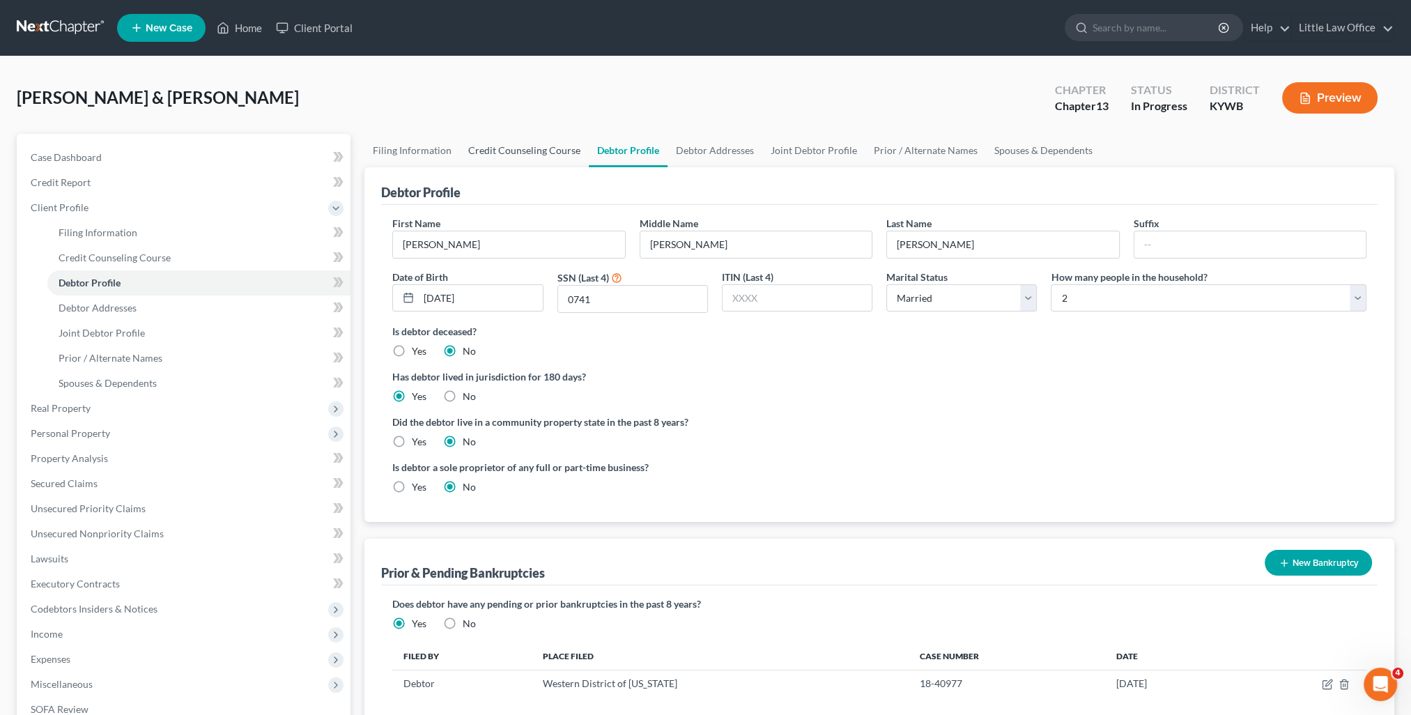
click at [513, 145] on link "Credit Counseling Course" at bounding box center [524, 150] width 129 height 33
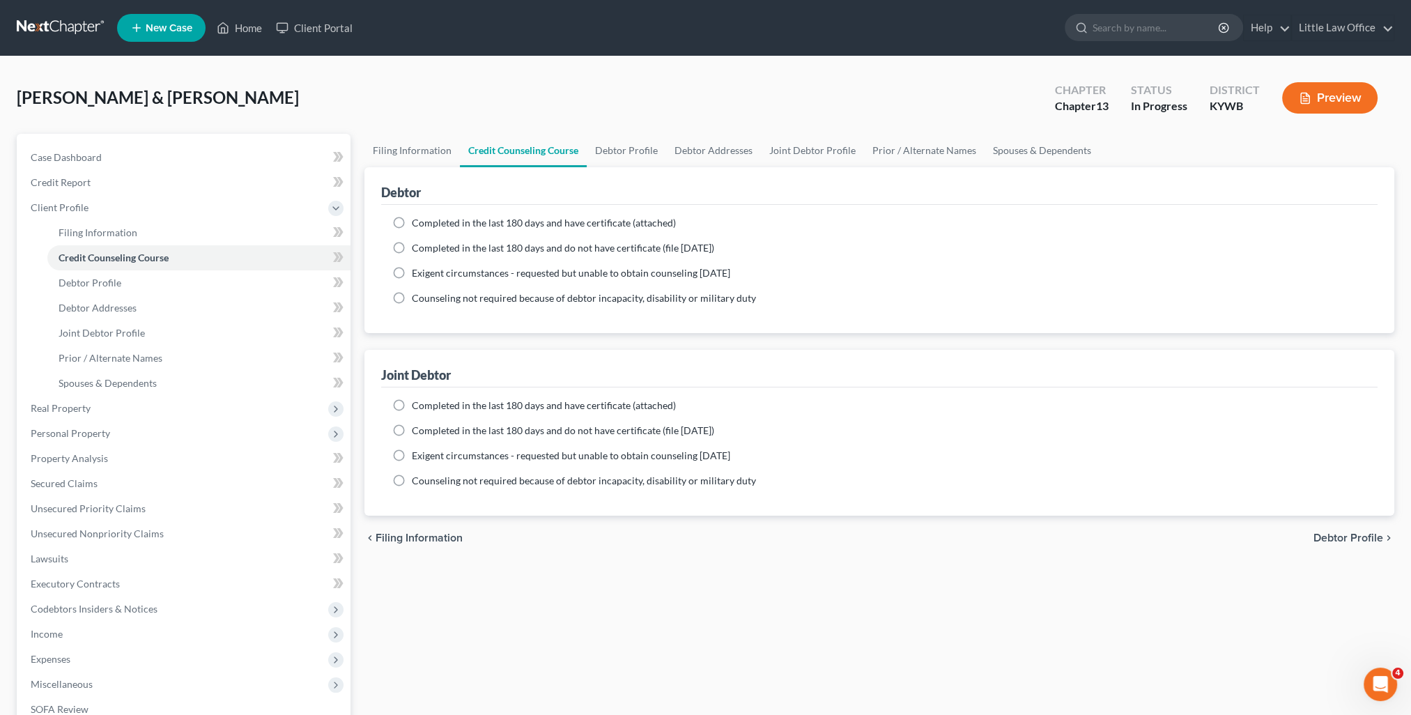
click at [474, 216] on label "Completed in the last 180 days and have certificate (attached)" at bounding box center [544, 223] width 264 height 14
click at [426, 216] on input "Completed in the last 180 days and have certificate (attached)" at bounding box center [421, 220] width 9 height 9
radio input "true"
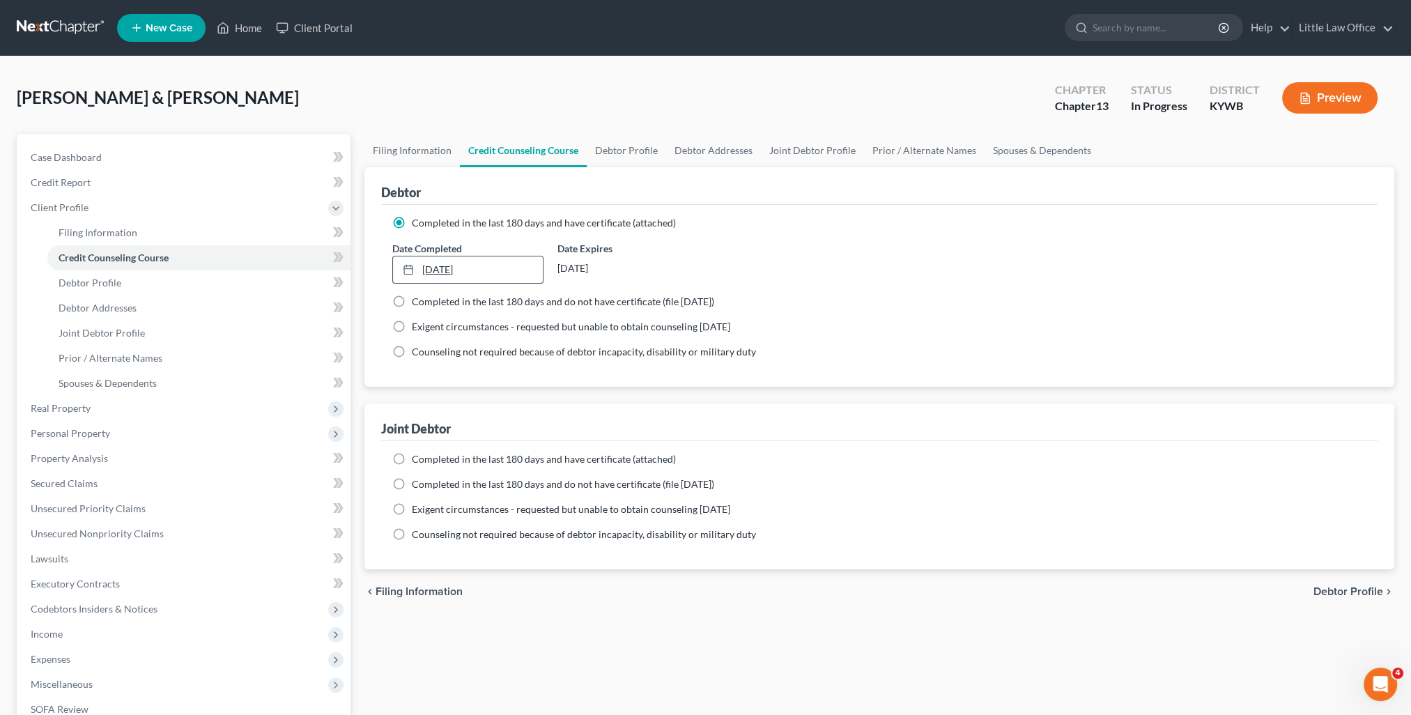
click at [435, 271] on link "[DATE]" at bounding box center [467, 269] width 149 height 26
click at [440, 460] on span "Completed in the last 180 days and have certificate (attached)" at bounding box center [544, 459] width 264 height 12
click at [426, 460] on input "Completed in the last 180 days and have certificate (attached)" at bounding box center [421, 456] width 9 height 9
radio input "true"
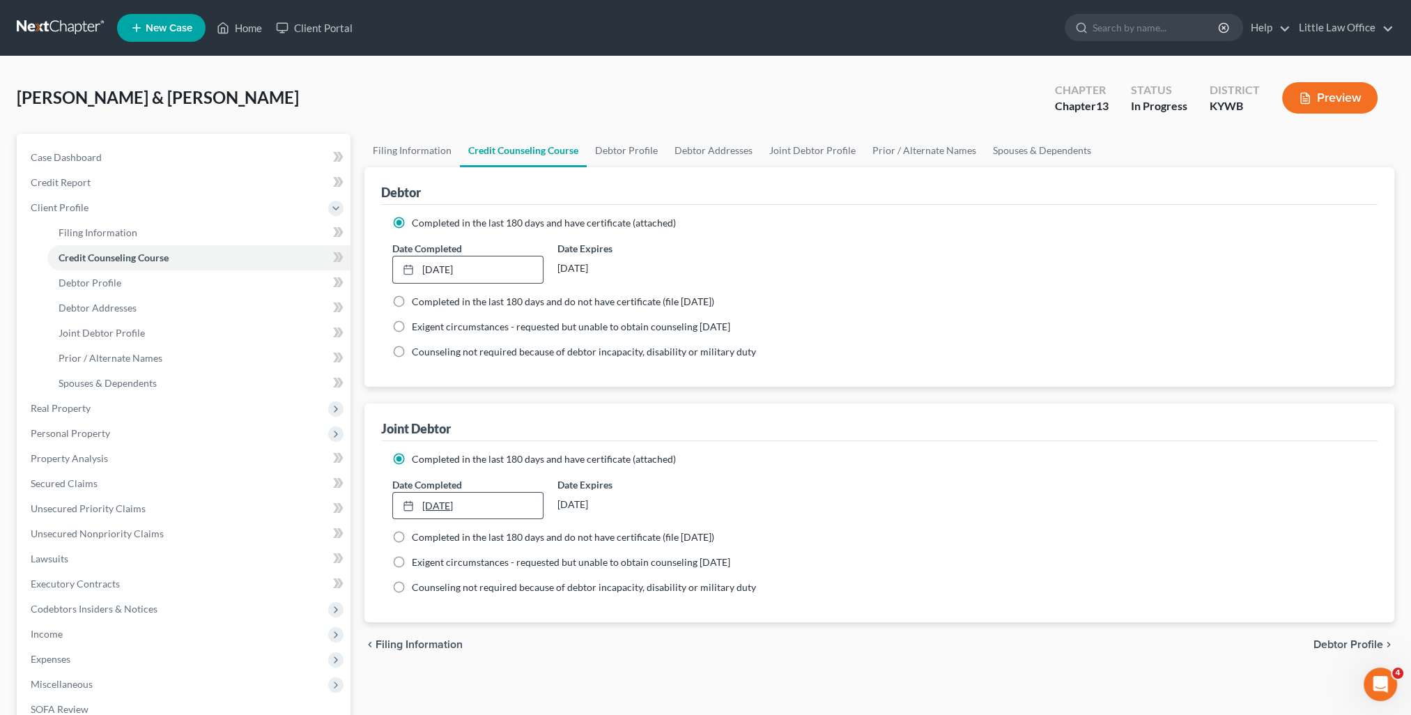
click at [457, 506] on link "[DATE]" at bounding box center [467, 505] width 149 height 26
click at [1051, 506] on div "Date Completed [DATE] close Date [DATE] Time 12:00 AM chevron_left [DATE] chevr…" at bounding box center [879, 498] width 988 height 42
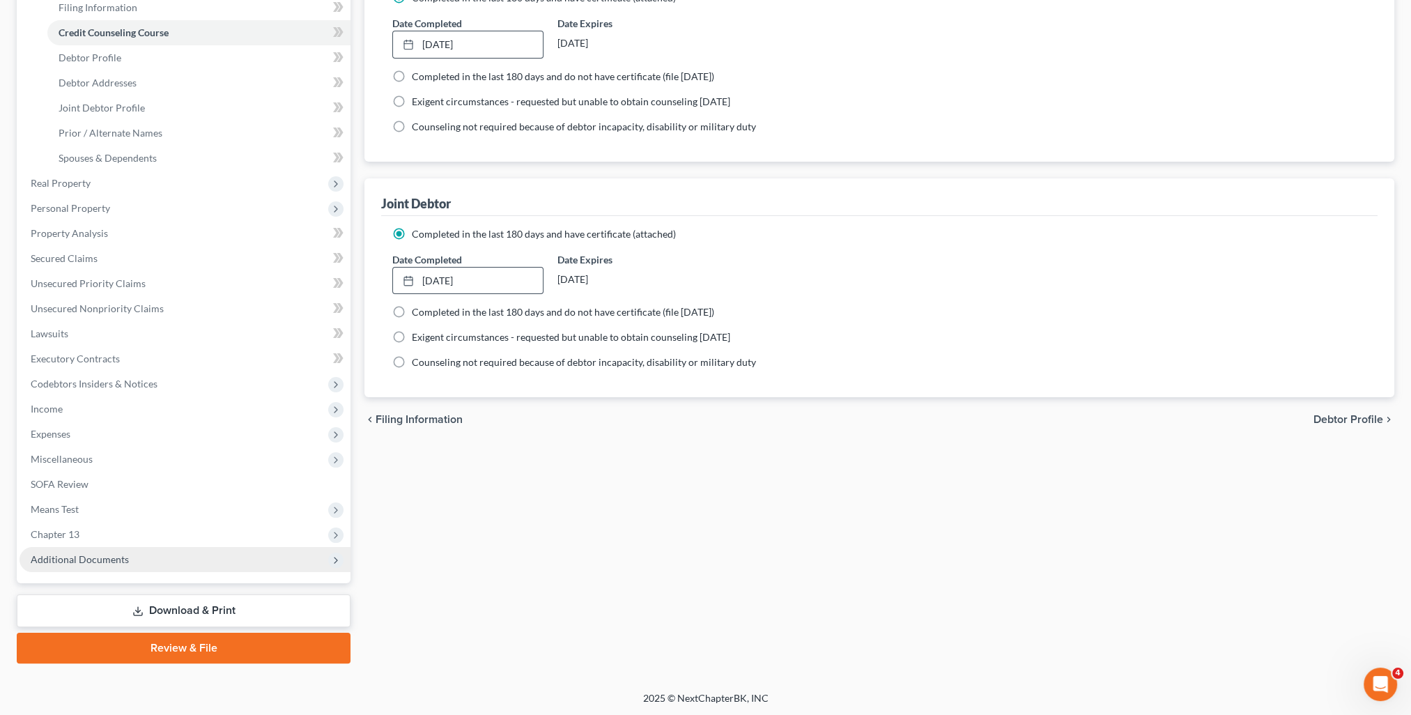
click at [139, 559] on span "Additional Documents" at bounding box center [185, 559] width 331 height 25
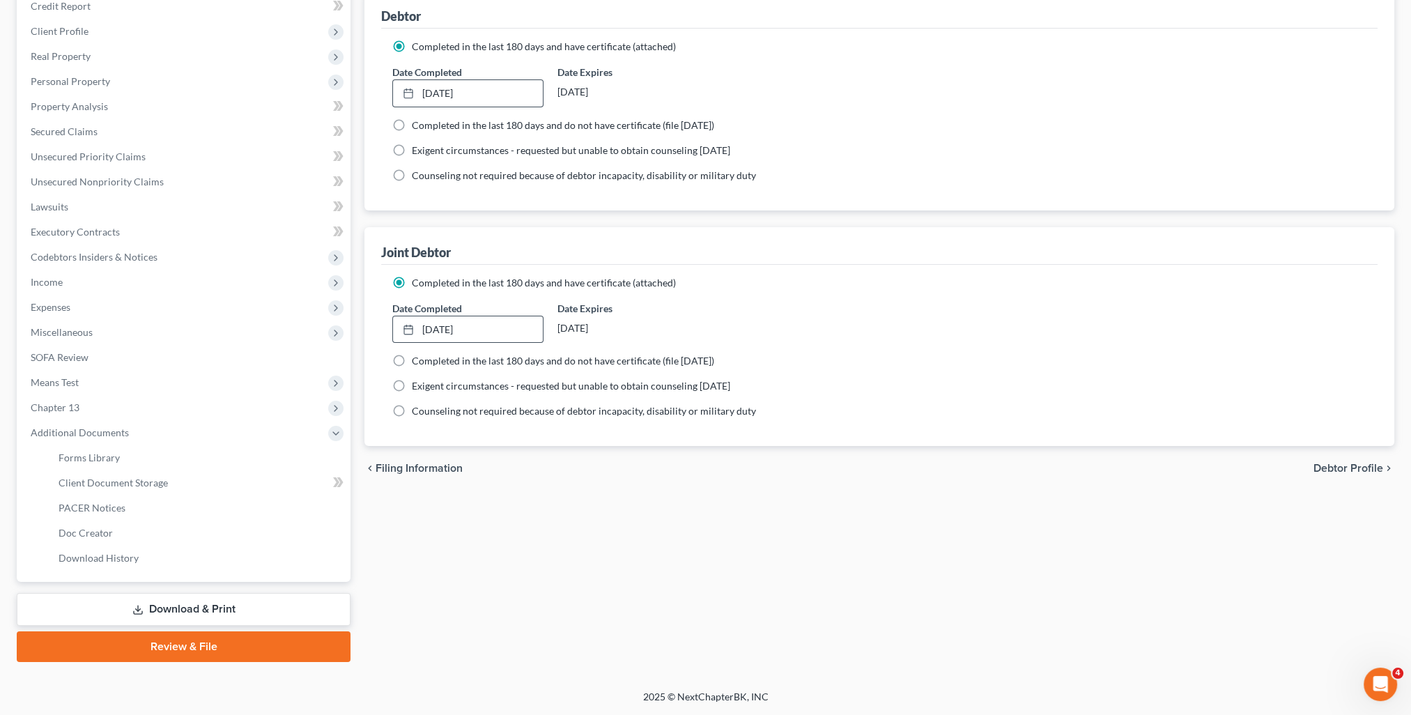
scroll to position [175, 0]
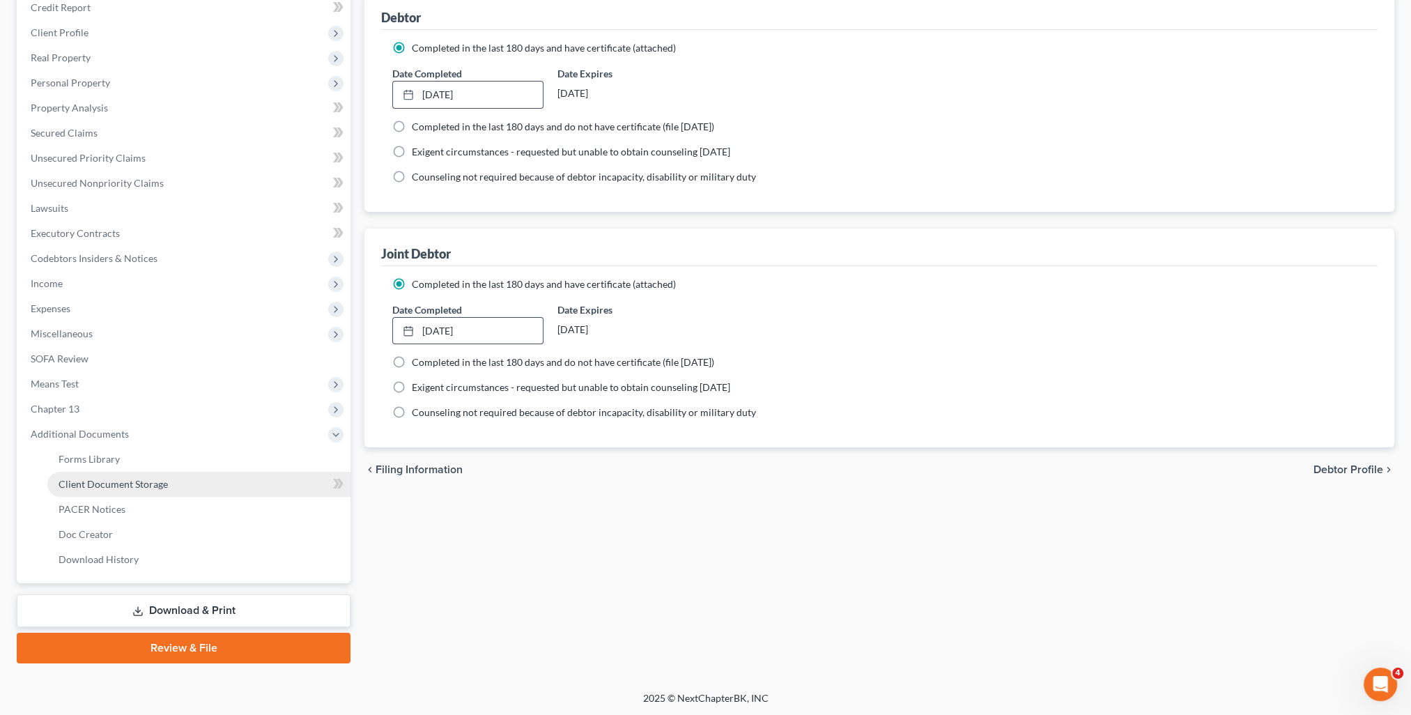
click at [145, 474] on link "Client Document Storage" at bounding box center [198, 484] width 303 height 25
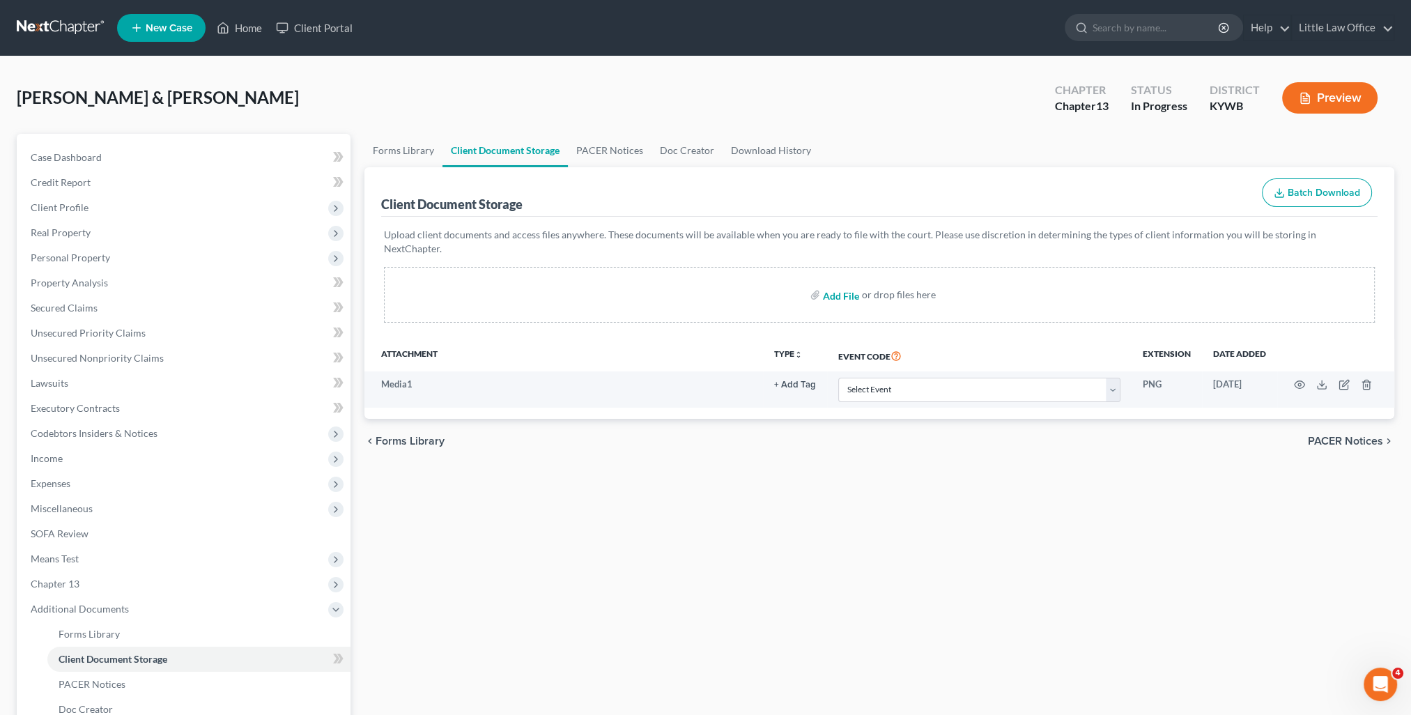
click at [841, 283] on input "file" at bounding box center [839, 294] width 33 height 25
type input "C:\fakepath\[PERSON_NAME].pdf"
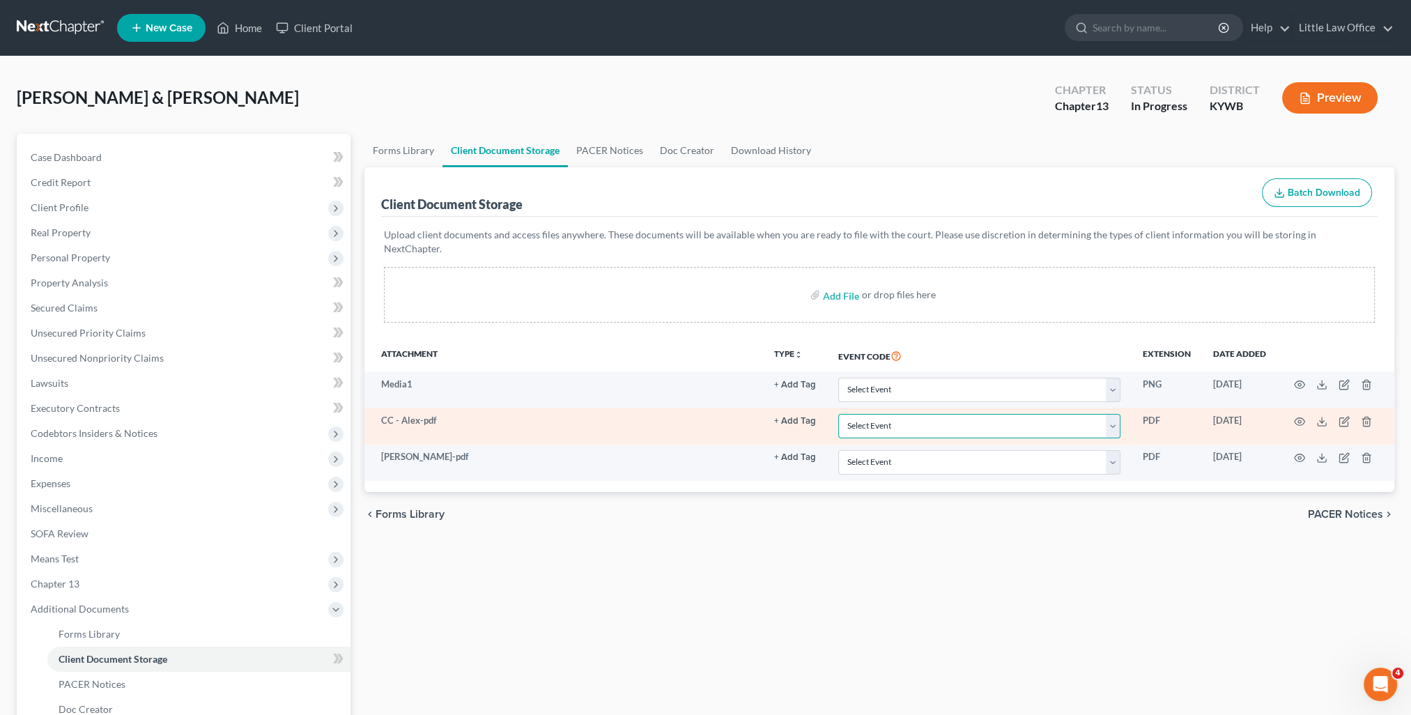
click at [944, 417] on select "Select Event Amended Answer Amended Complaint Amended List of Creditors (Fee) A…" at bounding box center [979, 426] width 282 height 24
select select "7"
click at [838, 414] on select "Select Event Amended Answer Amended Complaint Amended List of Creditors (Fee) A…" at bounding box center [979, 426] width 282 height 24
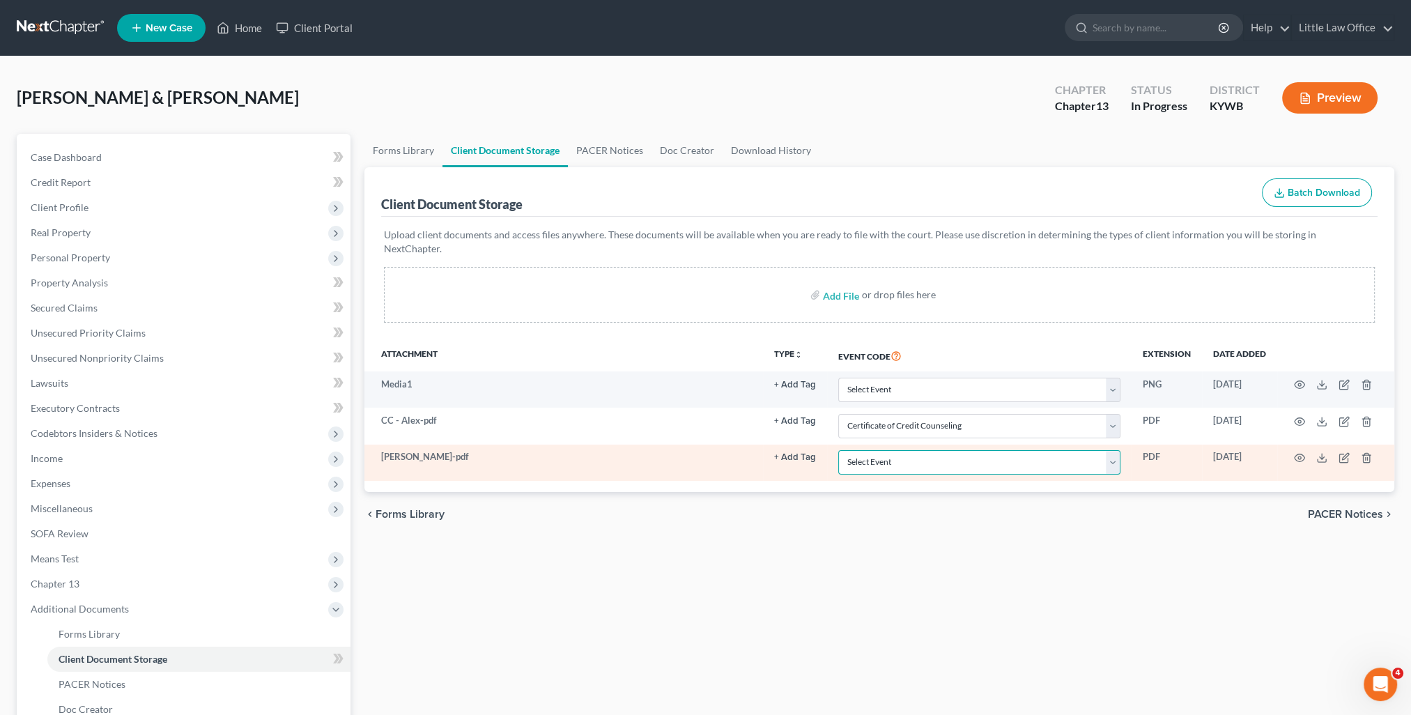
click at [922, 453] on select "Select Event Amended Answer Amended Complaint Amended List of Creditors (Fee) A…" at bounding box center [979, 462] width 282 height 24
select select "7"
click at [838, 450] on select "Select Event Amended Answer Amended Complaint Amended List of Creditors (Fee) A…" at bounding box center [979, 462] width 282 height 24
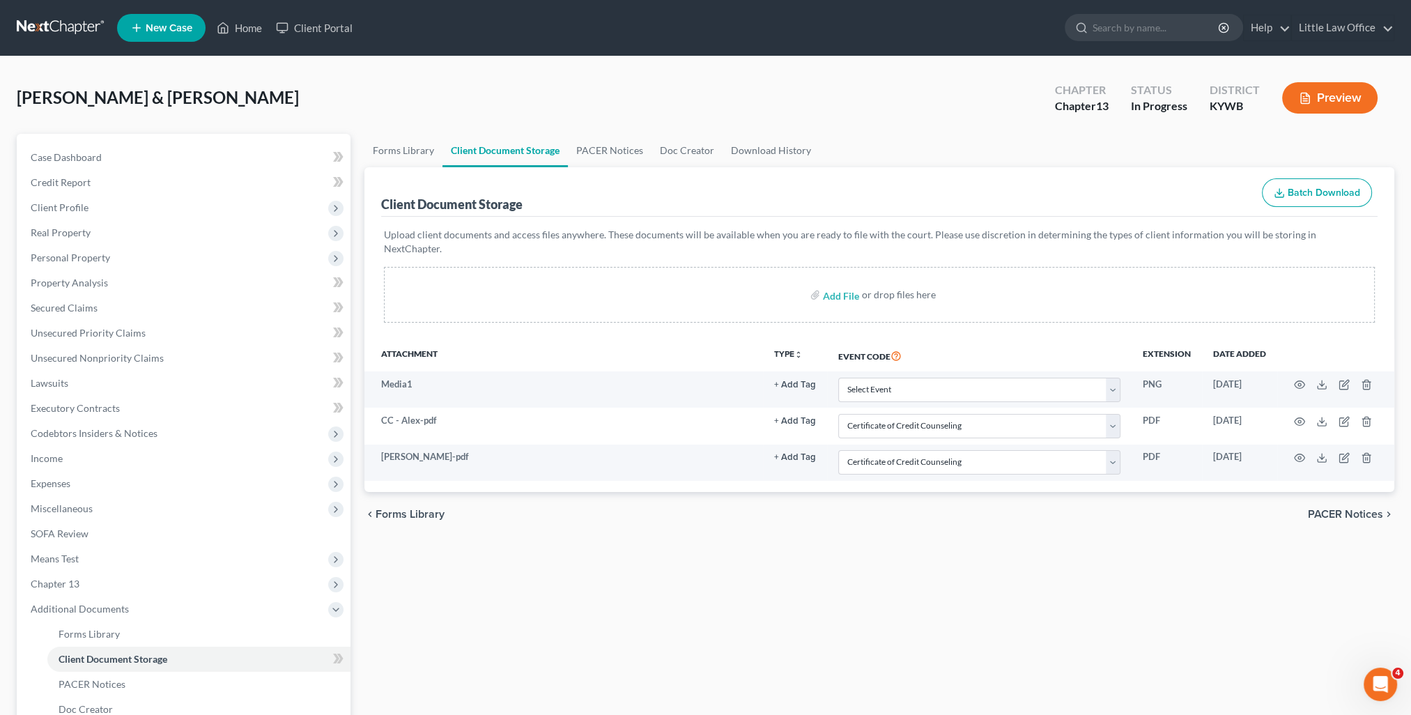
click at [1050, 617] on div "Forms Library Client Document Storage PACER Notices Doc Creator Download Histor…" at bounding box center [878, 486] width 1043 height 704
click at [259, 33] on link "Home" at bounding box center [239, 27] width 59 height 25
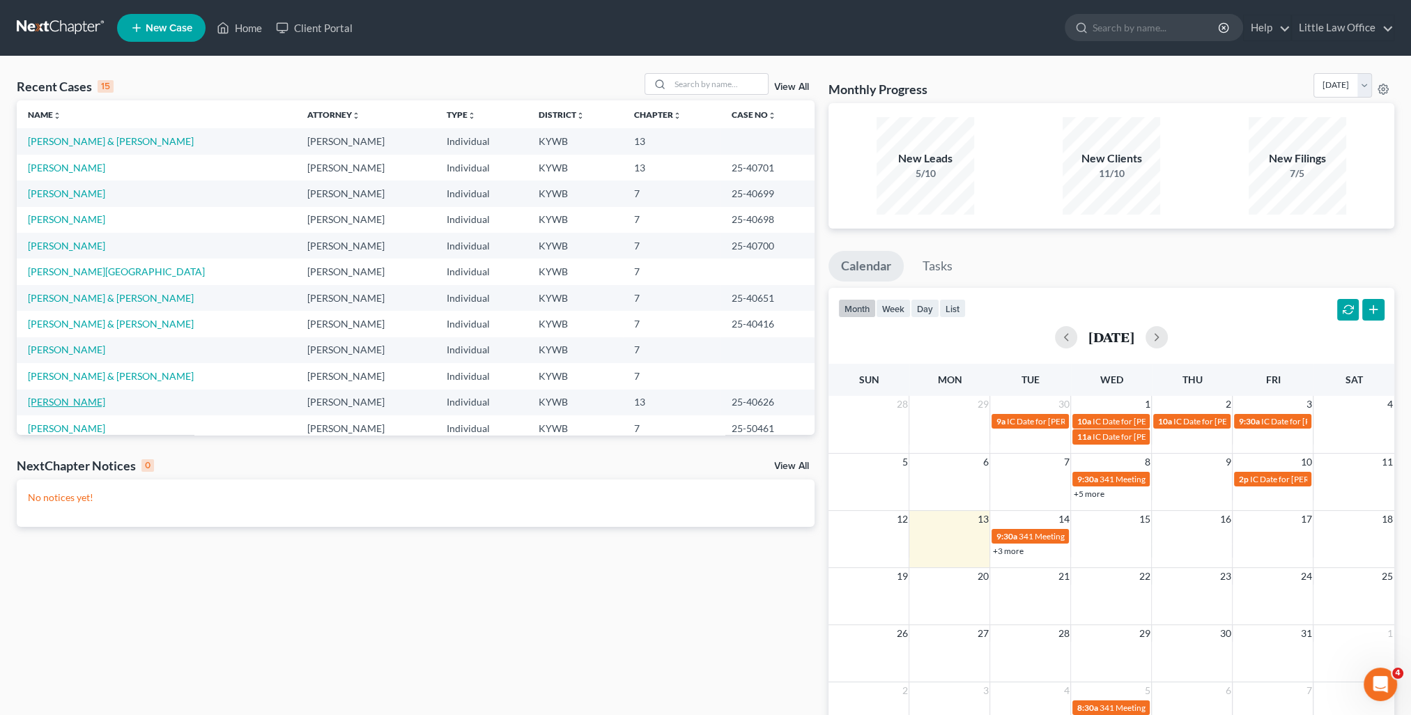
click at [79, 398] on link "[PERSON_NAME]" at bounding box center [66, 402] width 77 height 12
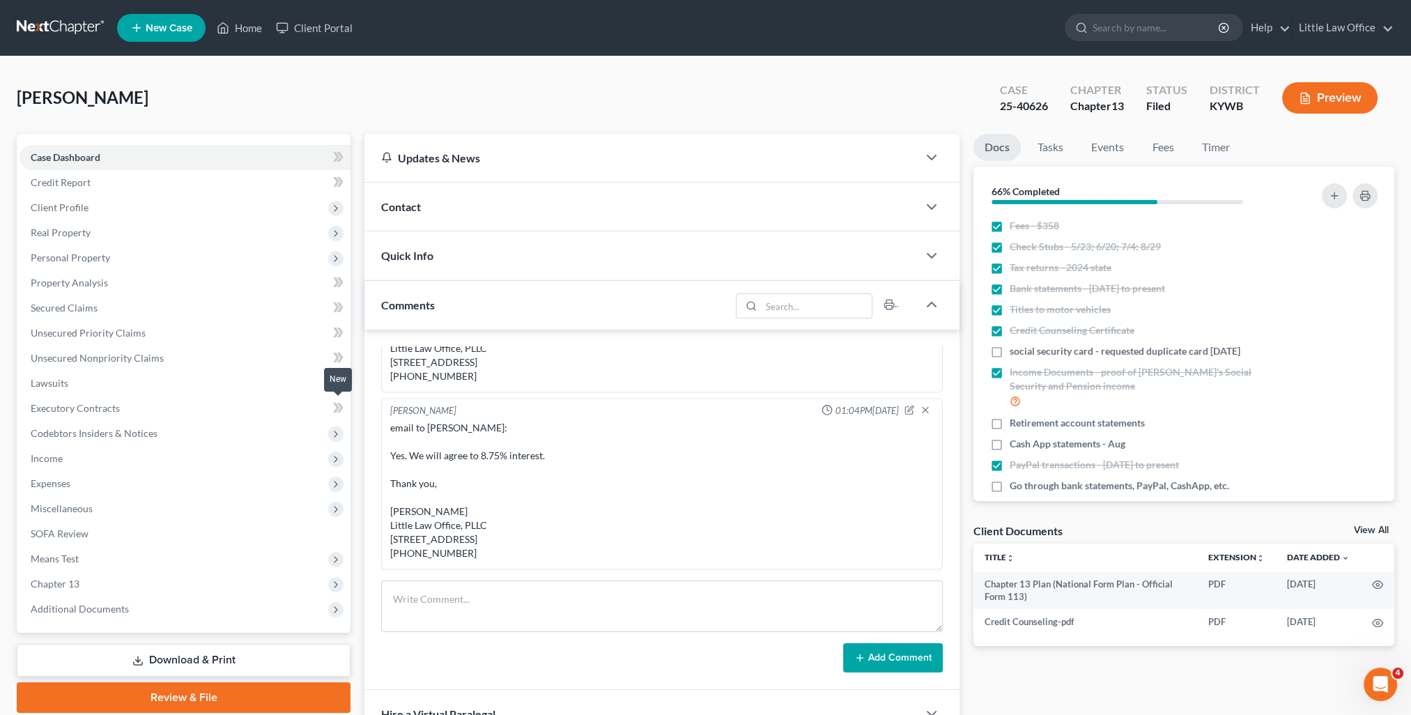
scroll to position [568, 0]
click at [515, 617] on textarea at bounding box center [661, 606] width 561 height 52
paste textarea "Please see attached insurance information. Thank you, [PERSON_NAME] Little Law …"
type textarea "email to [PERSON_NAME]: Please see attached insurance information. Thank you, […"
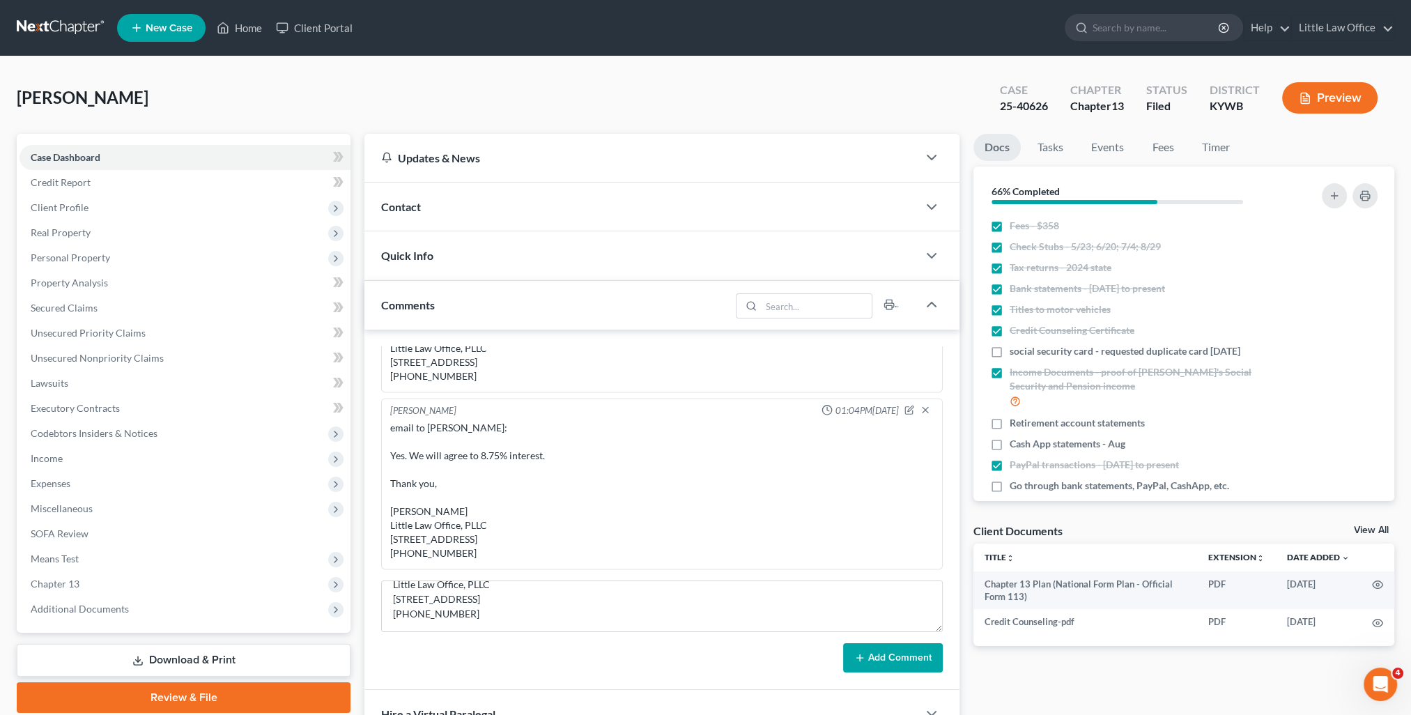
click at [896, 669] on button "Add Comment" at bounding box center [893, 657] width 100 height 29
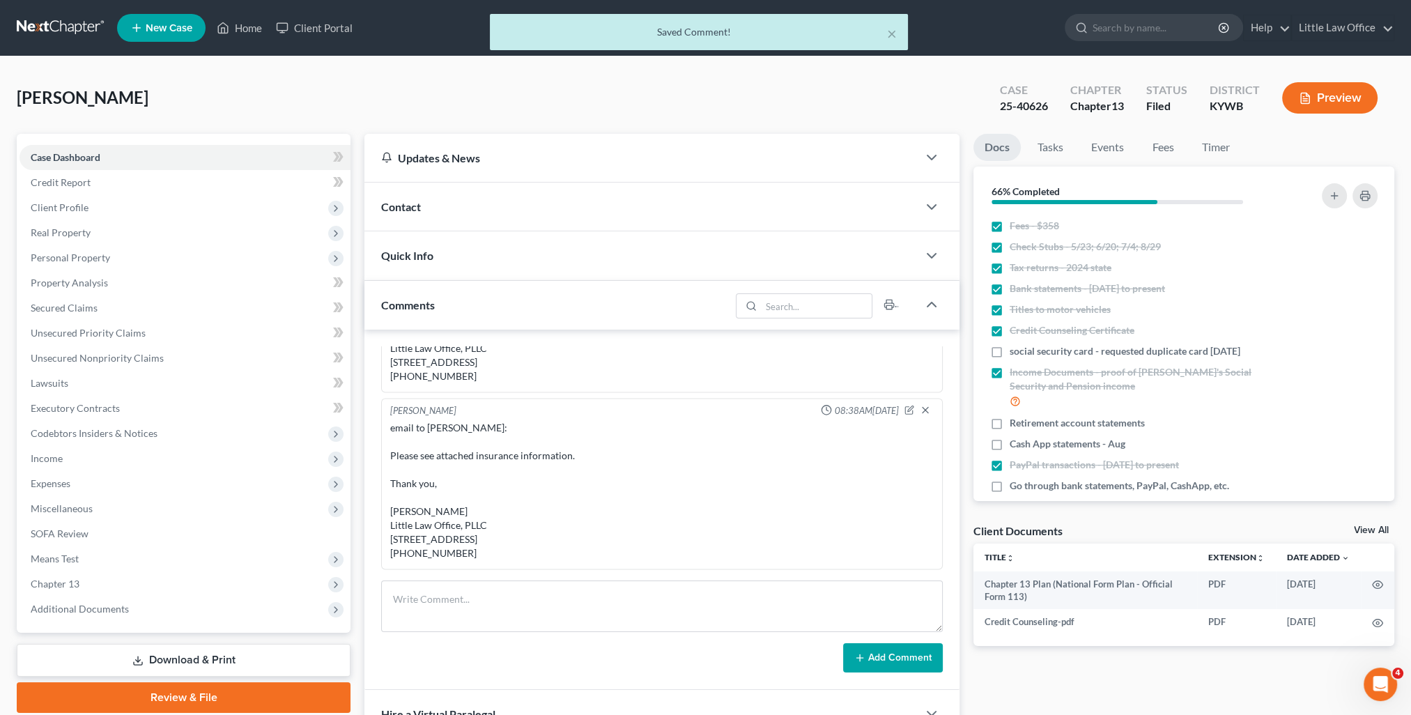
scroll to position [3169, 0]
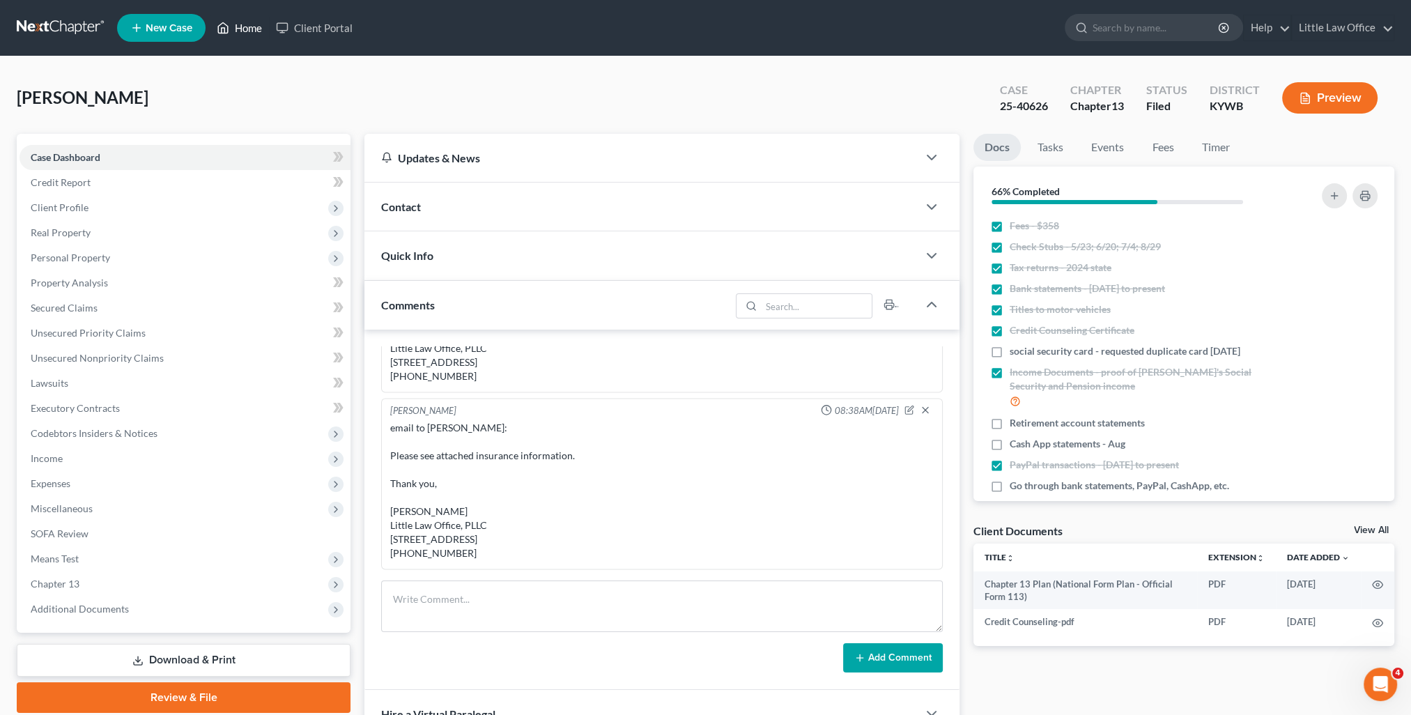
click at [246, 31] on link "Home" at bounding box center [239, 27] width 59 height 25
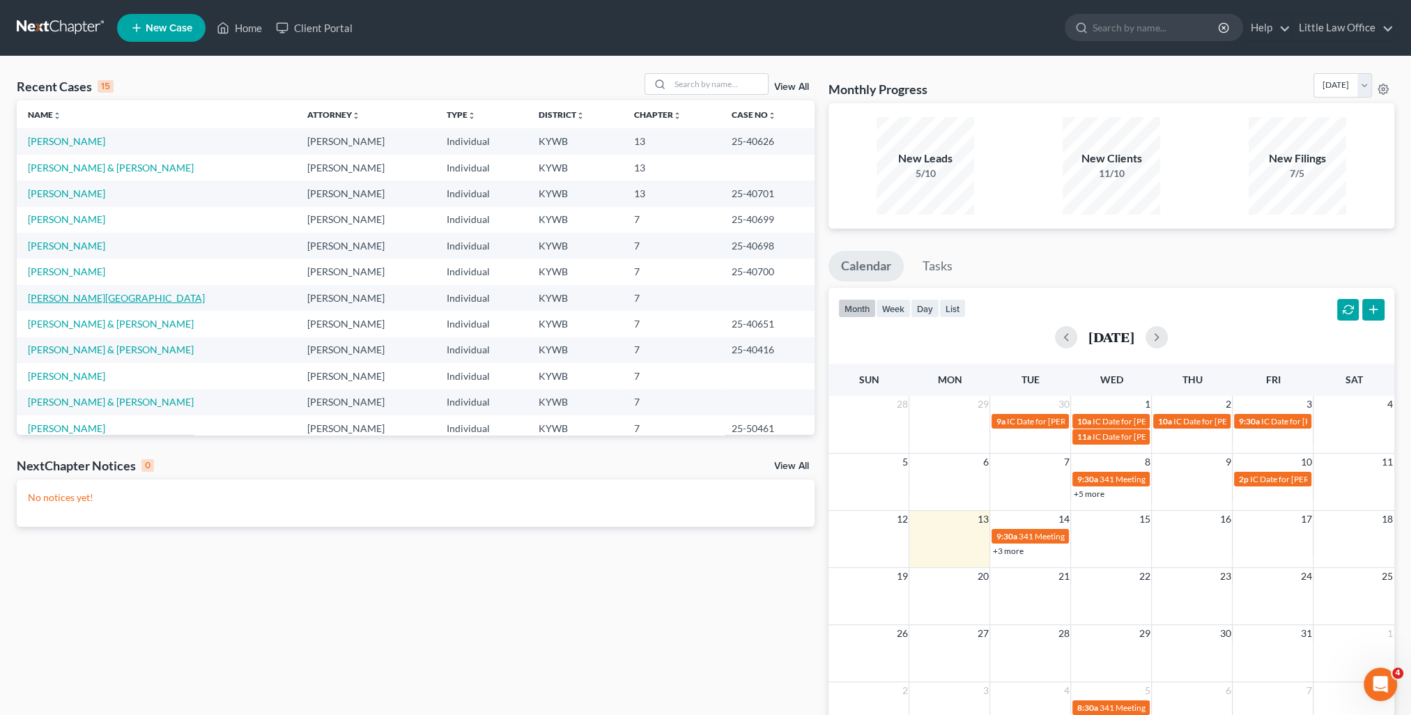
click at [72, 302] on link "[PERSON_NAME][GEOGRAPHIC_DATA]" at bounding box center [116, 298] width 177 height 12
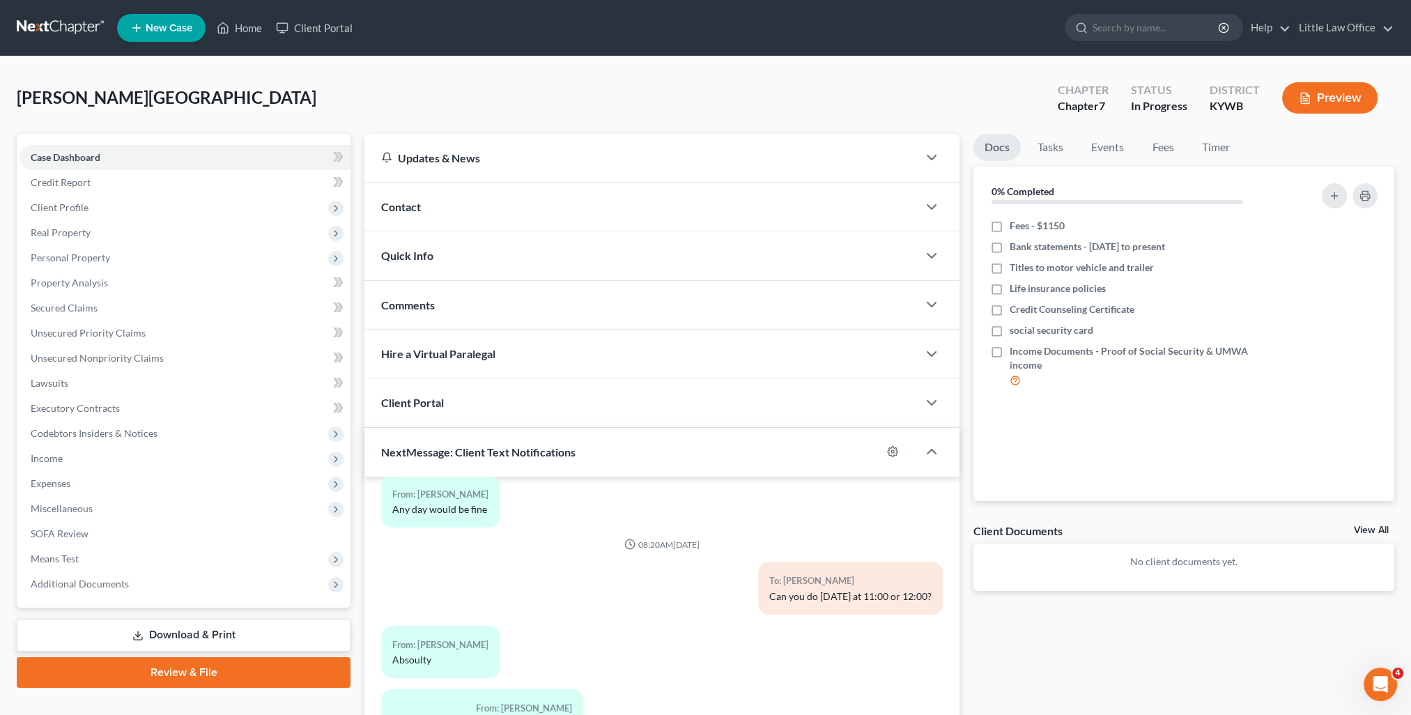
scroll to position [70, 0]
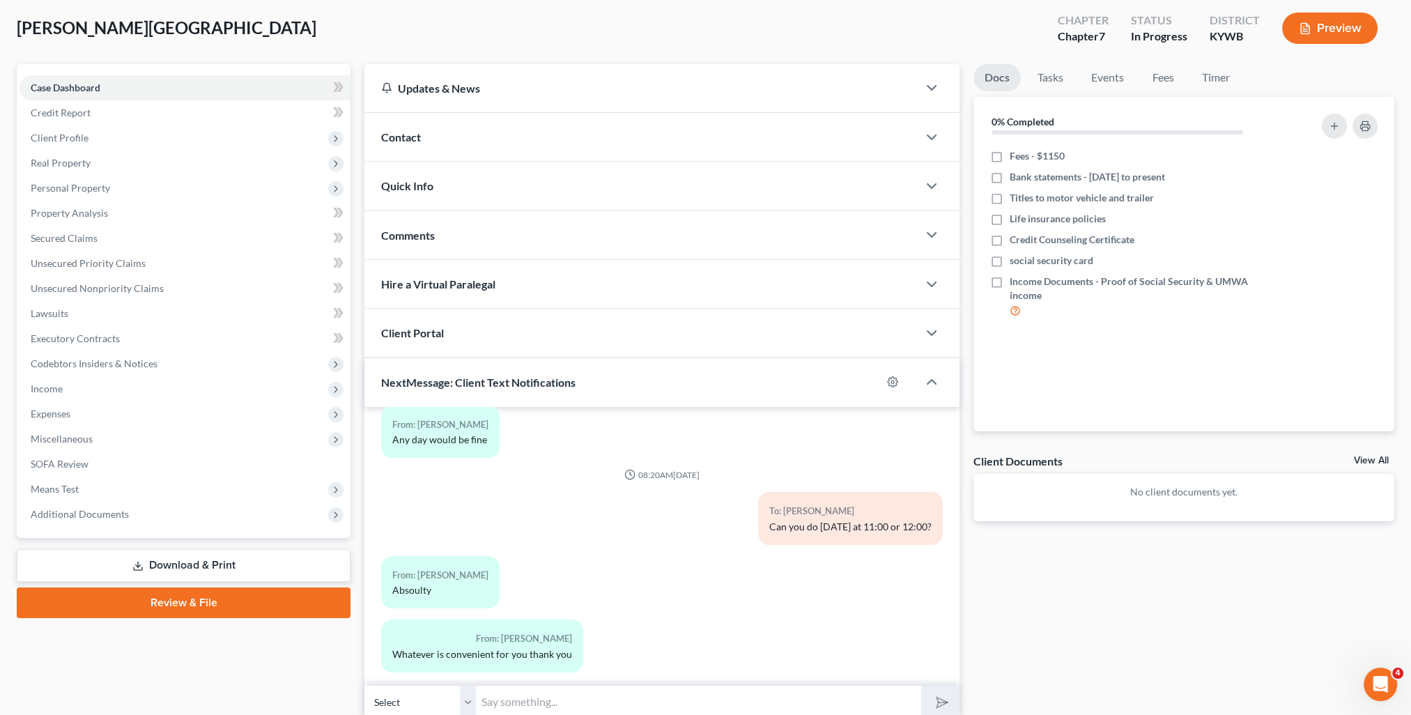
click at [590, 698] on input "text" at bounding box center [698, 702] width 445 height 34
type input "Let's plan on 11:00."
click at [921, 685] on button "submit" at bounding box center [940, 701] width 38 height 33
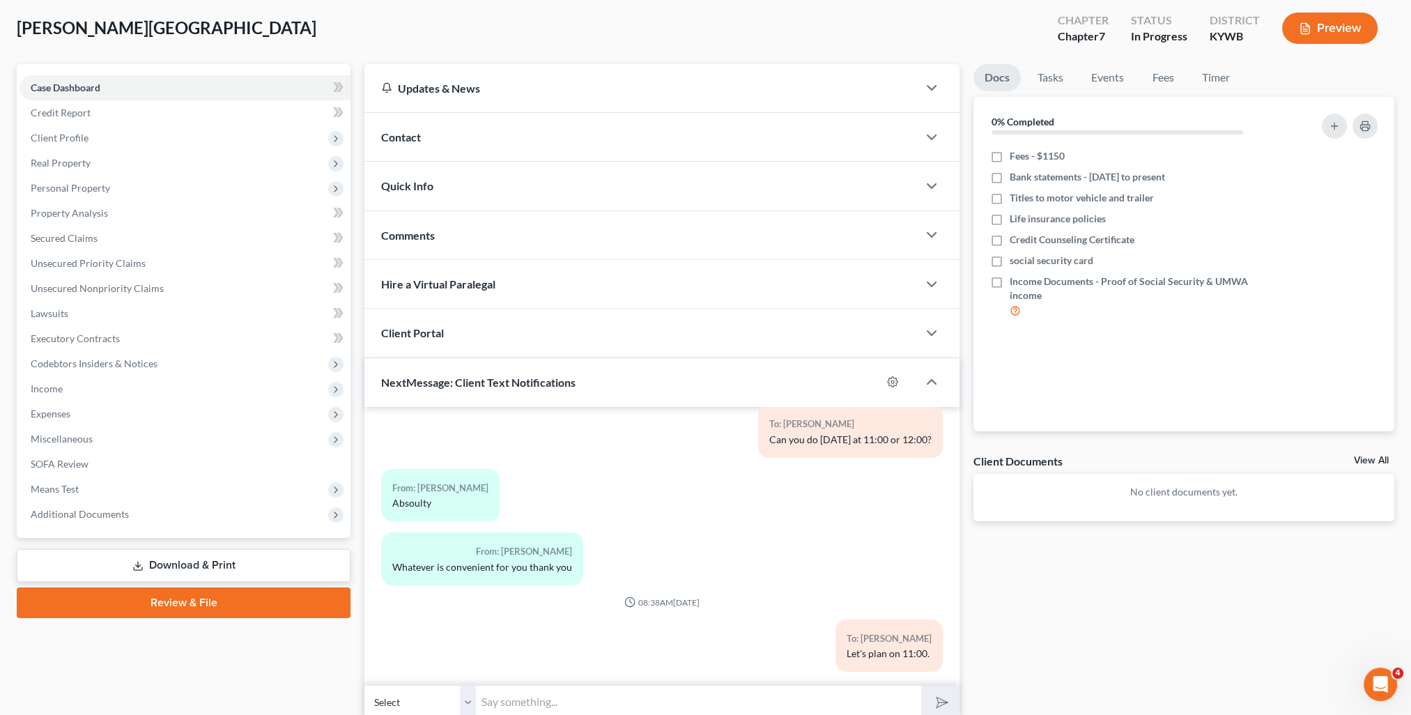
scroll to position [0, 0]
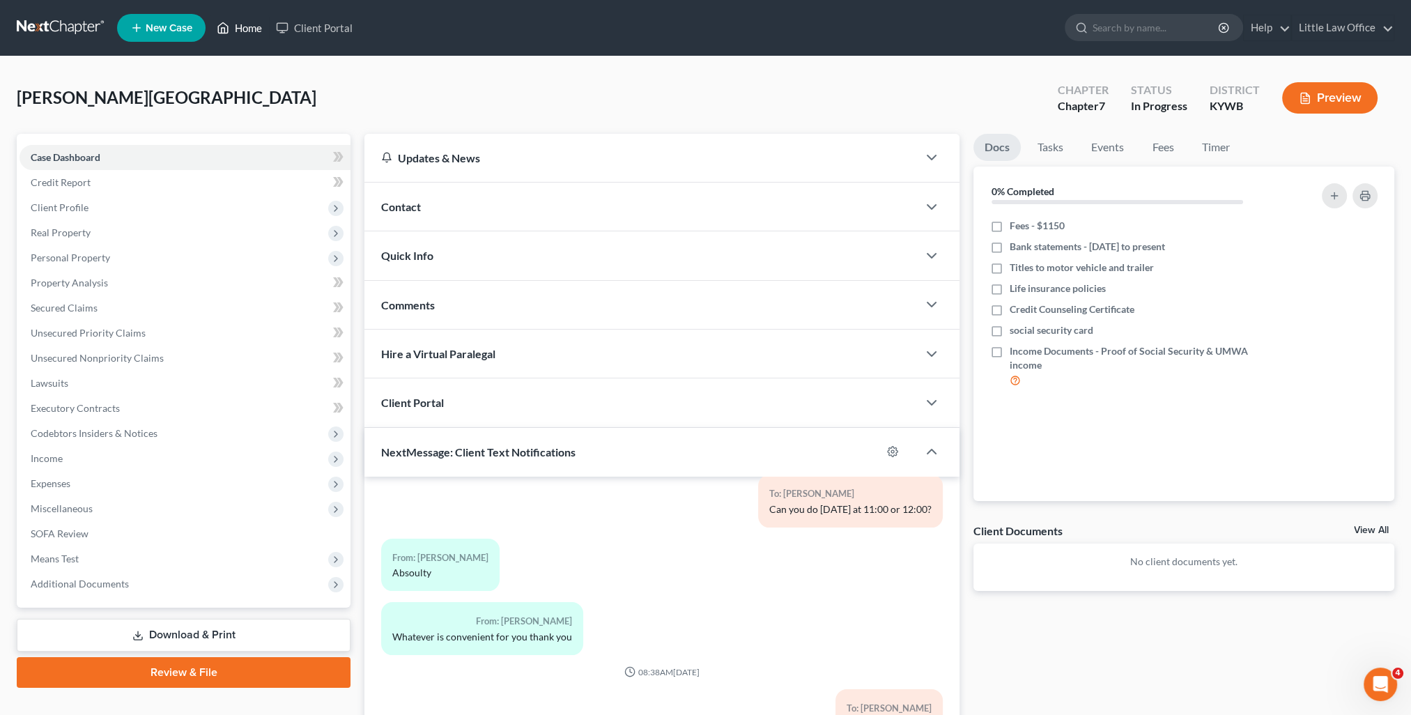
drag, startPoint x: 265, startPoint y: 36, endPoint x: 293, endPoint y: 95, distance: 65.7
click at [265, 36] on link "Home" at bounding box center [239, 27] width 59 height 25
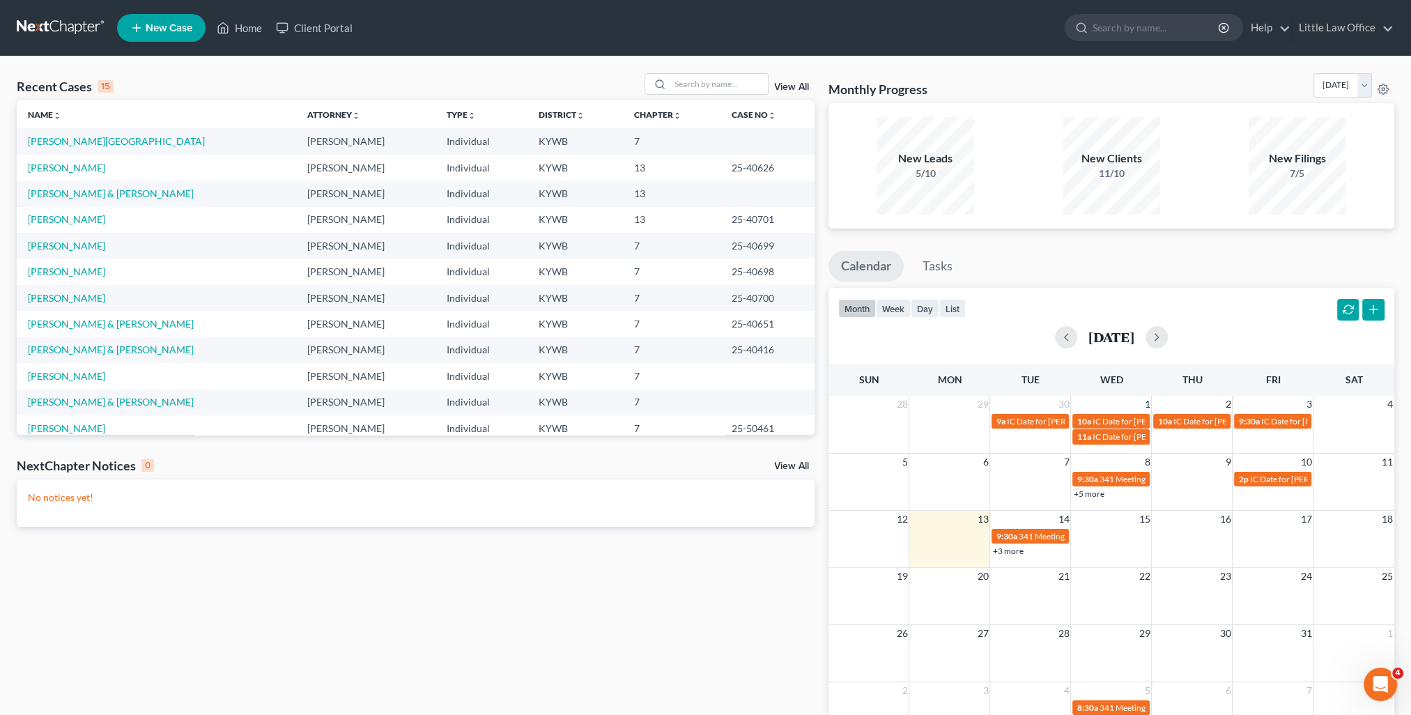
click at [78, 357] on td "[PERSON_NAME] & [PERSON_NAME]" at bounding box center [156, 350] width 279 height 26
click at [79, 352] on link "[PERSON_NAME] & [PERSON_NAME]" at bounding box center [111, 349] width 166 height 12
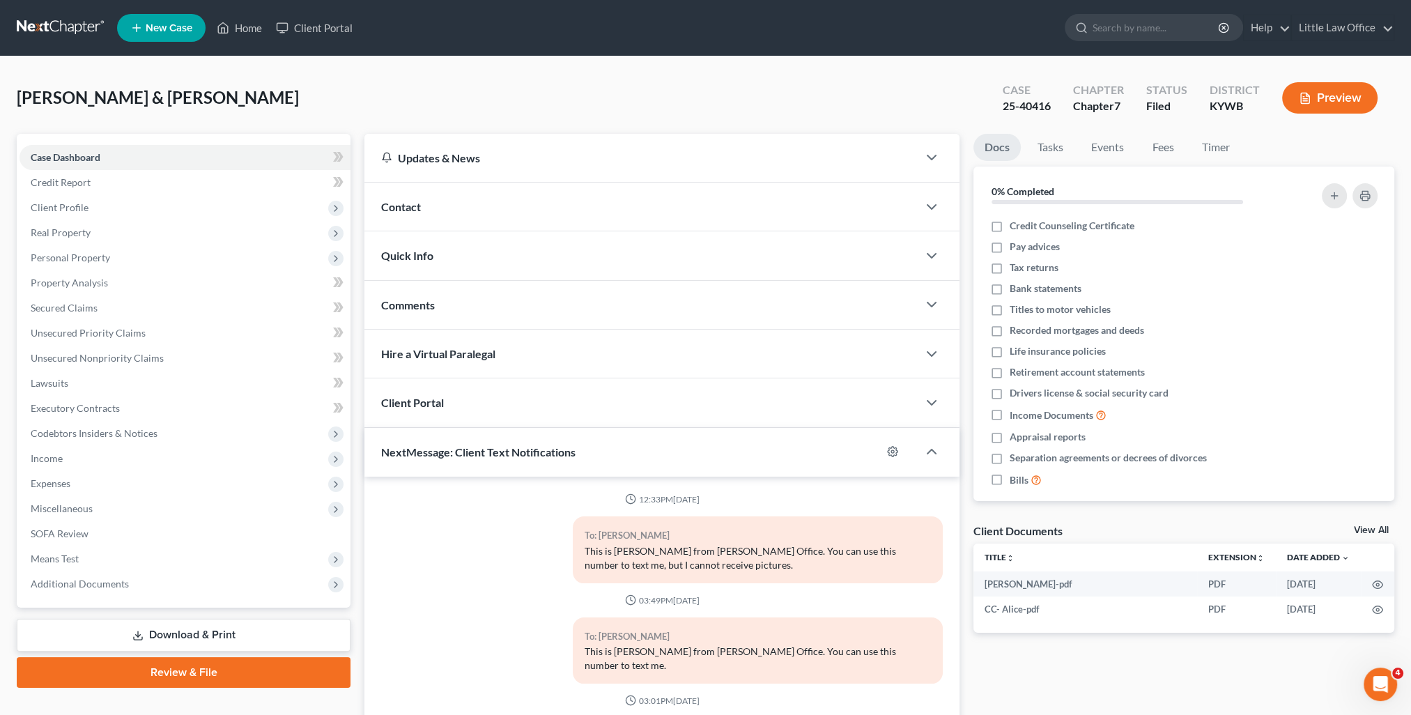
scroll to position [125, 0]
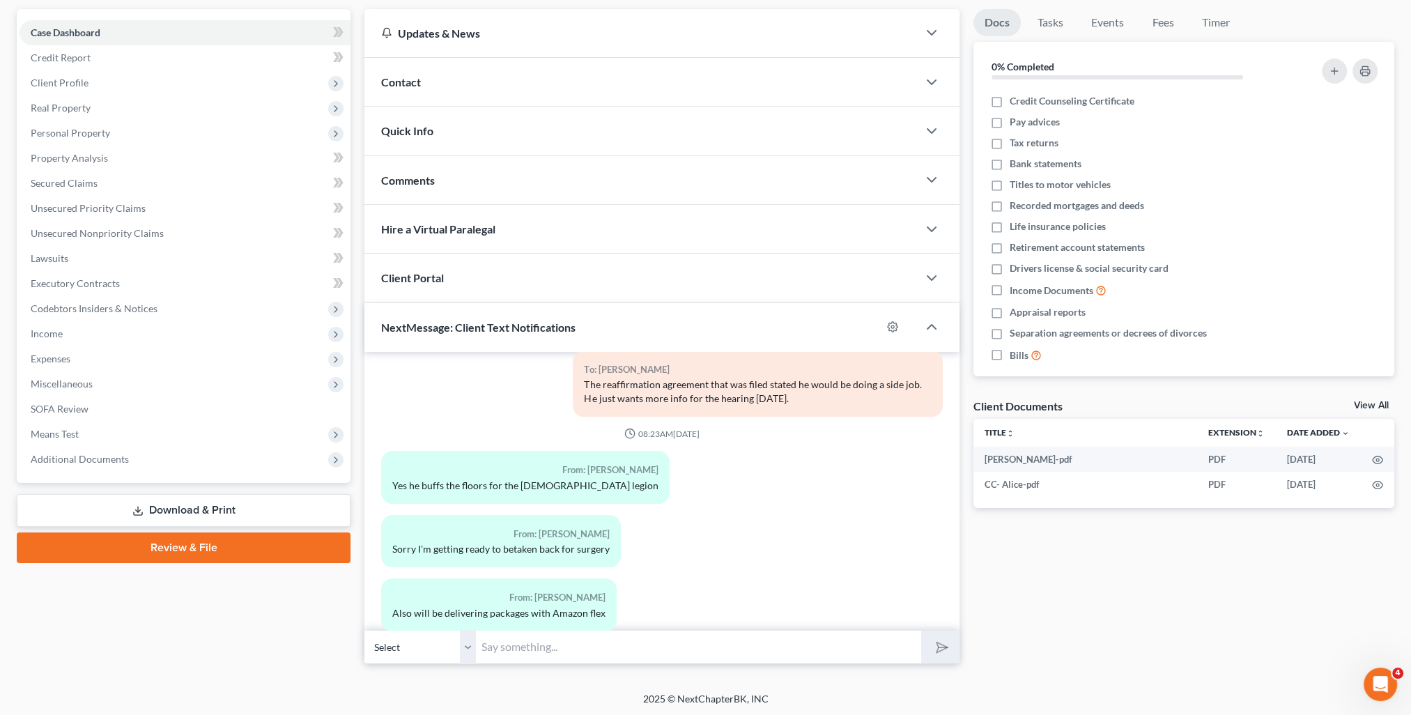
click at [535, 644] on input "text" at bounding box center [698, 647] width 445 height 34
type input "Thank you. Prayers that all goes well!"
click at [921, 630] on button "submit" at bounding box center [940, 646] width 38 height 33
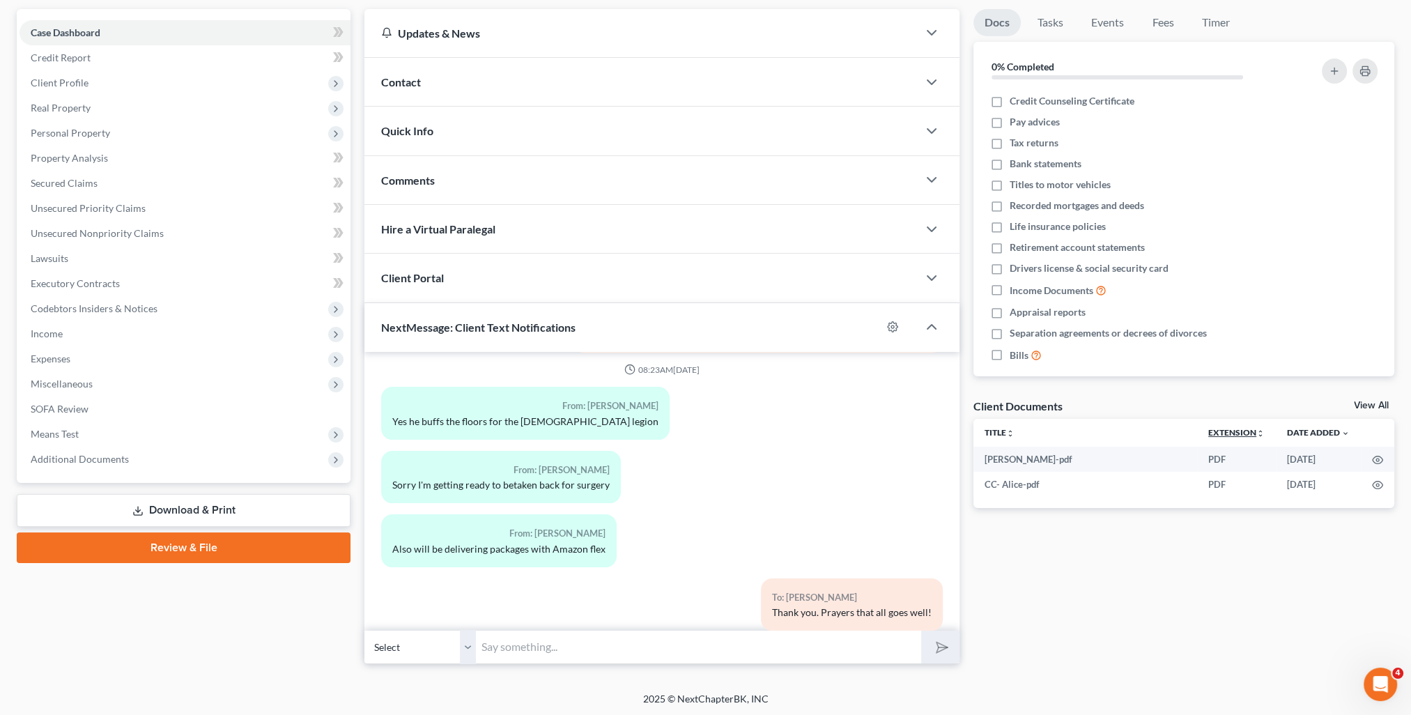
scroll to position [0, 0]
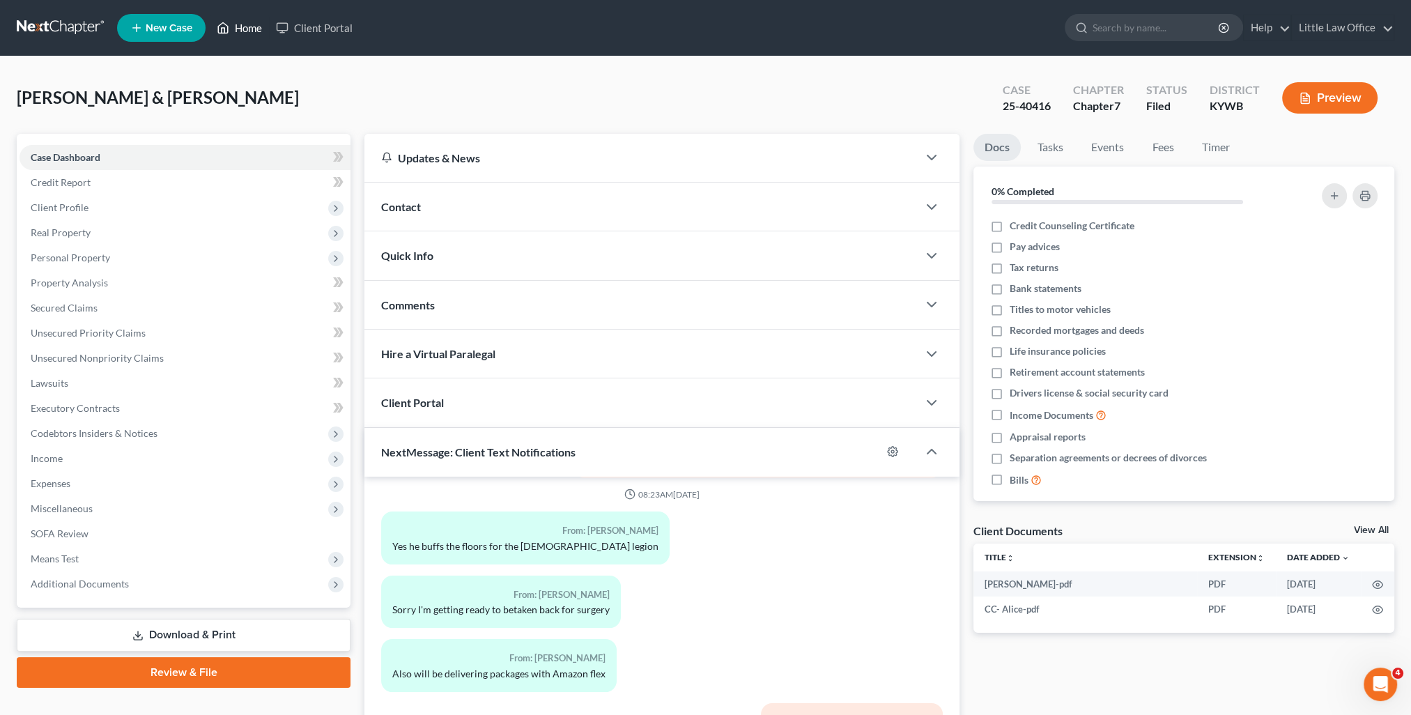
click at [251, 31] on link "Home" at bounding box center [239, 27] width 59 height 25
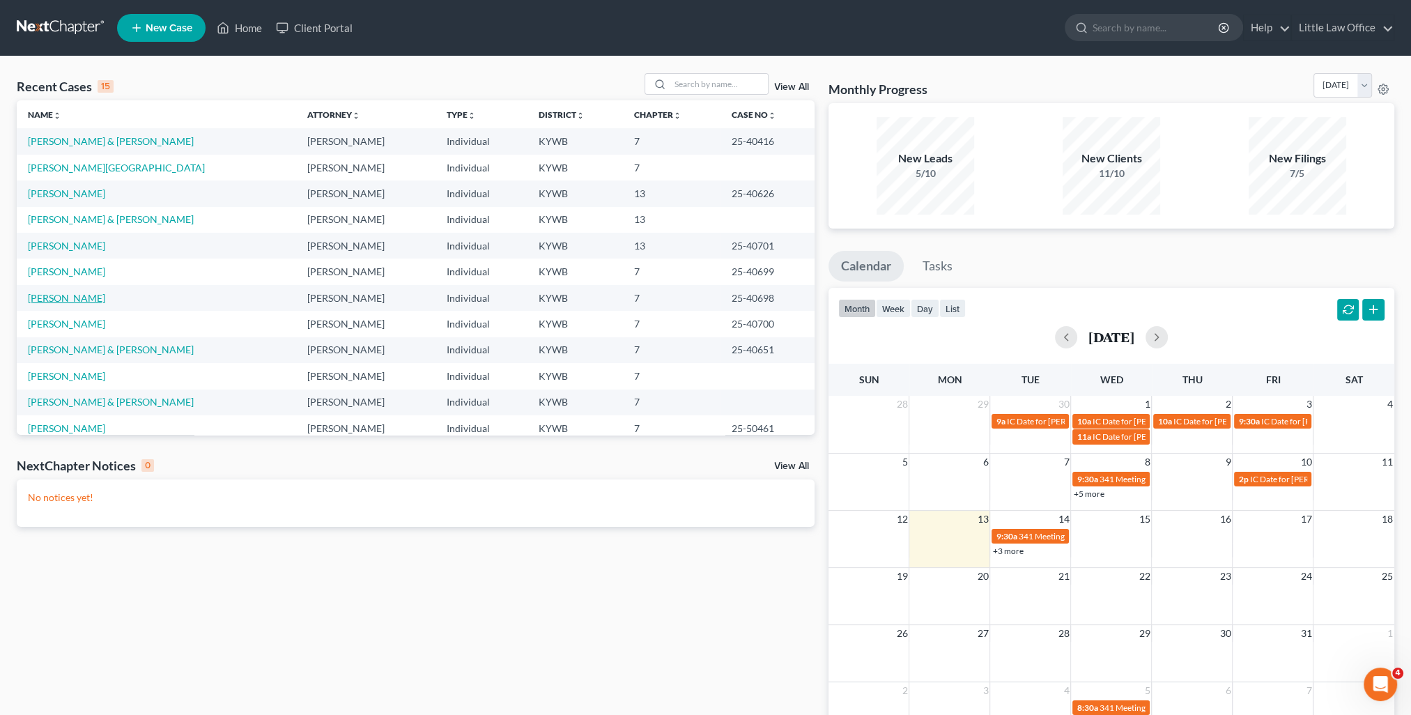
click at [54, 292] on link "[PERSON_NAME]" at bounding box center [66, 298] width 77 height 12
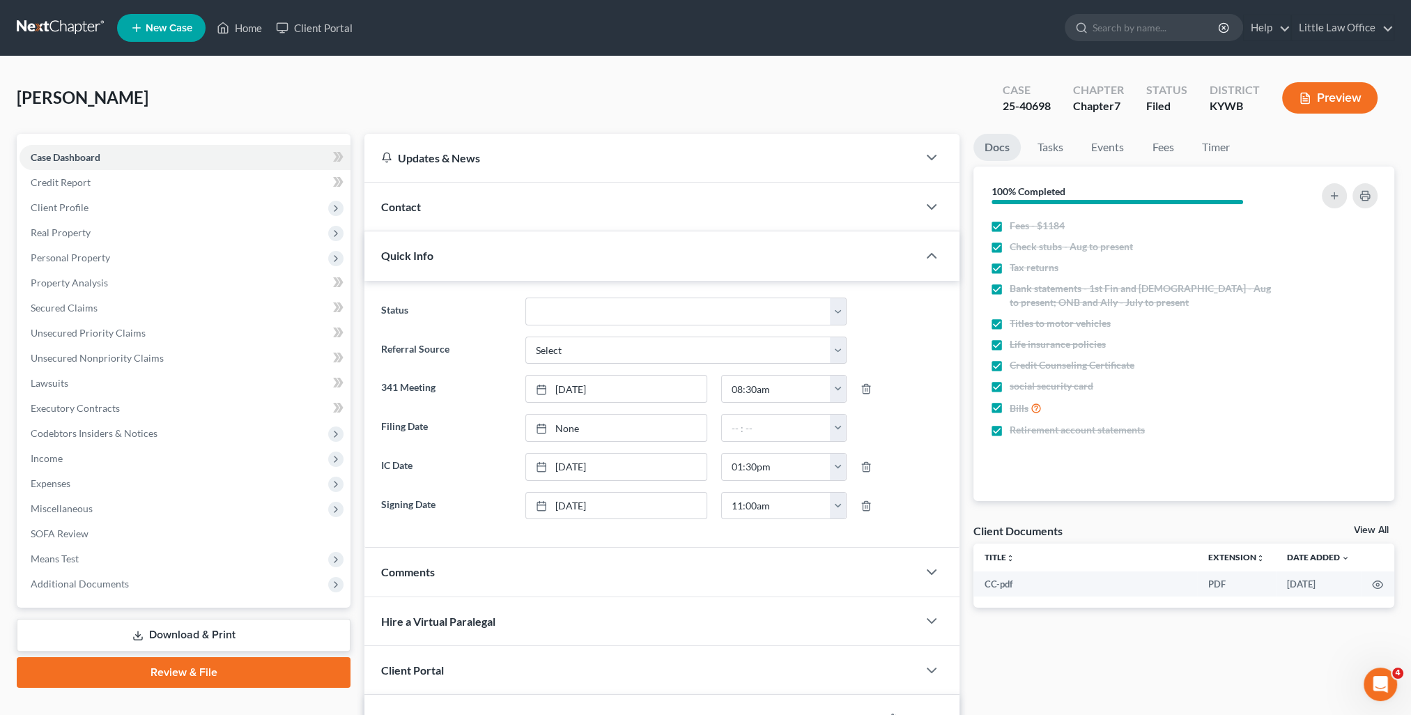
scroll to position [306, 0]
click at [440, 261] on div "Quick Info" at bounding box center [640, 255] width 553 height 48
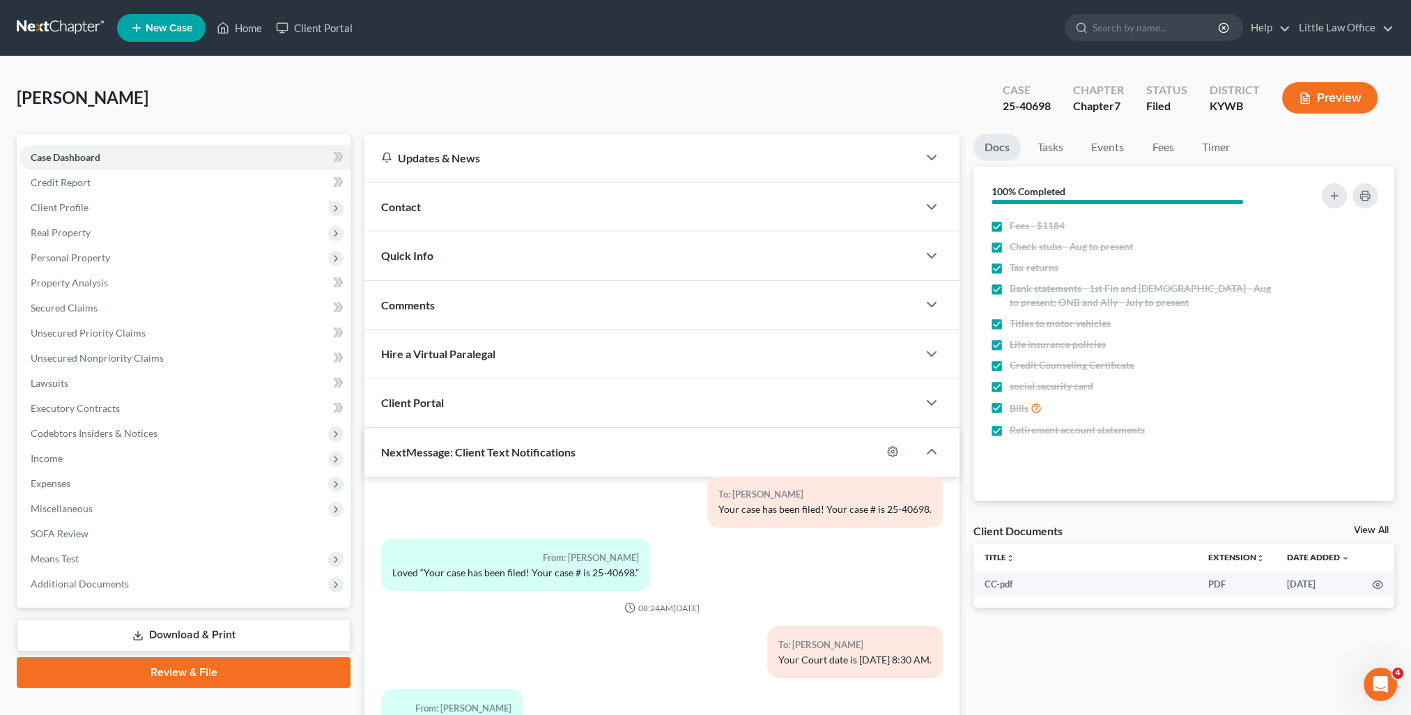
scroll to position [125, 0]
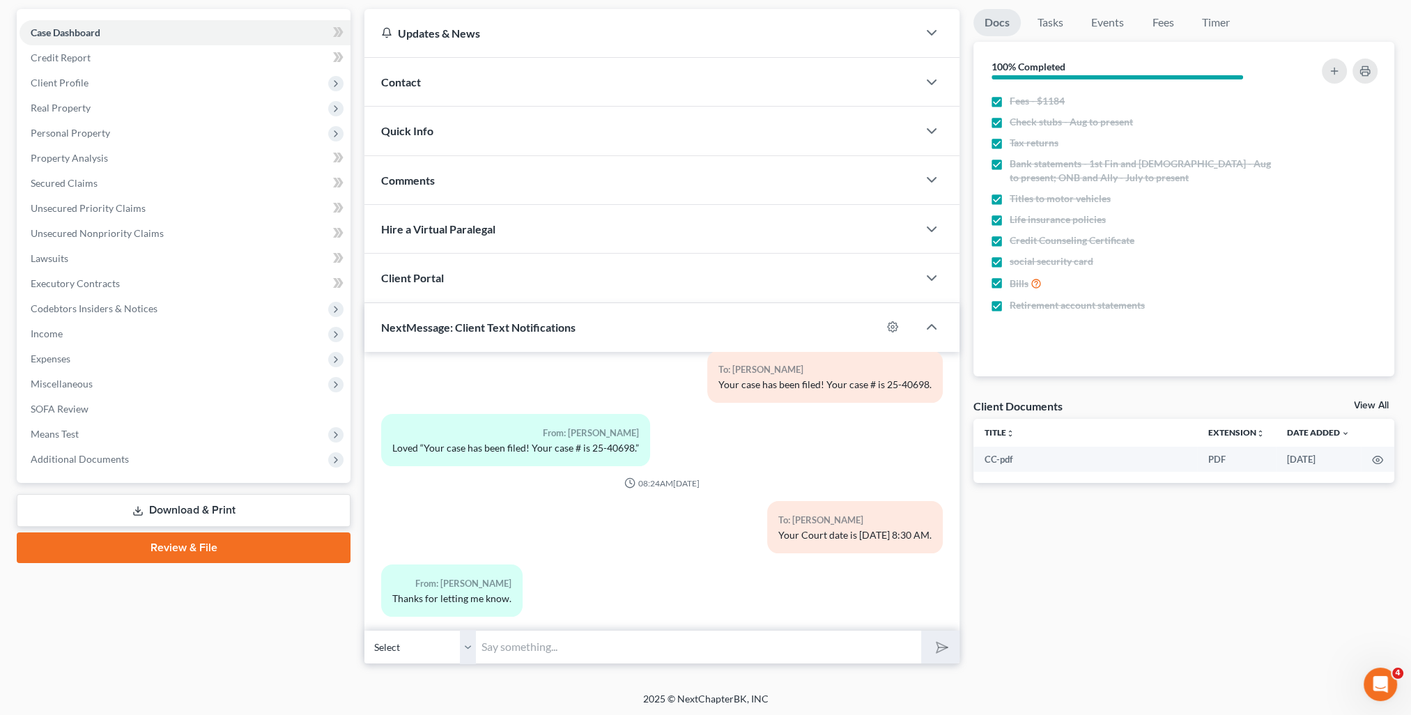
click at [574, 638] on input "text" at bounding box center [698, 647] width 445 height 34
type input "You're very welcome!"
click at [921, 630] on button "submit" at bounding box center [940, 646] width 38 height 33
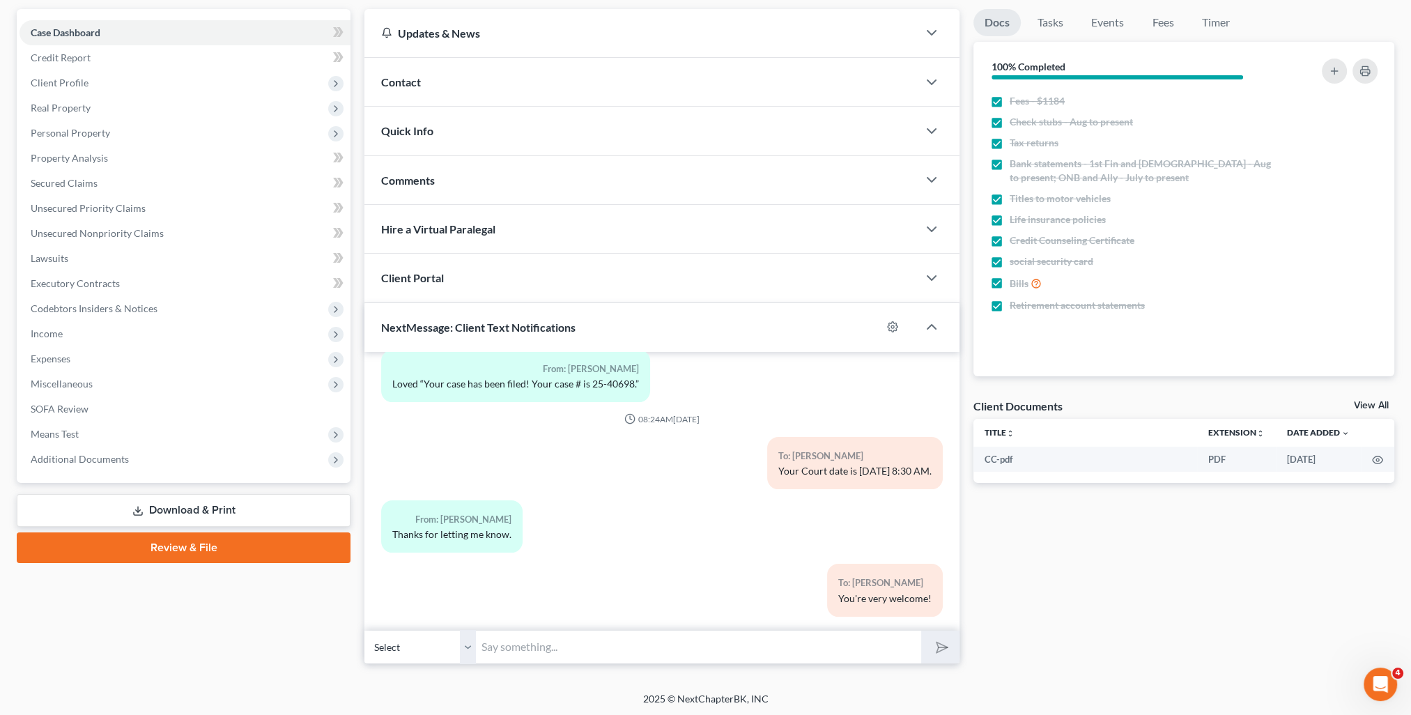
scroll to position [0, 0]
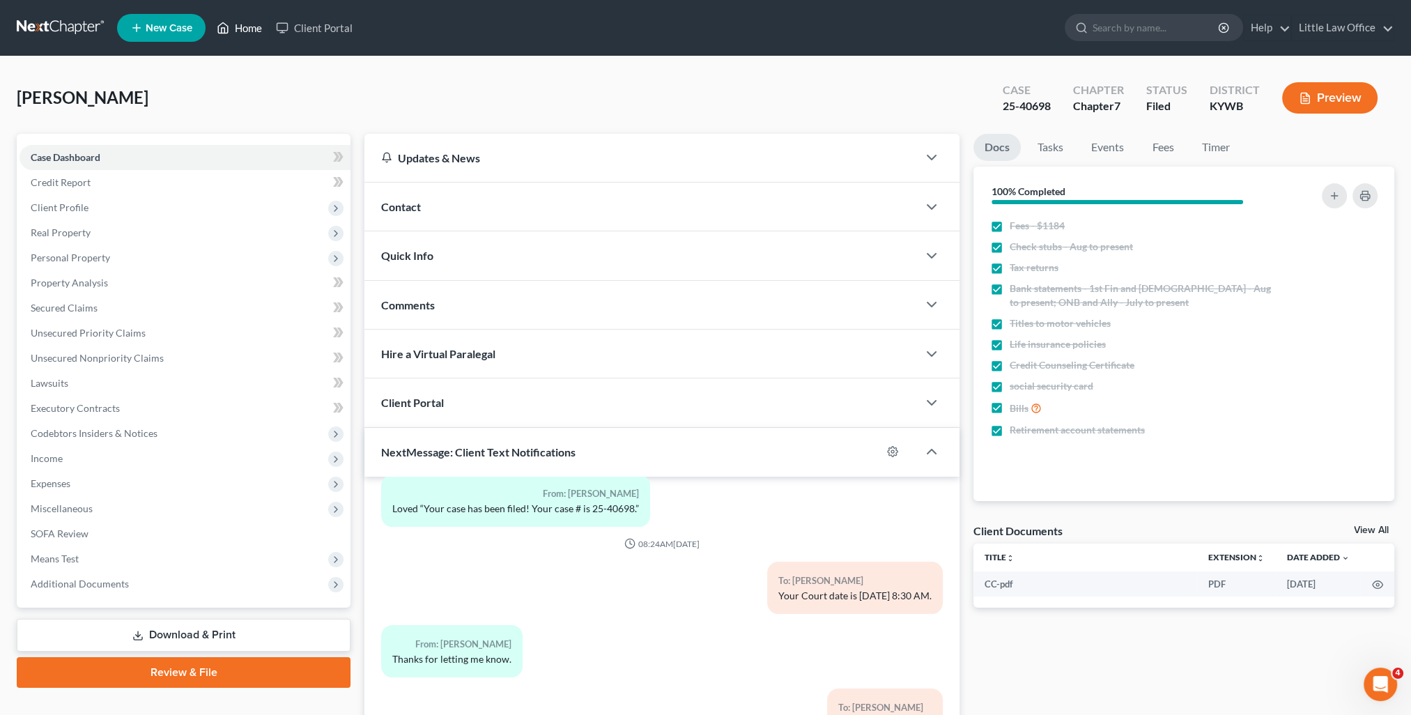
click at [251, 18] on link "Home" at bounding box center [239, 27] width 59 height 25
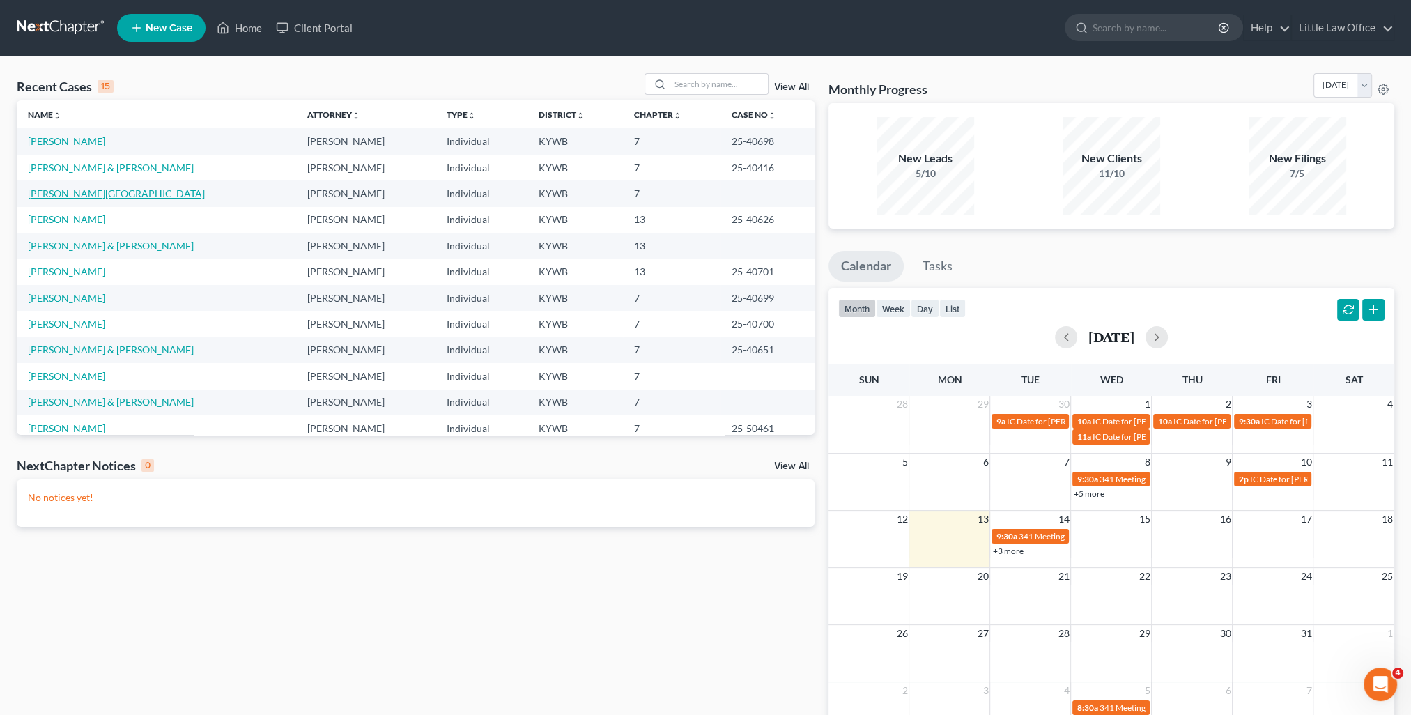
click at [72, 188] on link "[PERSON_NAME][GEOGRAPHIC_DATA]" at bounding box center [116, 193] width 177 height 12
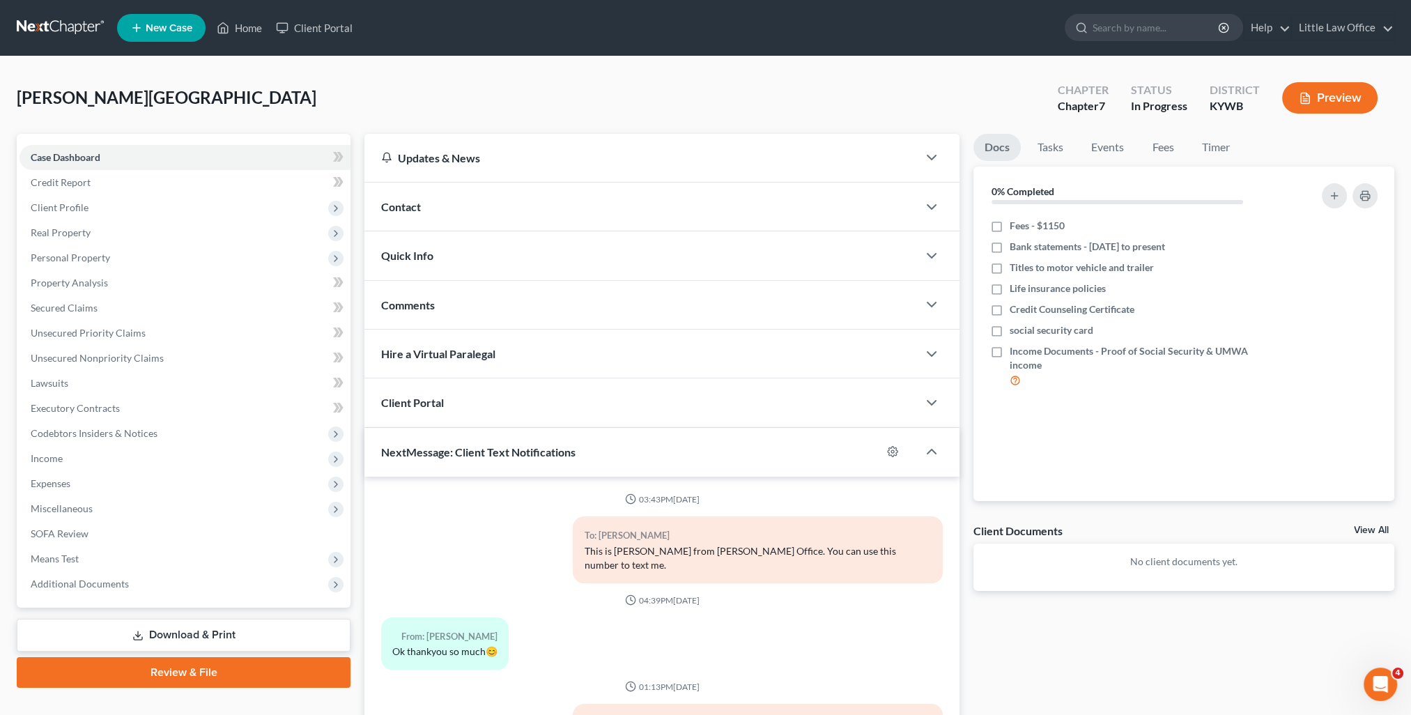
scroll to position [125, 0]
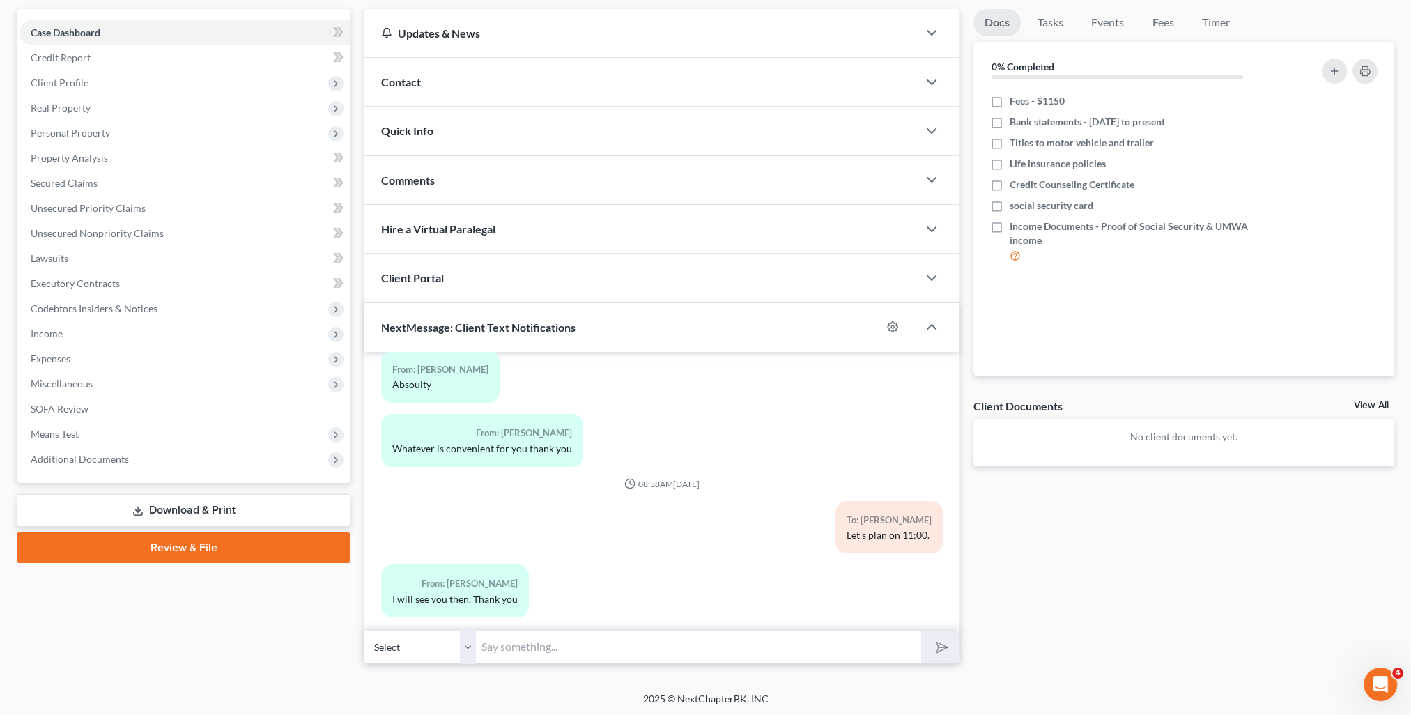
click at [552, 649] on input "text" at bounding box center [698, 647] width 445 height 34
type input "You're very welcome!"
click at [921, 630] on button "submit" at bounding box center [940, 646] width 38 height 33
